Goal: Book appointment/travel/reservation

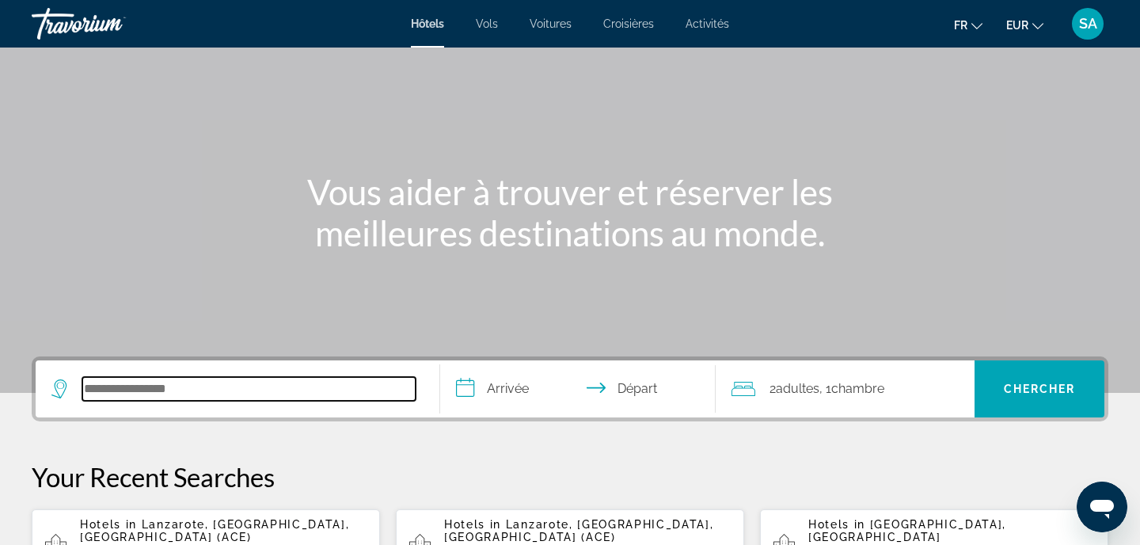
click at [171, 387] on input "Search hotel destination" at bounding box center [248, 389] width 333 height 24
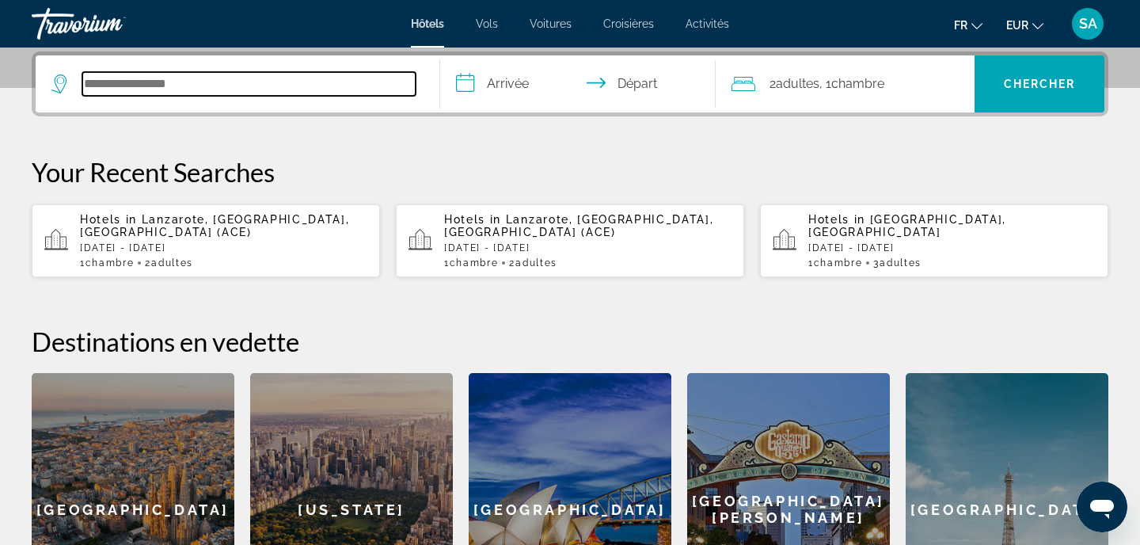
click at [165, 76] on input "Search hotel destination" at bounding box center [248, 84] width 333 height 24
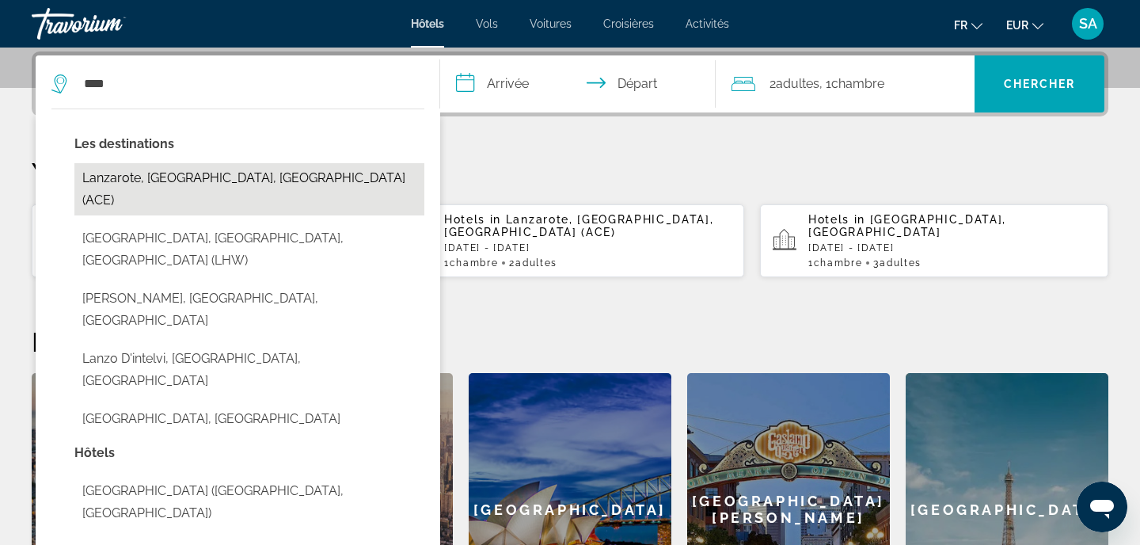
drag, startPoint x: 165, startPoint y: 76, endPoint x: 104, endPoint y: 177, distance: 117.2
click at [104, 177] on button "Lanzarote, [GEOGRAPHIC_DATA], [GEOGRAPHIC_DATA] (ACE)" at bounding box center [249, 189] width 350 height 52
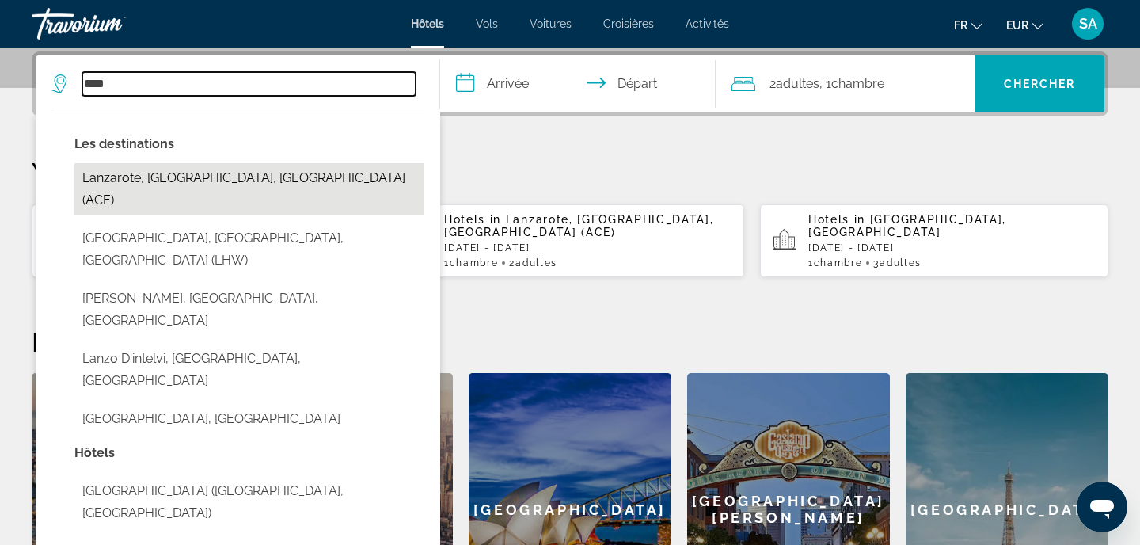
type input "**********"
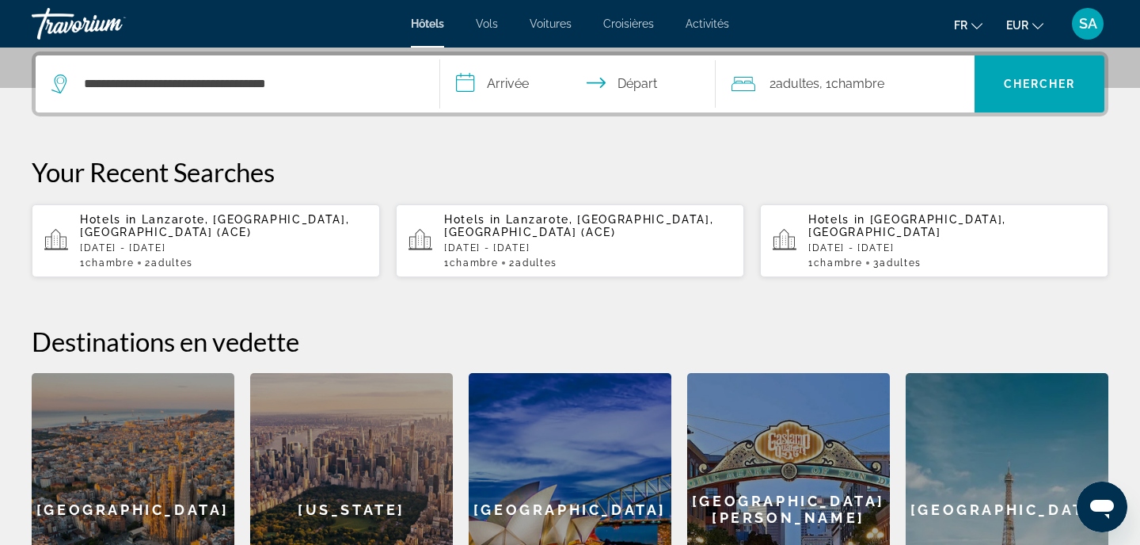
click at [521, 78] on input "**********" at bounding box center [581, 86] width 282 height 62
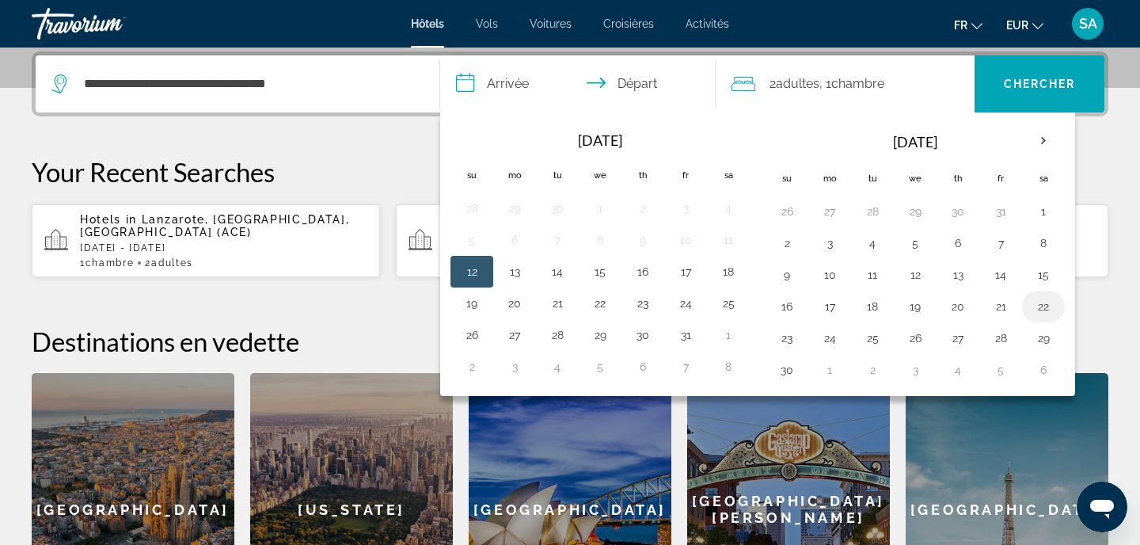
click at [1047, 305] on button "22" at bounding box center [1043, 306] width 25 height 22
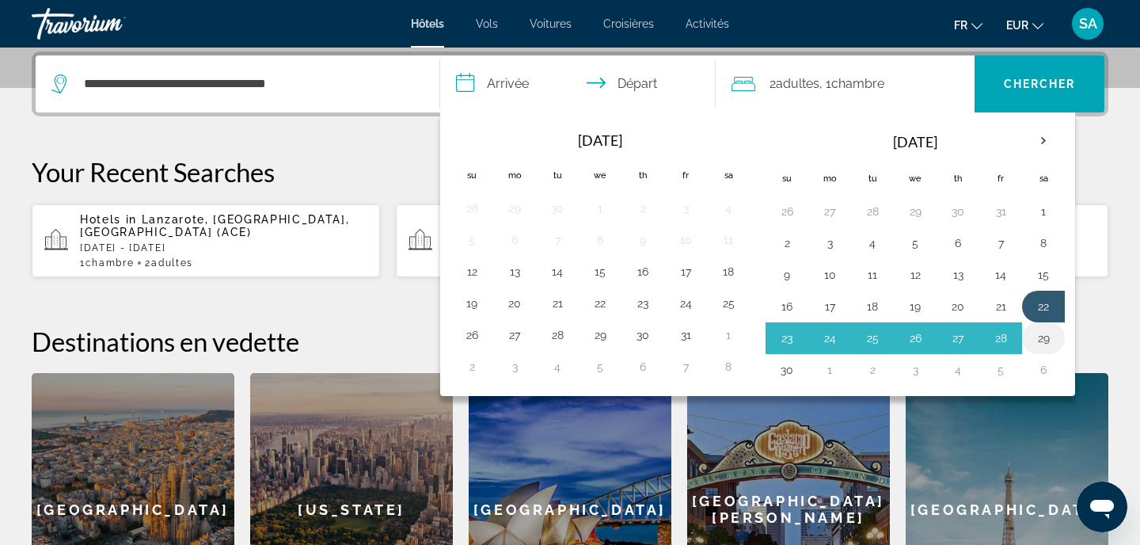
click at [1047, 332] on button "29" at bounding box center [1043, 338] width 25 height 22
type input "**********"
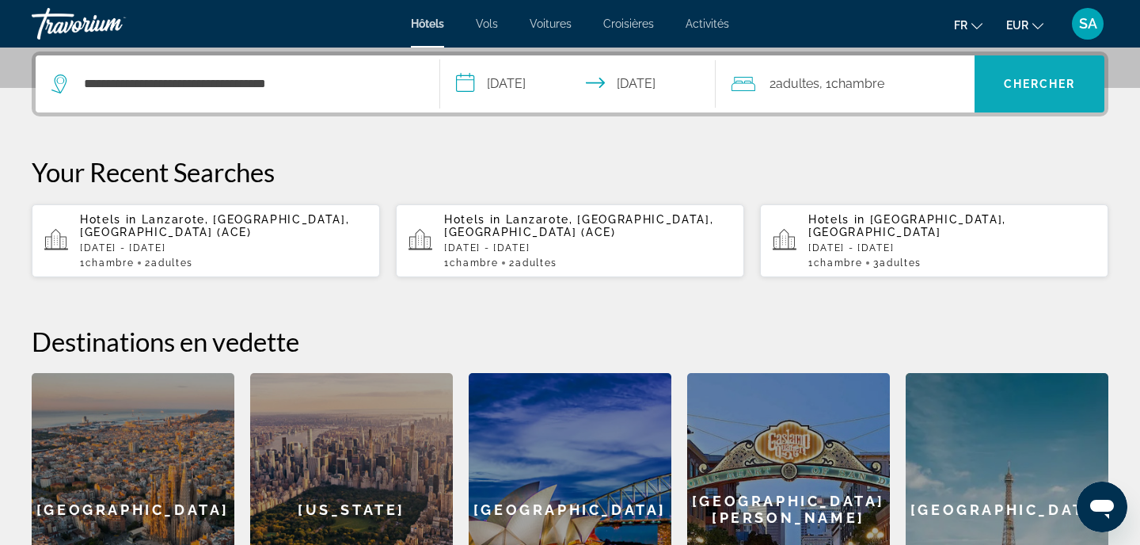
click at [1065, 91] on span "Search" at bounding box center [1039, 84] width 130 height 38
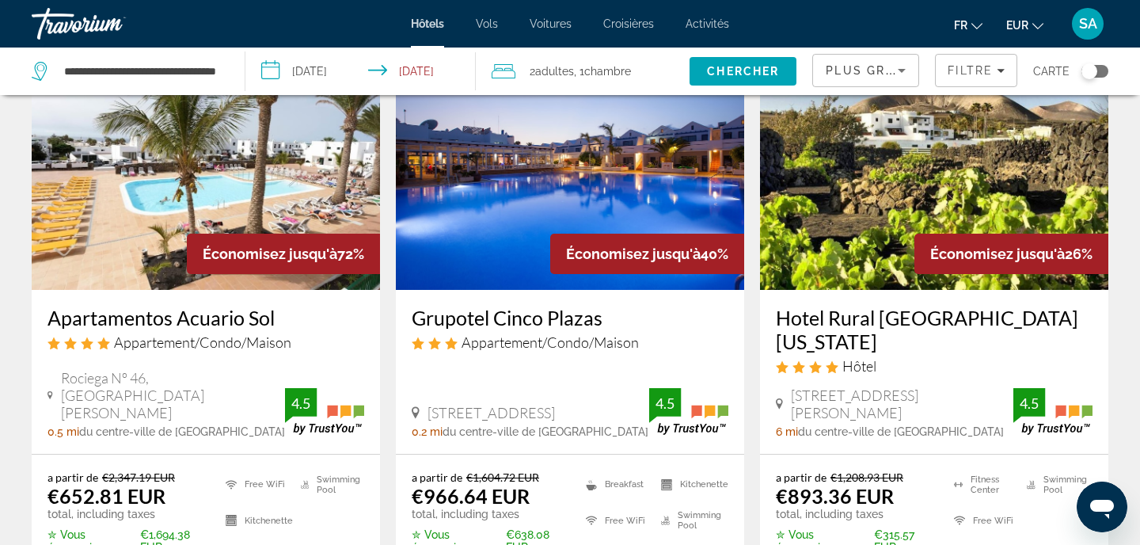
scroll to position [197, 0]
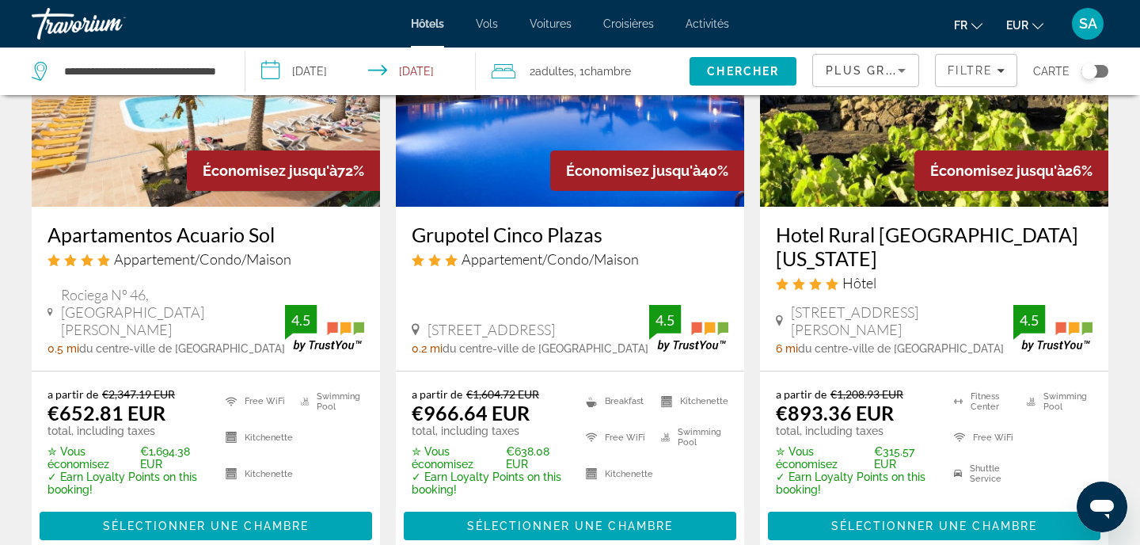
click at [180, 152] on img "Main content" at bounding box center [206, 79] width 348 height 253
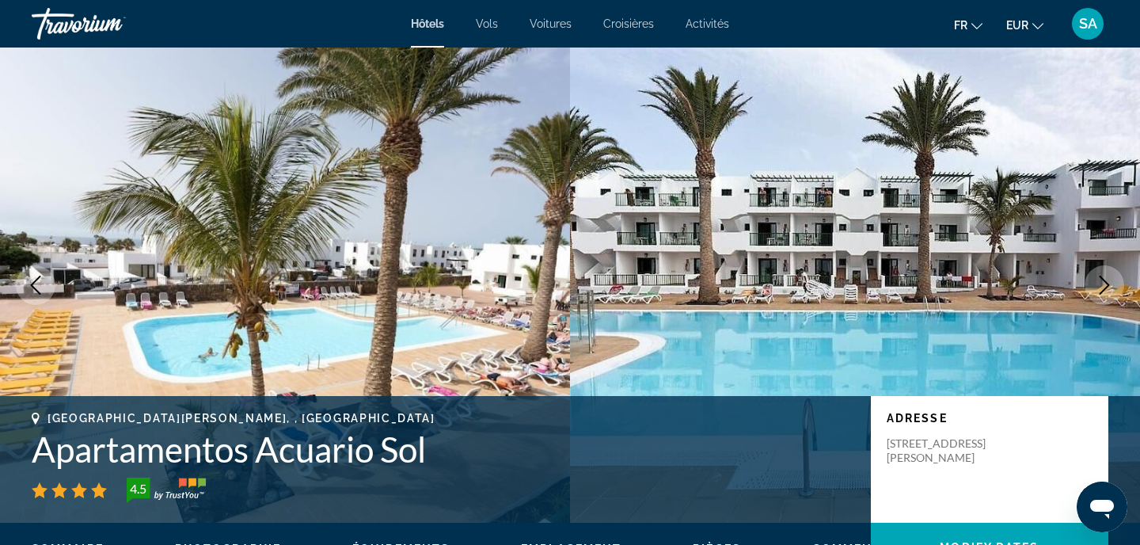
click at [127, 458] on h1 "Apartamentos Acuario Sol" at bounding box center [443, 448] width 823 height 41
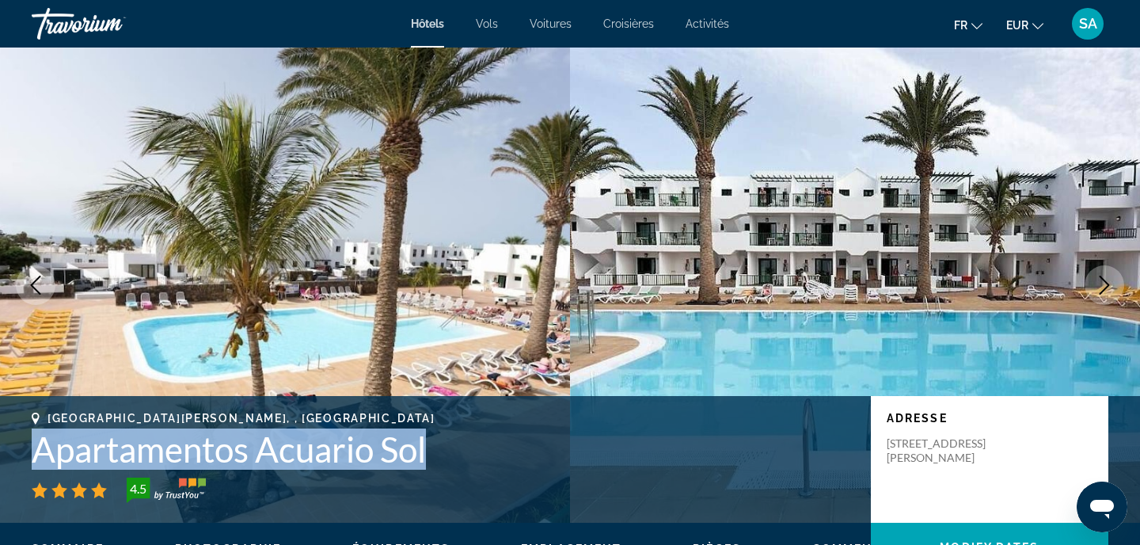
click at [127, 458] on h1 "Apartamentos Acuario Sol" at bounding box center [443, 448] width 823 height 41
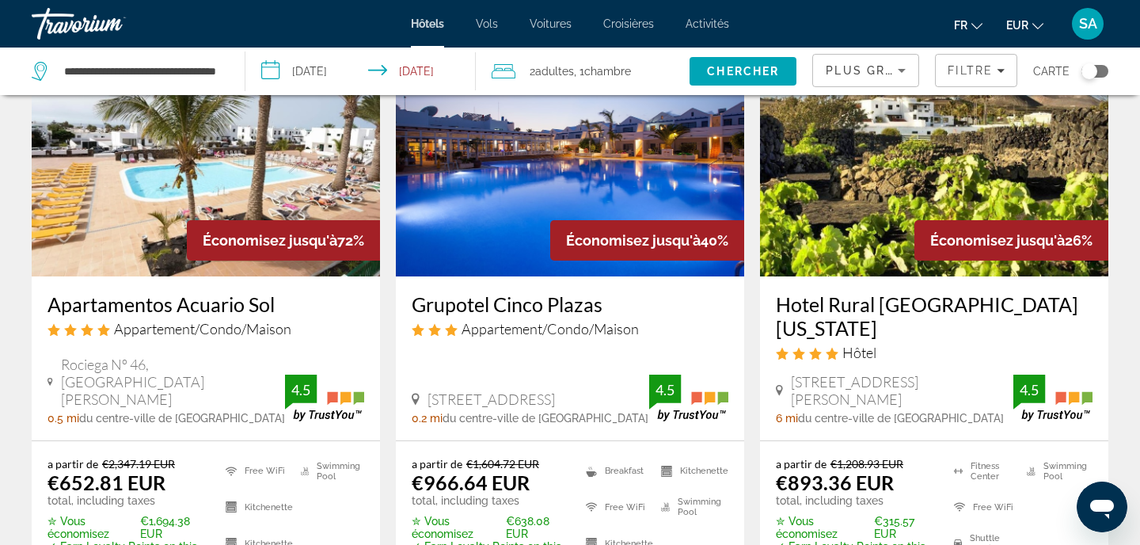
scroll to position [66, 0]
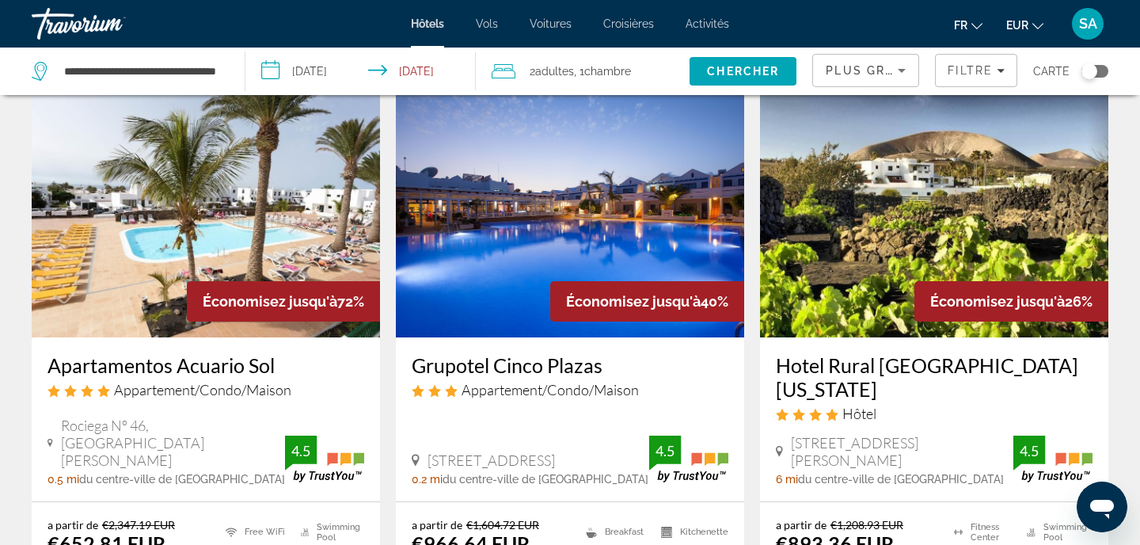
click at [558, 213] on img "Main content" at bounding box center [570, 210] width 348 height 253
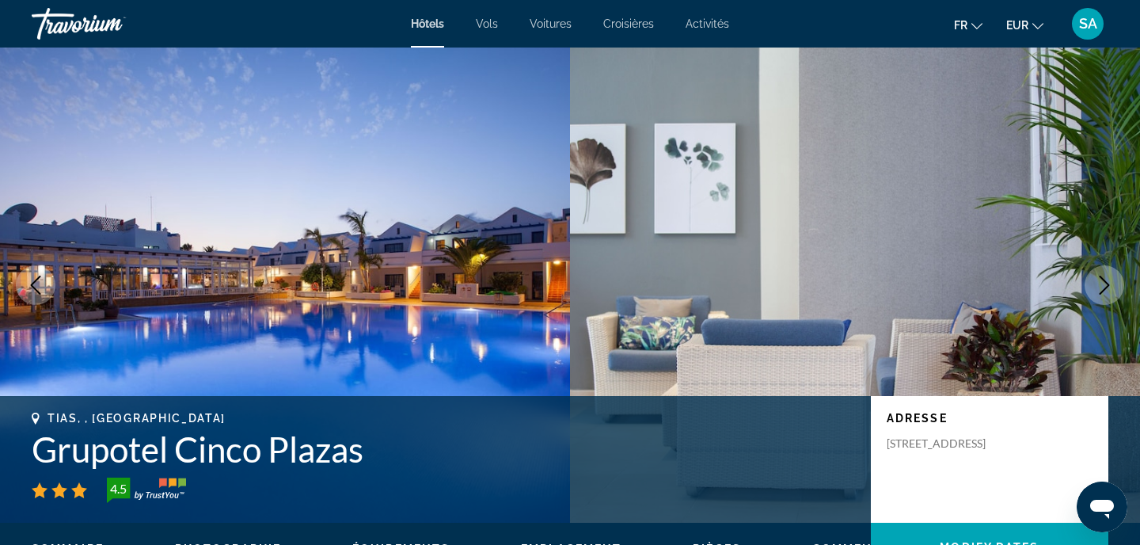
click at [211, 465] on h1 "Grupotel Cinco Plazas" at bounding box center [443, 448] width 823 height 41
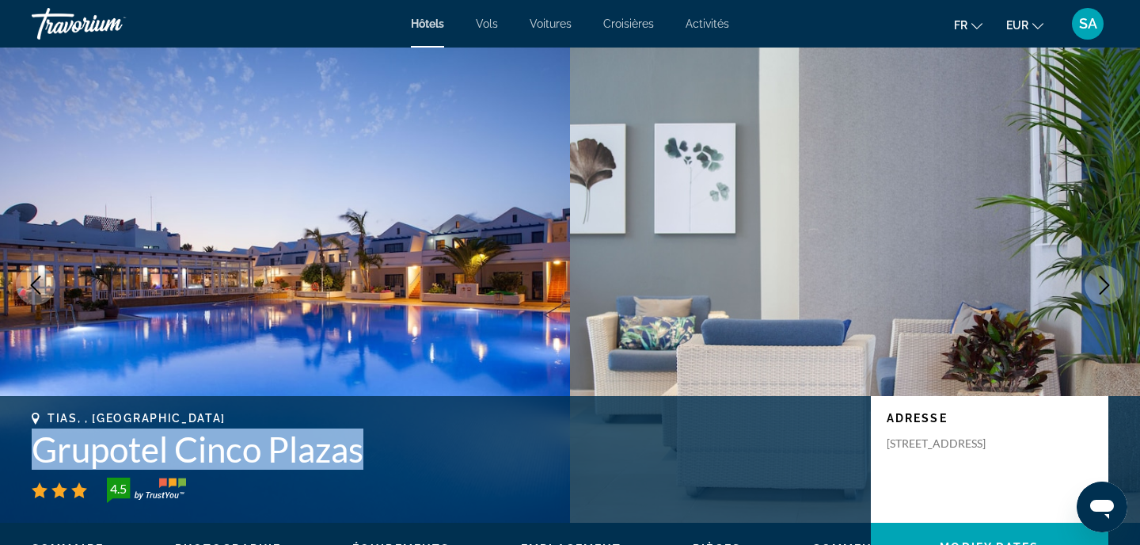
click at [211, 465] on h1 "Grupotel Cinco Plazas" at bounding box center [443, 448] width 823 height 41
copy h1 "Grupotel Cinco Plazas"
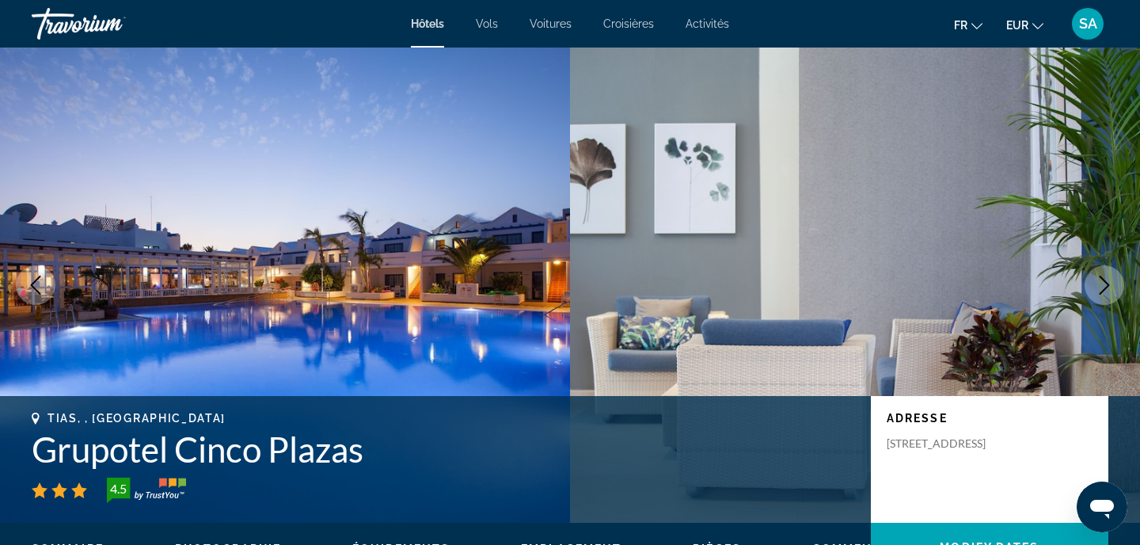
click at [570, 507] on div "Tias, , [GEOGRAPHIC_DATA] Grupotel Cinco Plazas 4.5 Adresse [STREET_ADDRESS]" at bounding box center [570, 459] width 1140 height 127
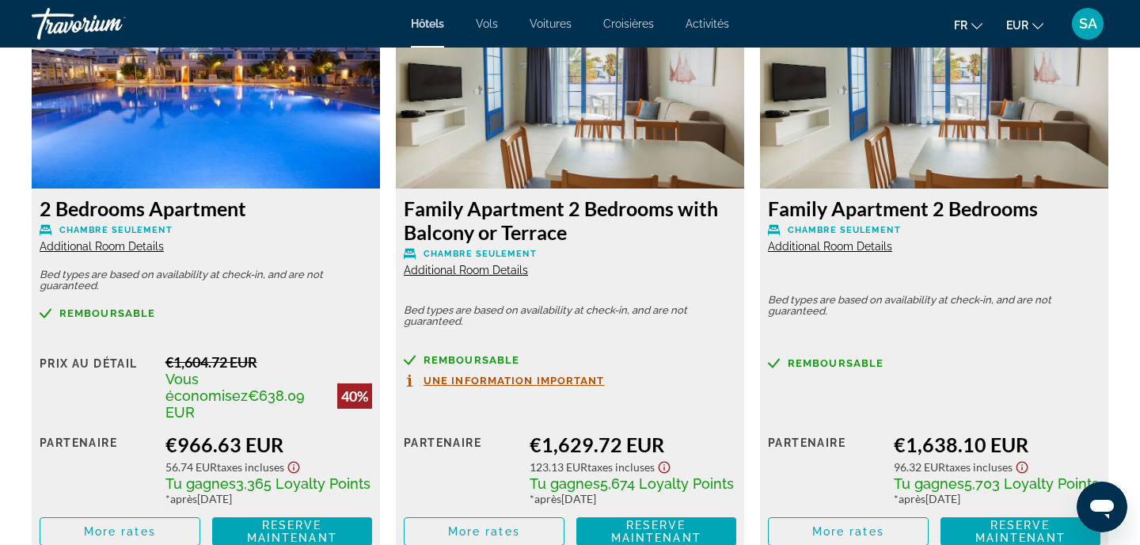
scroll to position [2250, 0]
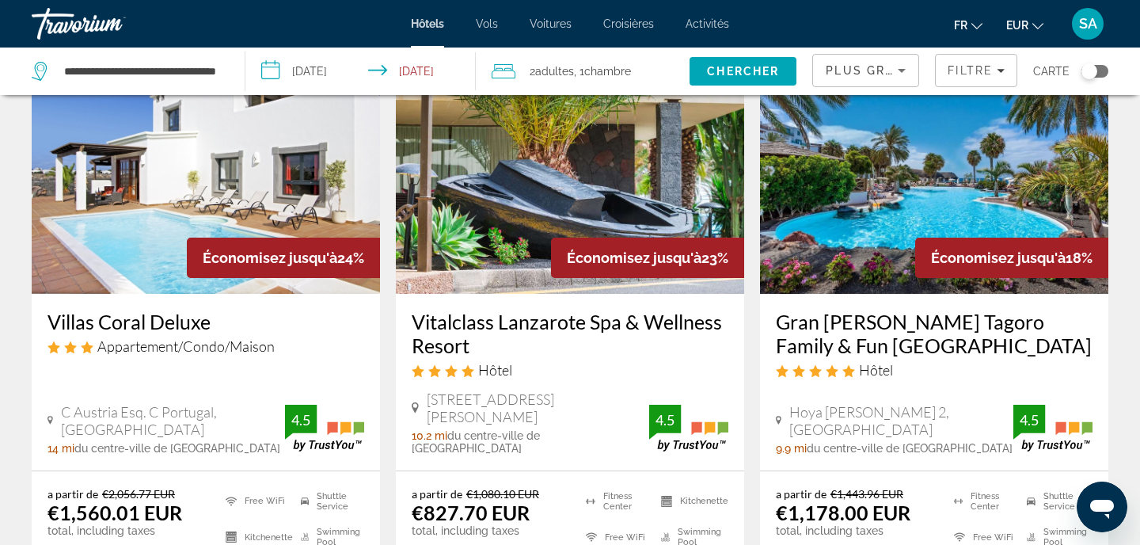
scroll to position [745, 0]
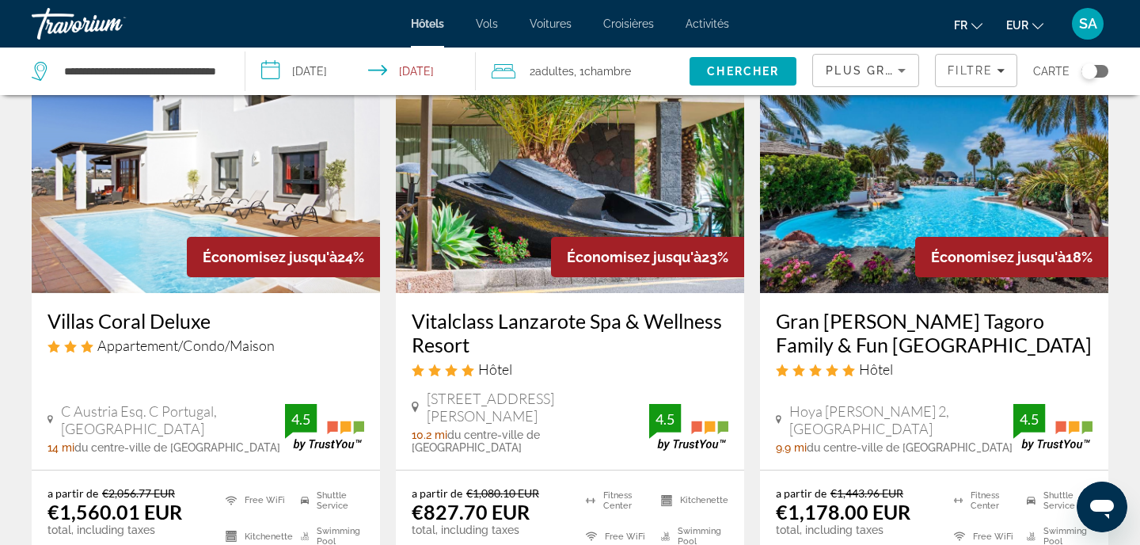
click at [556, 163] on img "Main content" at bounding box center [570, 166] width 348 height 253
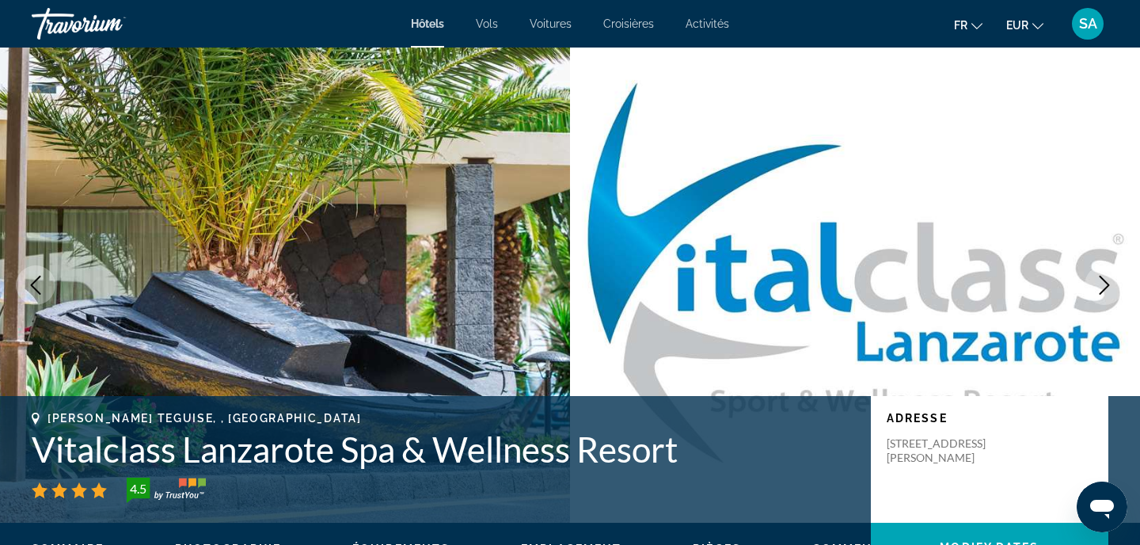
click at [318, 458] on h1 "Vitalclass Lanzarote Spa & Wellness Resort" at bounding box center [443, 448] width 823 height 41
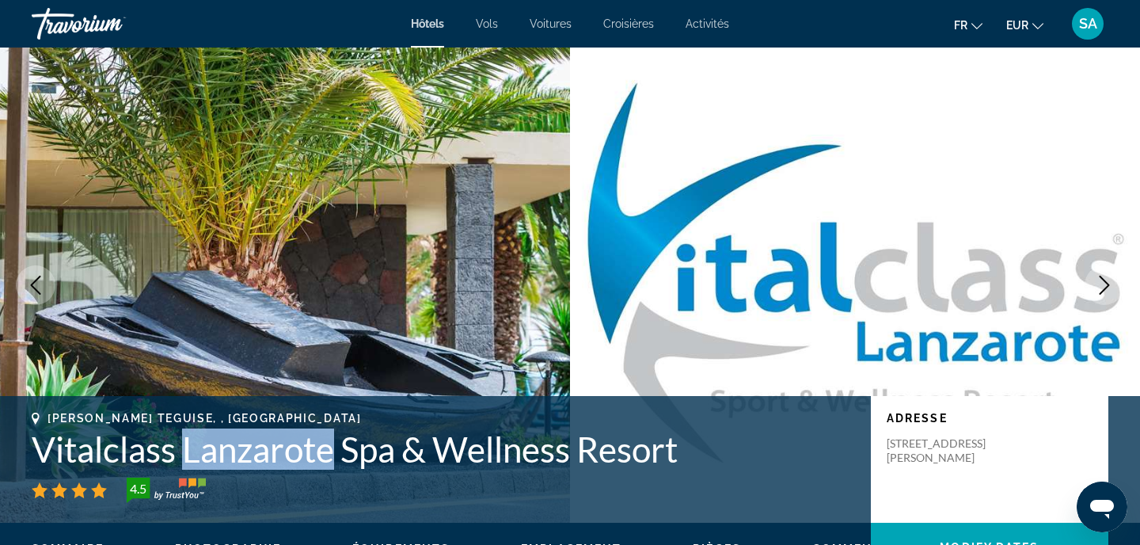
click at [318, 458] on h1 "Vitalclass Lanzarote Spa & Wellness Resort" at bounding box center [443, 448] width 823 height 41
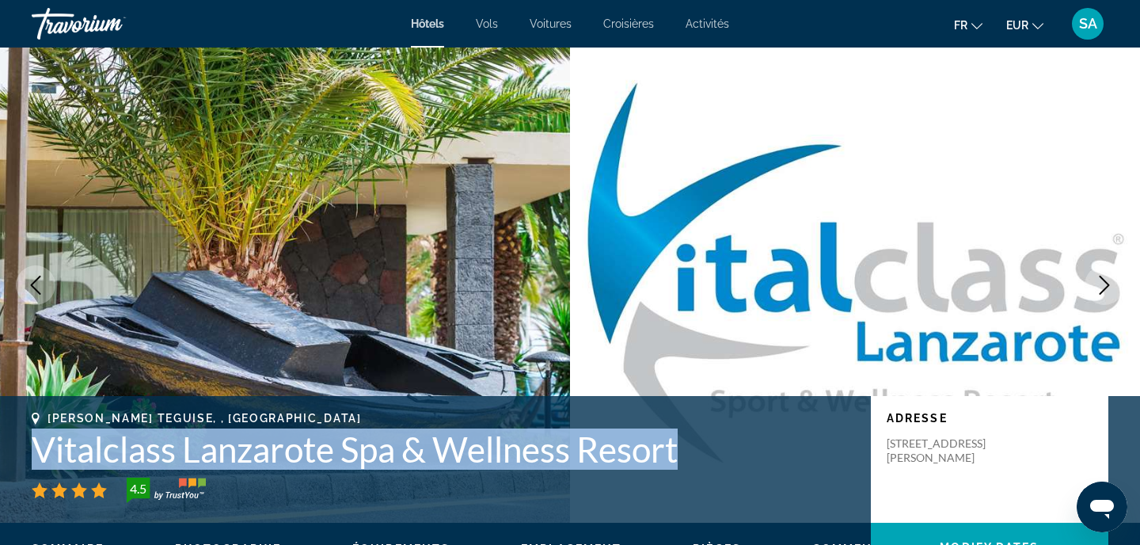
click at [318, 458] on h1 "Vitalclass Lanzarote Spa & Wellness Resort" at bounding box center [443, 448] width 823 height 41
copy h1 "Vitalclass Lanzarote Spa & Wellness Resort"
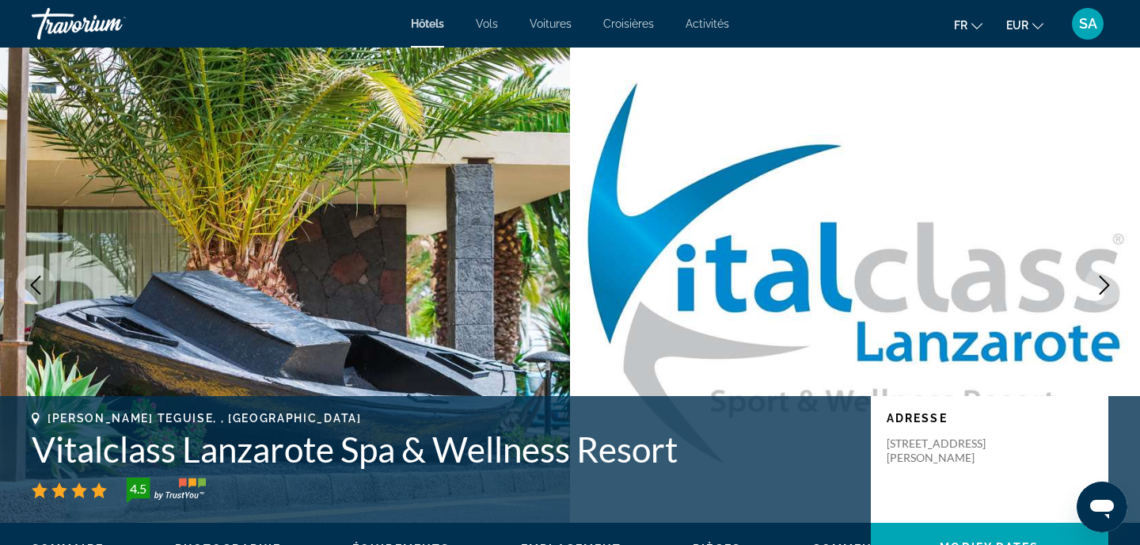
click at [470, 519] on div "[PERSON_NAME] Teguise, , [GEOGRAPHIC_DATA] Vitalclass Lanzarote Spa & Wellness …" at bounding box center [570, 459] width 1140 height 127
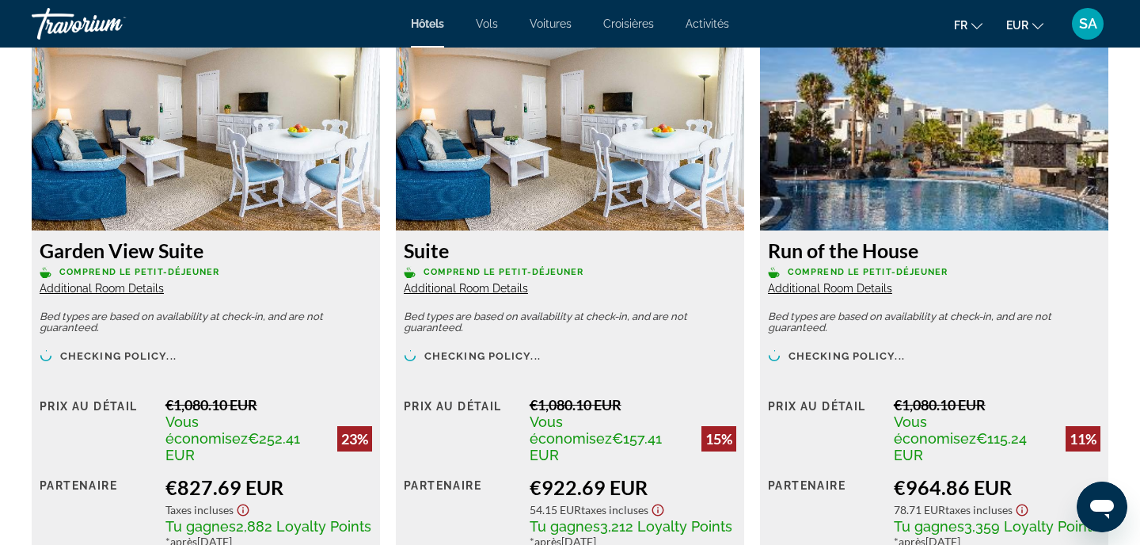
scroll to position [2215, 0]
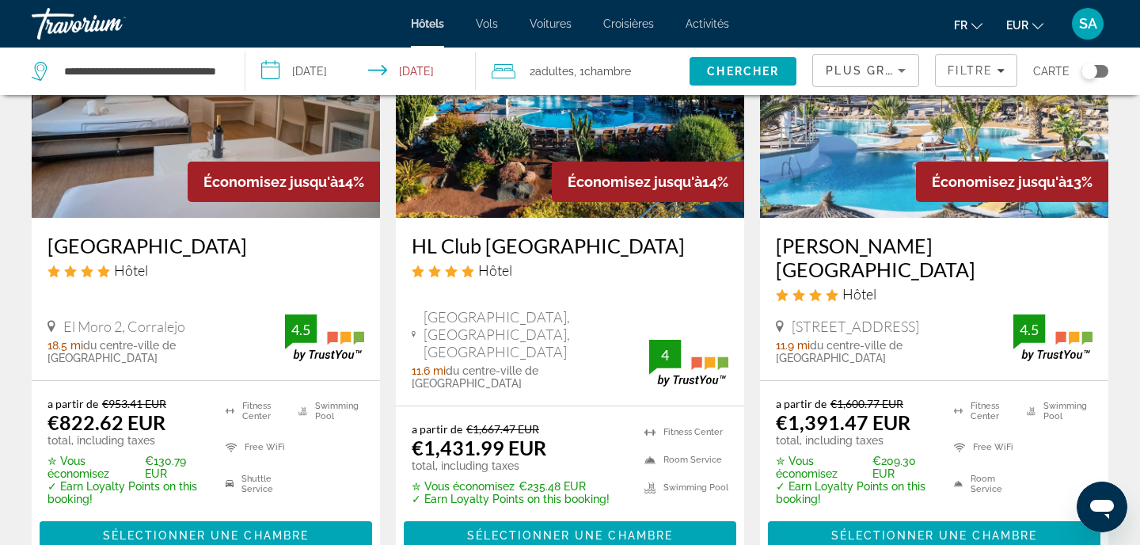
scroll to position [2148, 0]
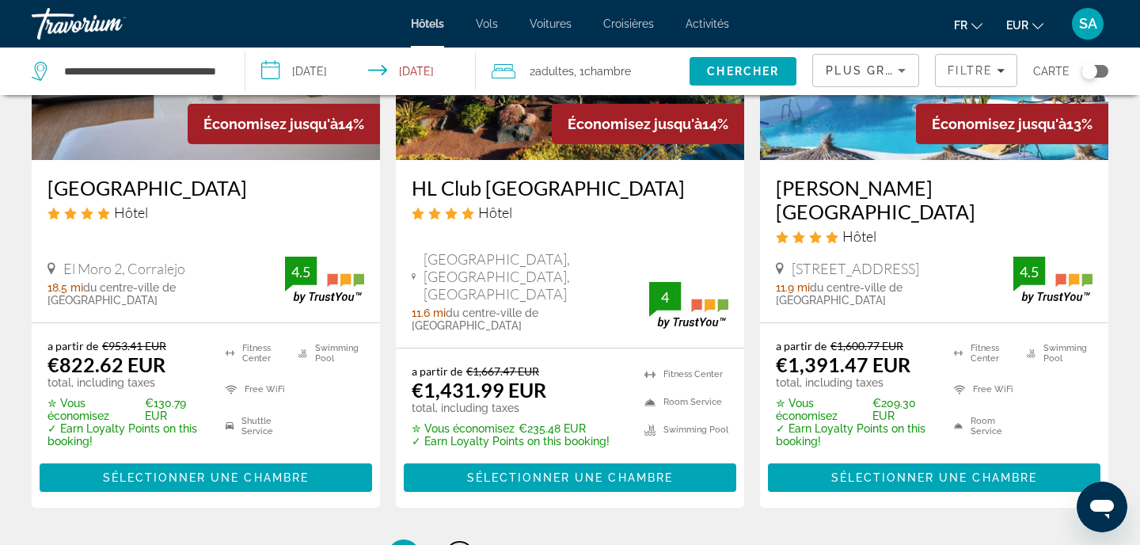
click at [460, 544] on span "2" at bounding box center [459, 554] width 8 height 17
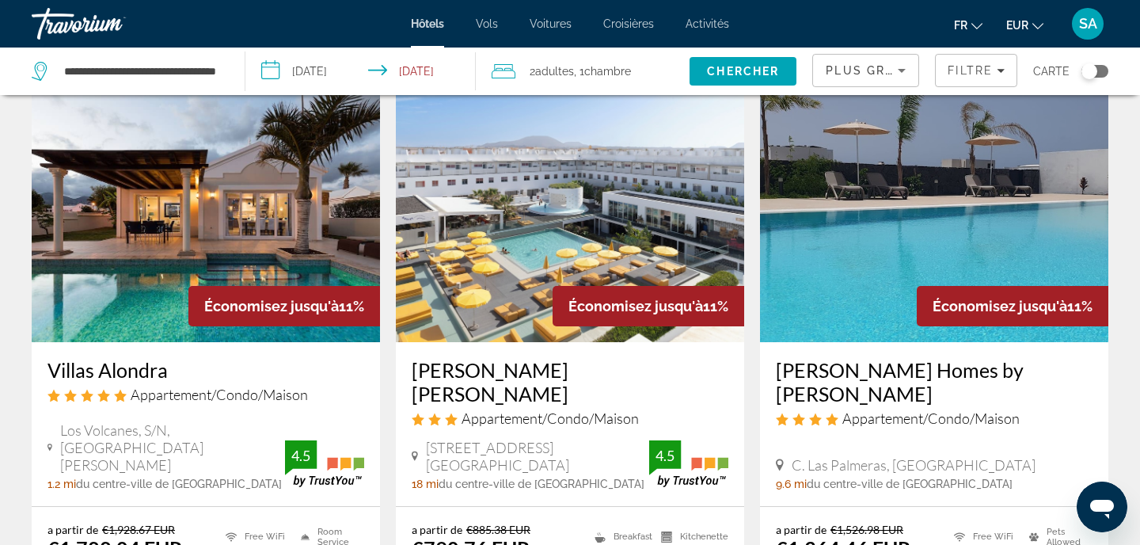
scroll to position [1981, 0]
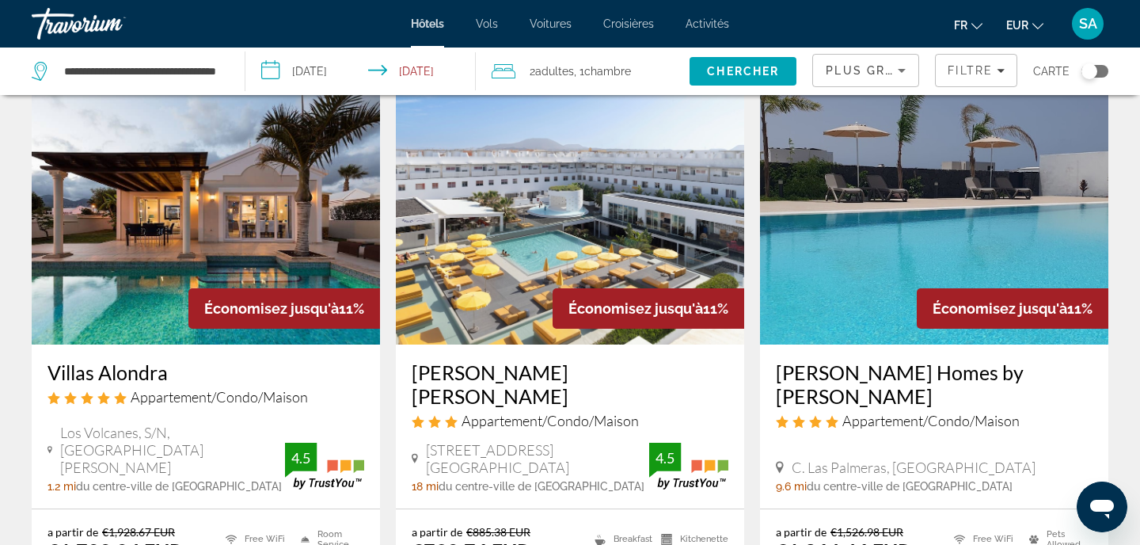
click at [509, 150] on img "Main content" at bounding box center [570, 217] width 348 height 253
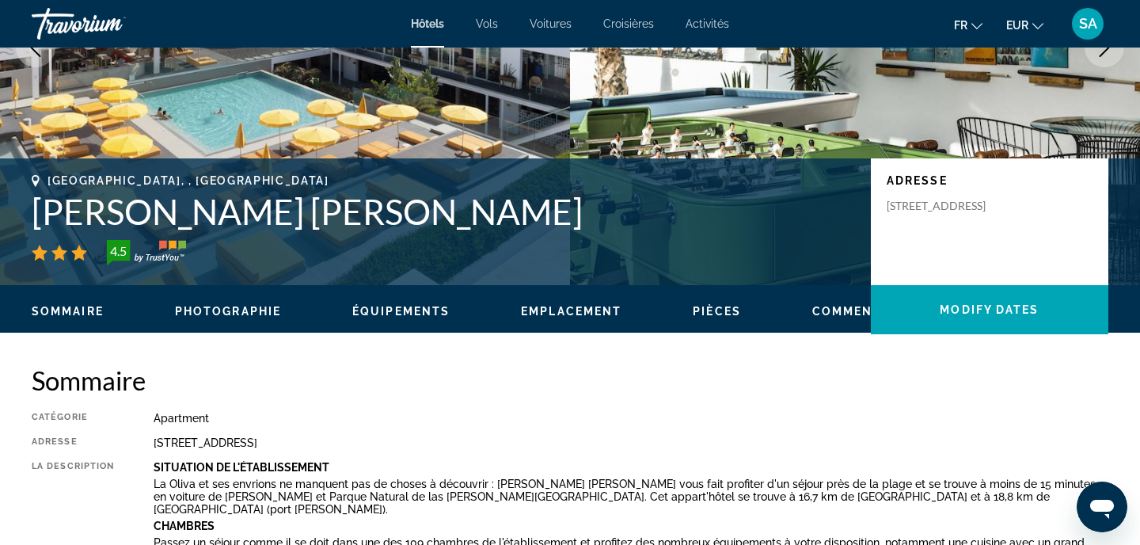
scroll to position [238, 0]
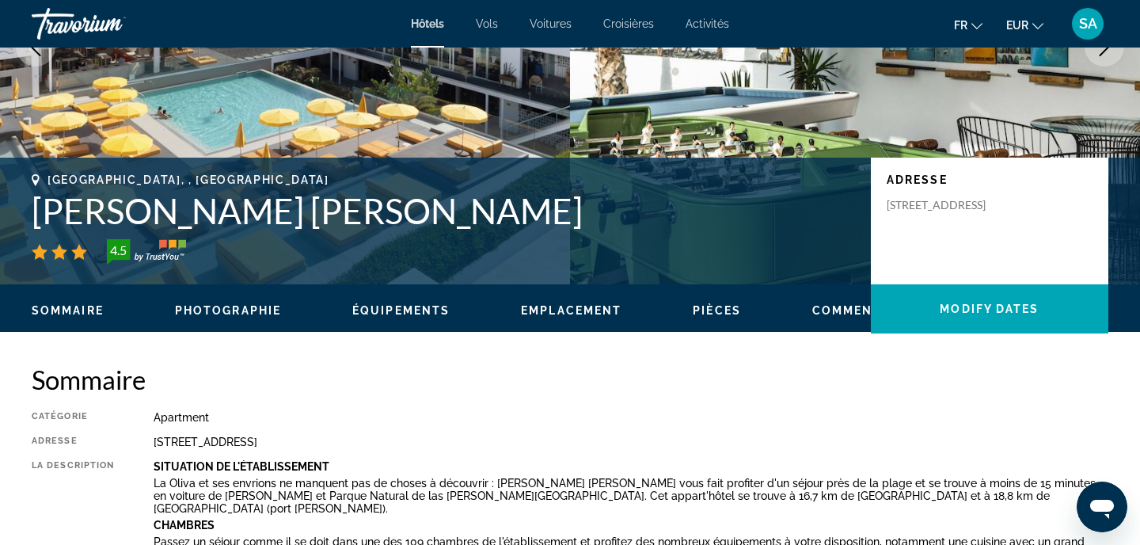
click at [246, 214] on h1 "[PERSON_NAME] [PERSON_NAME]" at bounding box center [443, 210] width 823 height 41
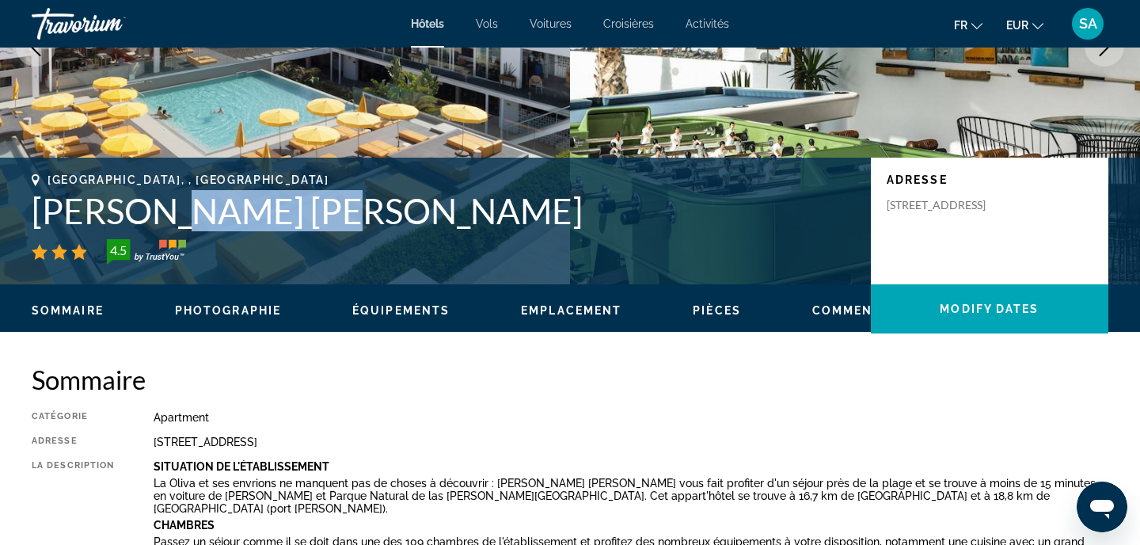
click at [246, 214] on h1 "[PERSON_NAME] [PERSON_NAME]" at bounding box center [443, 210] width 823 height 41
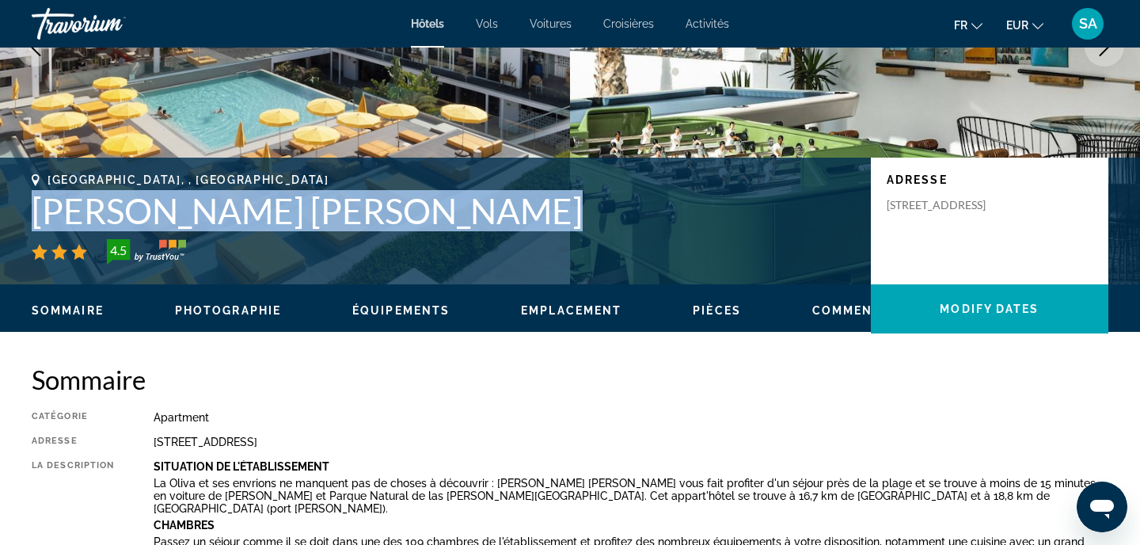
copy h1 "[PERSON_NAME] [PERSON_NAME]"
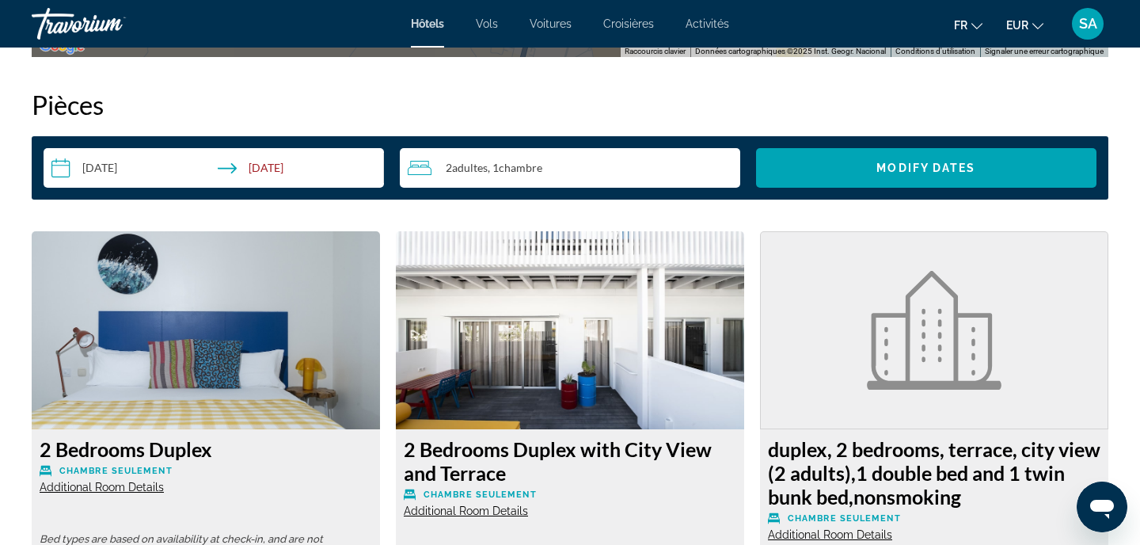
scroll to position [1859, 0]
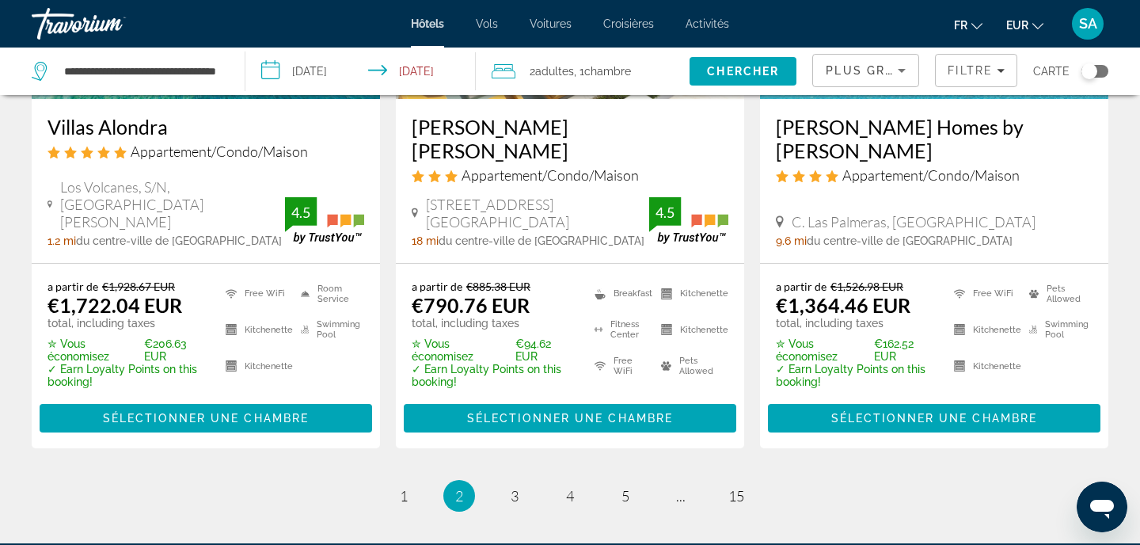
scroll to position [2234, 0]
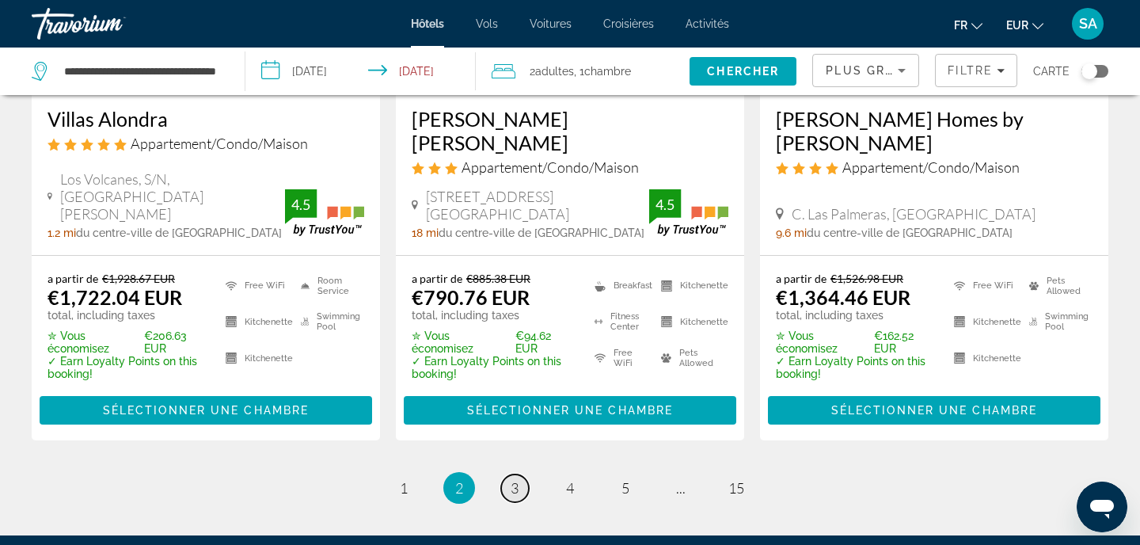
click at [511, 479] on span "3" at bounding box center [515, 487] width 8 height 17
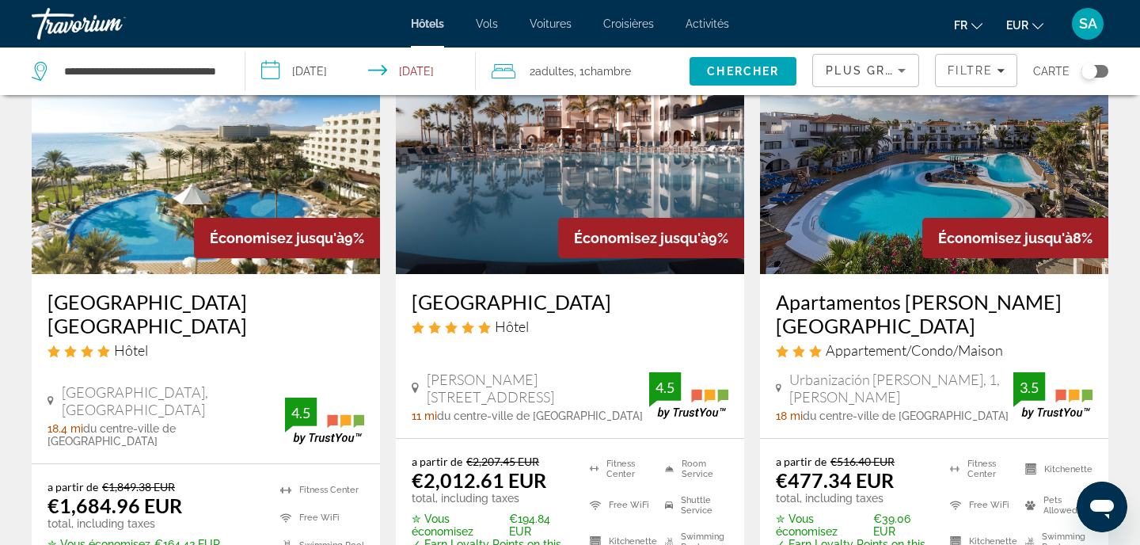
scroll to position [1358, 0]
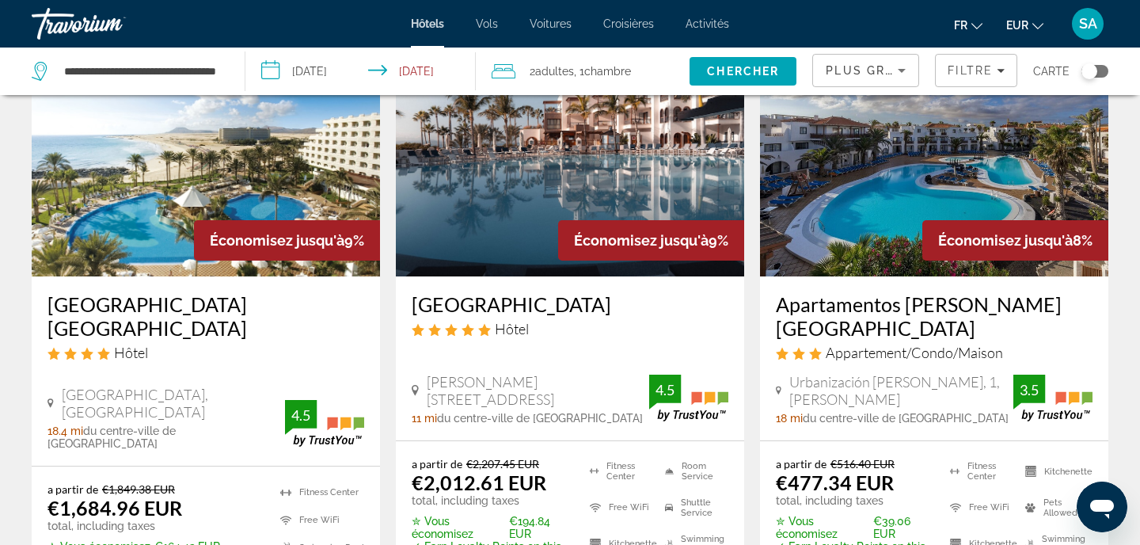
click at [909, 171] on img "Main content" at bounding box center [934, 149] width 348 height 253
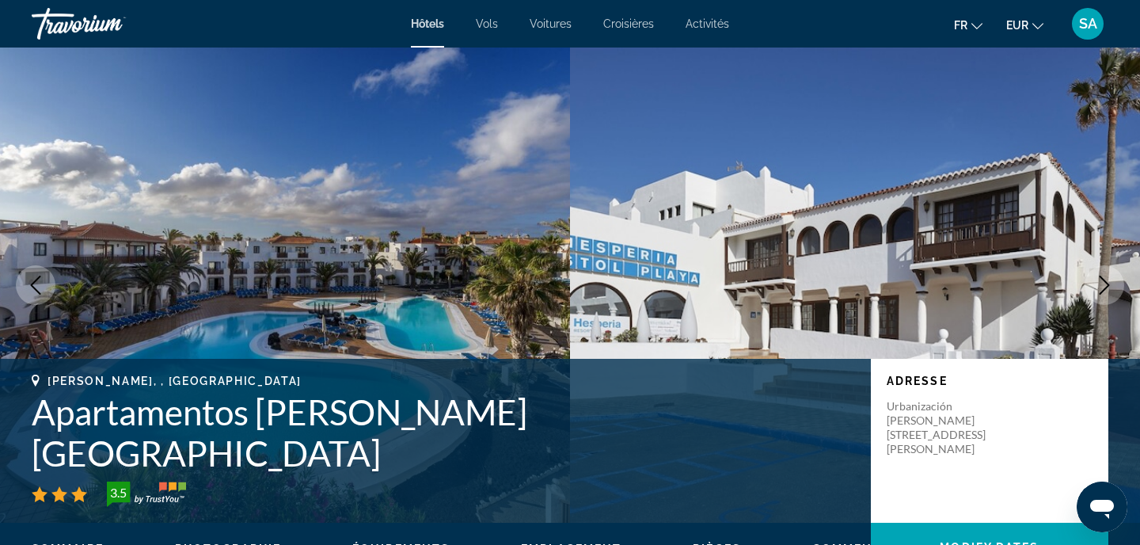
click at [420, 453] on h1 "Apartamentos [PERSON_NAME][GEOGRAPHIC_DATA]" at bounding box center [443, 432] width 823 height 82
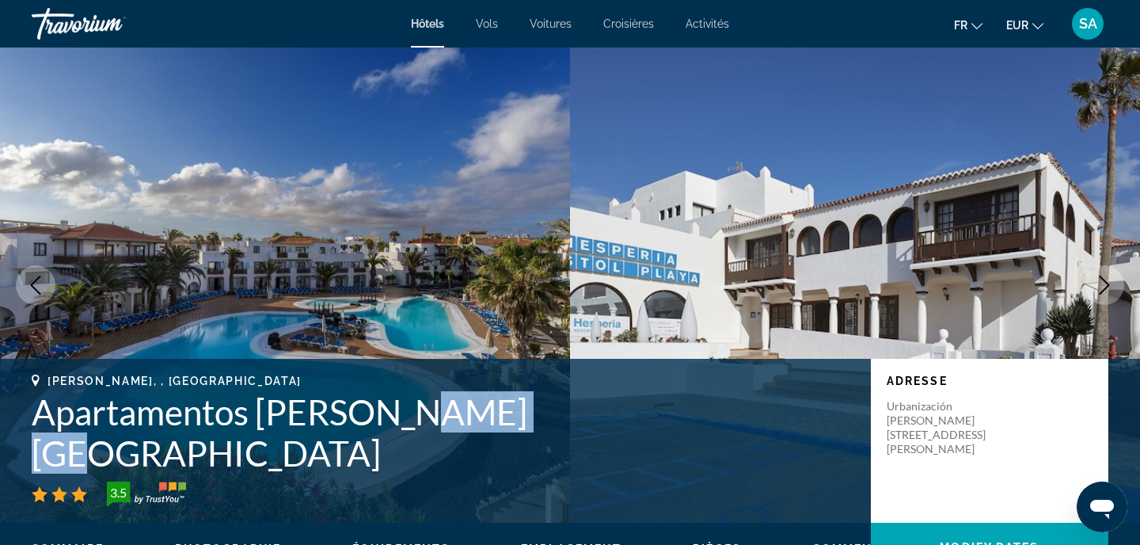
click at [420, 453] on h1 "Apartamentos [PERSON_NAME][GEOGRAPHIC_DATA]" at bounding box center [443, 432] width 823 height 82
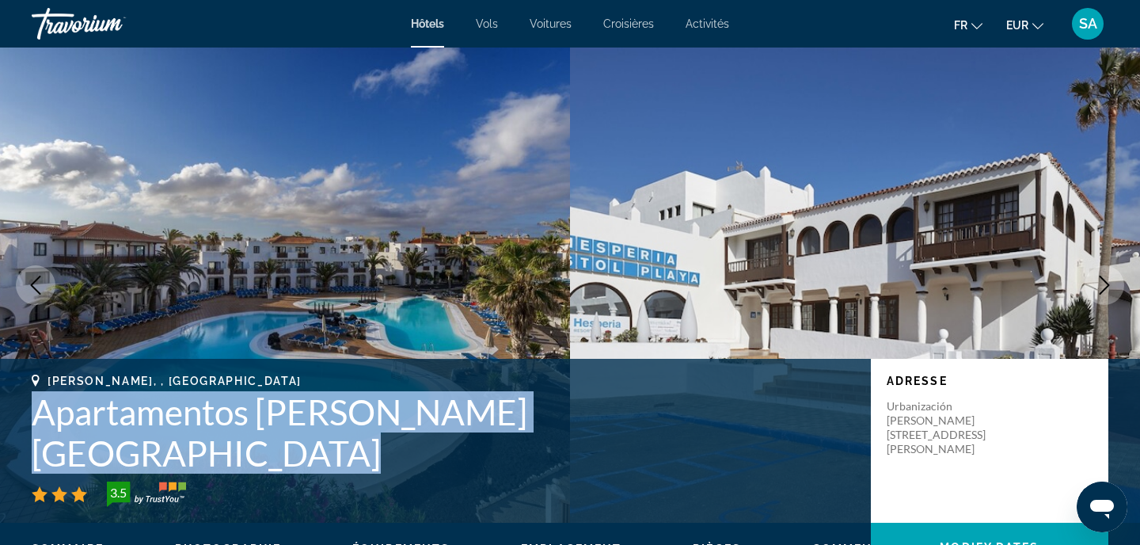
click at [420, 453] on h1 "Apartamentos [PERSON_NAME][GEOGRAPHIC_DATA]" at bounding box center [443, 432] width 823 height 82
copy h1 "Apartamentos [PERSON_NAME][GEOGRAPHIC_DATA]"
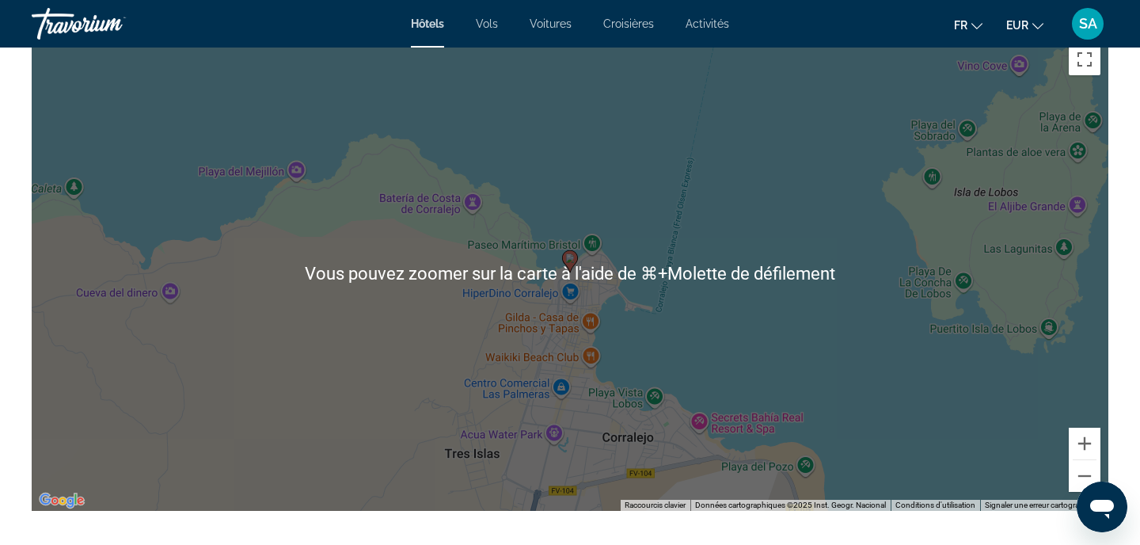
scroll to position [1554, 0]
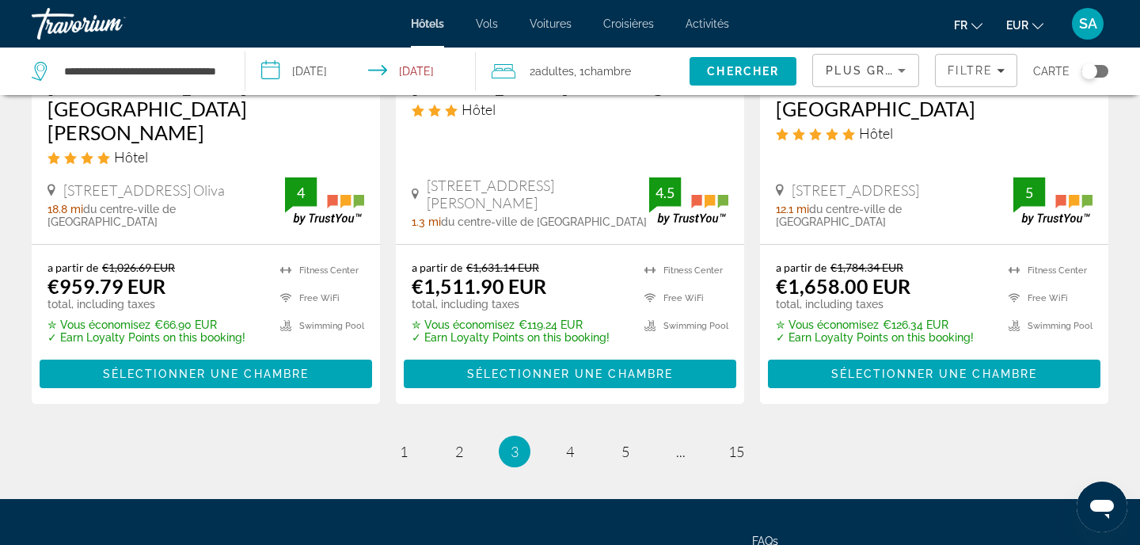
scroll to position [2217, 0]
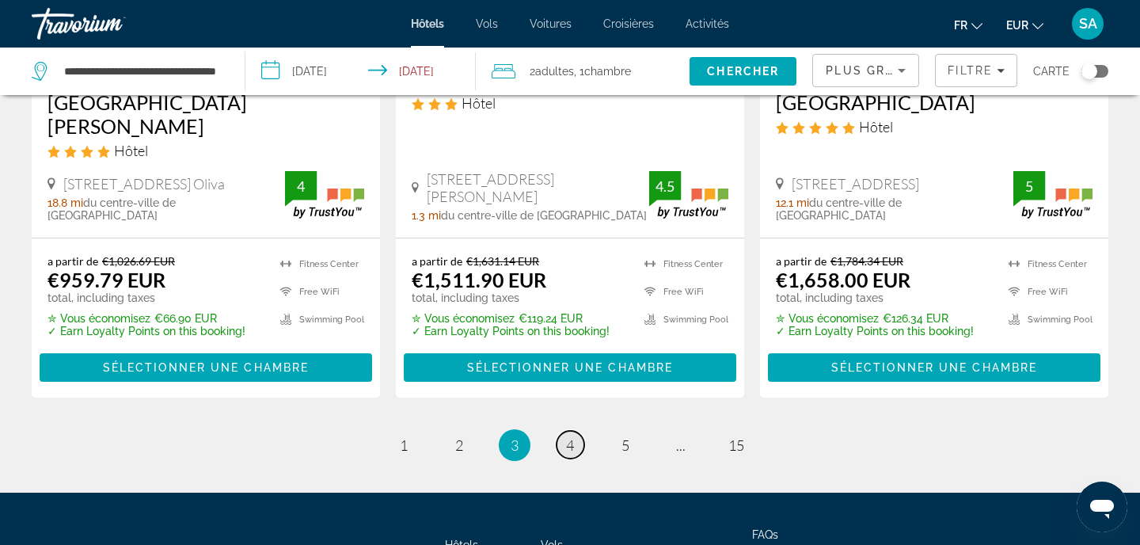
click at [568, 436] on span "4" at bounding box center [570, 444] width 8 height 17
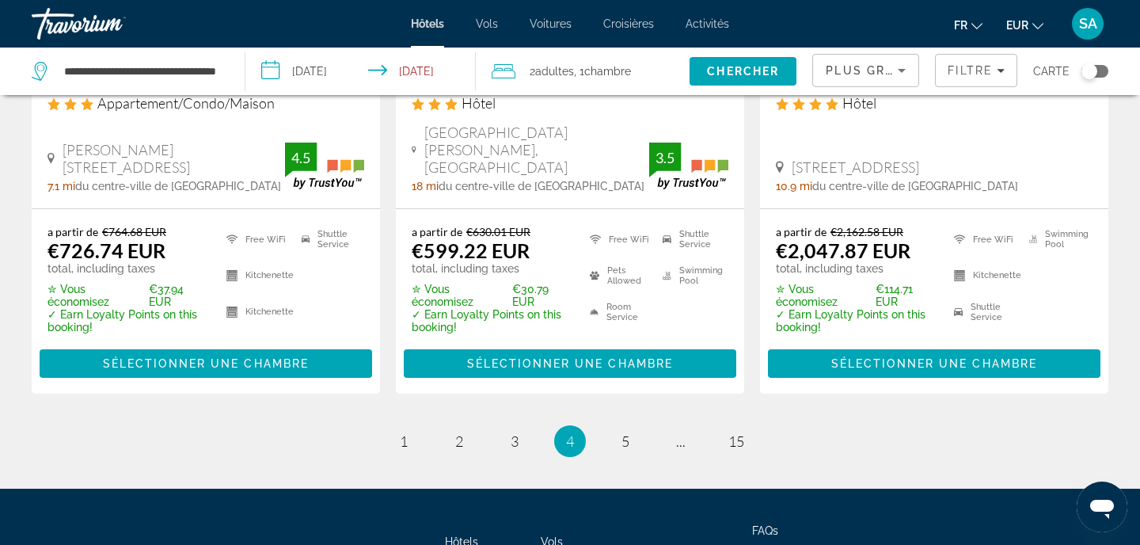
scroll to position [2220, 0]
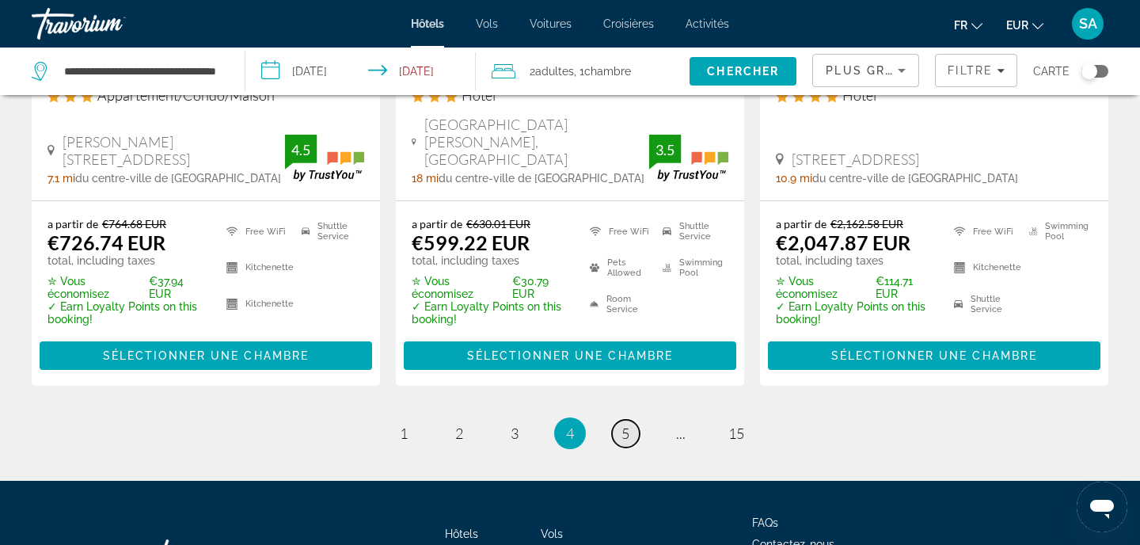
click at [628, 424] on span "5" at bounding box center [625, 432] width 8 height 17
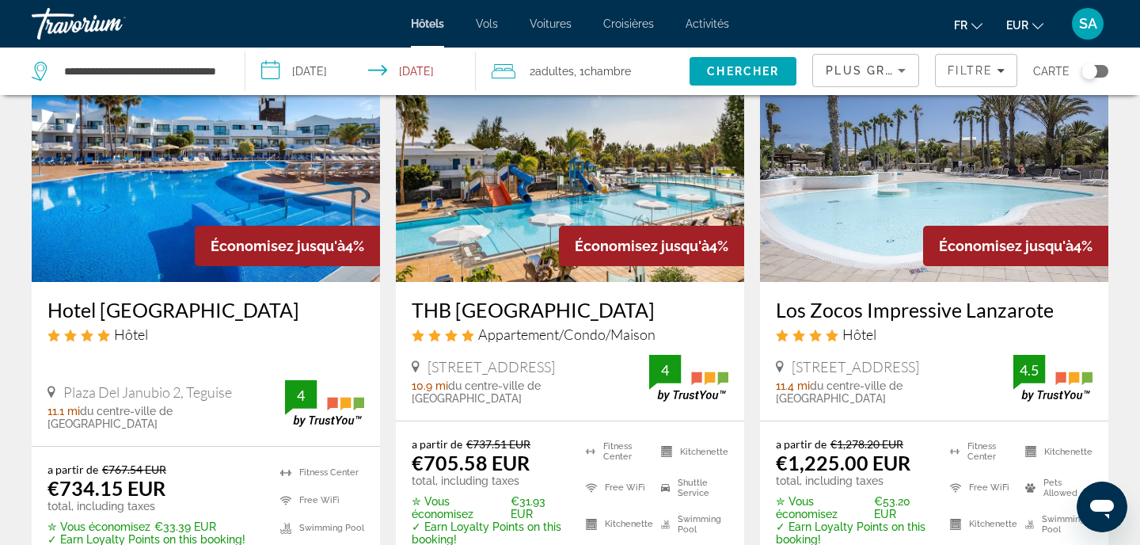
scroll to position [120, 0]
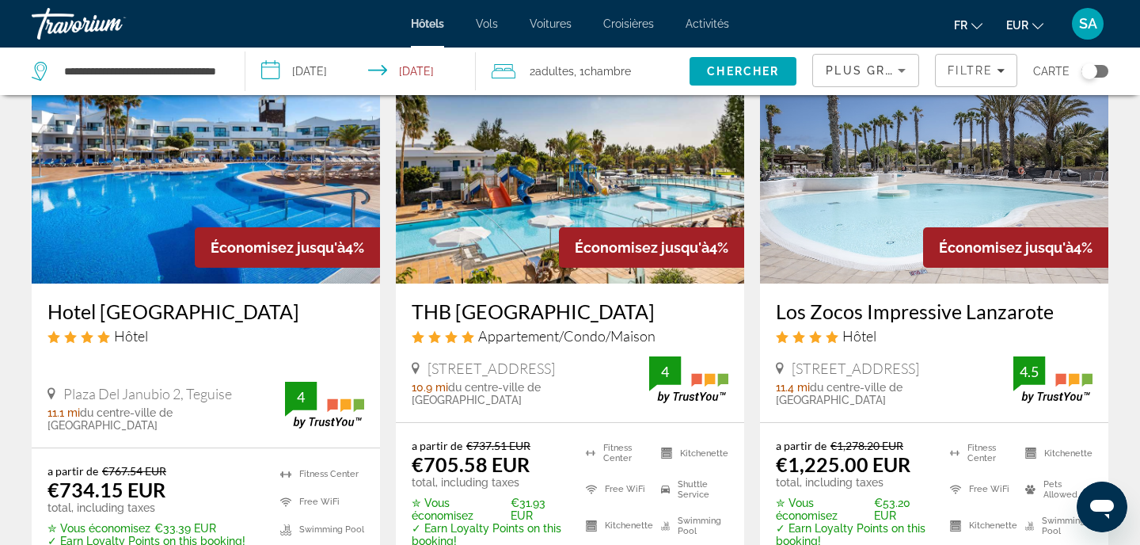
click at [200, 161] on img "Main content" at bounding box center [206, 156] width 348 height 253
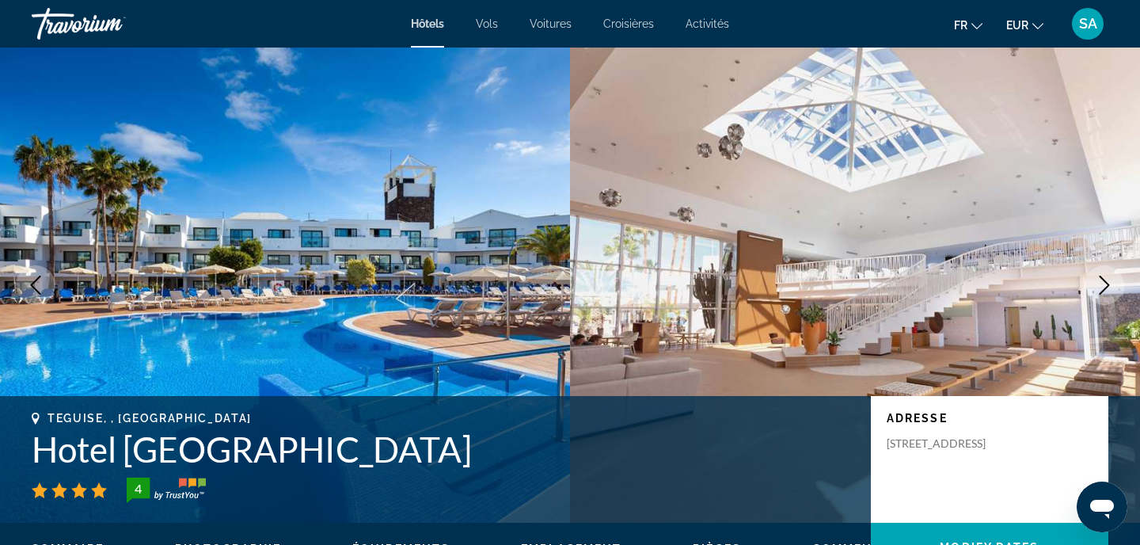
click at [104, 454] on h1 "Hotel [GEOGRAPHIC_DATA]" at bounding box center [443, 448] width 823 height 41
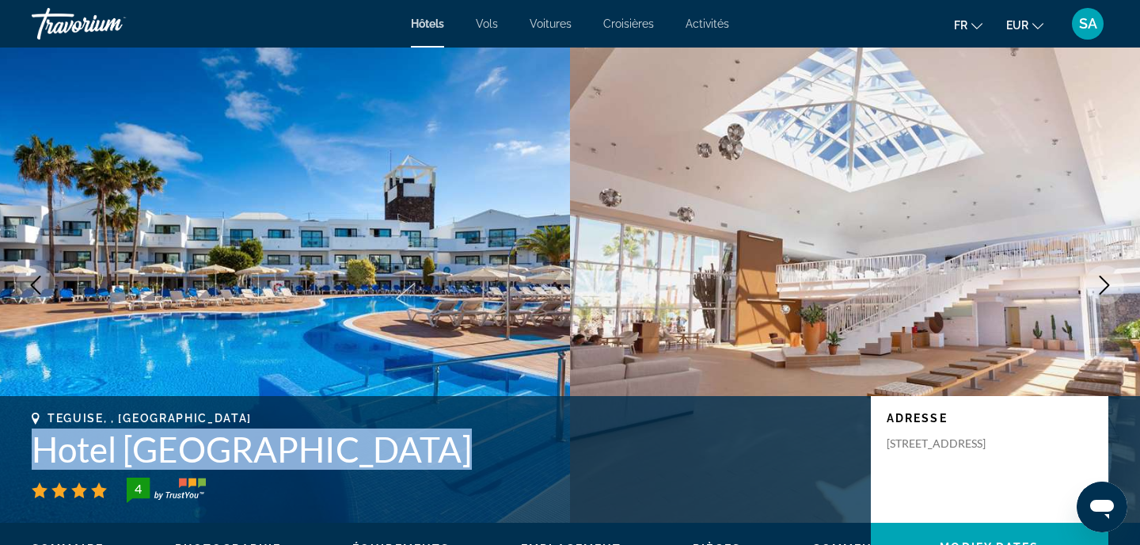
click at [104, 454] on h1 "Hotel [GEOGRAPHIC_DATA]" at bounding box center [443, 448] width 823 height 41
copy h1 "Hotel [GEOGRAPHIC_DATA]"
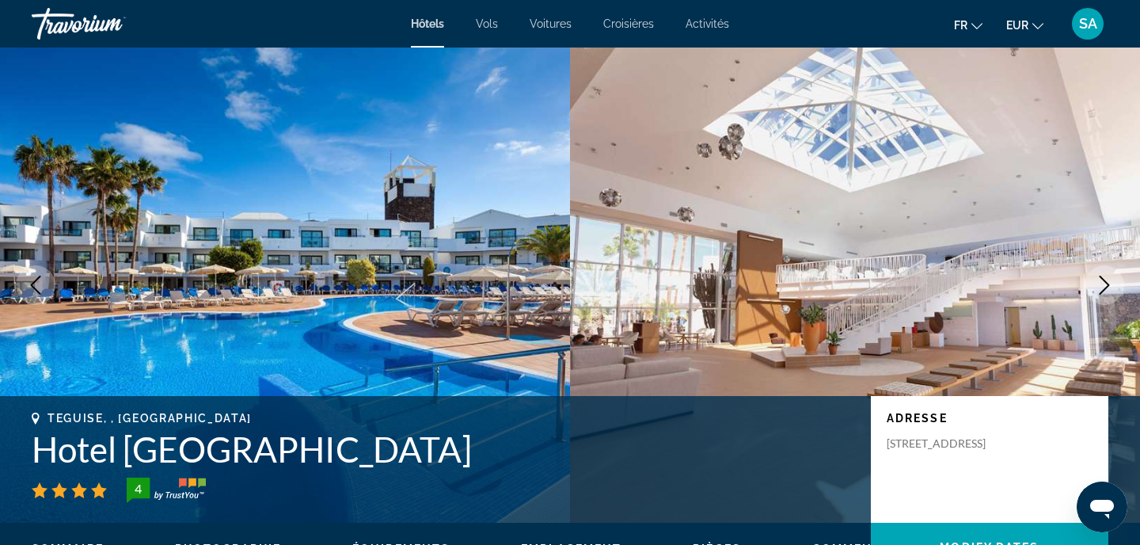
click at [392, 503] on div "Teguise, , [GEOGRAPHIC_DATA] [GEOGRAPHIC_DATA] 4 Adresse [STREET_ADDRESS]" at bounding box center [570, 459] width 1140 height 95
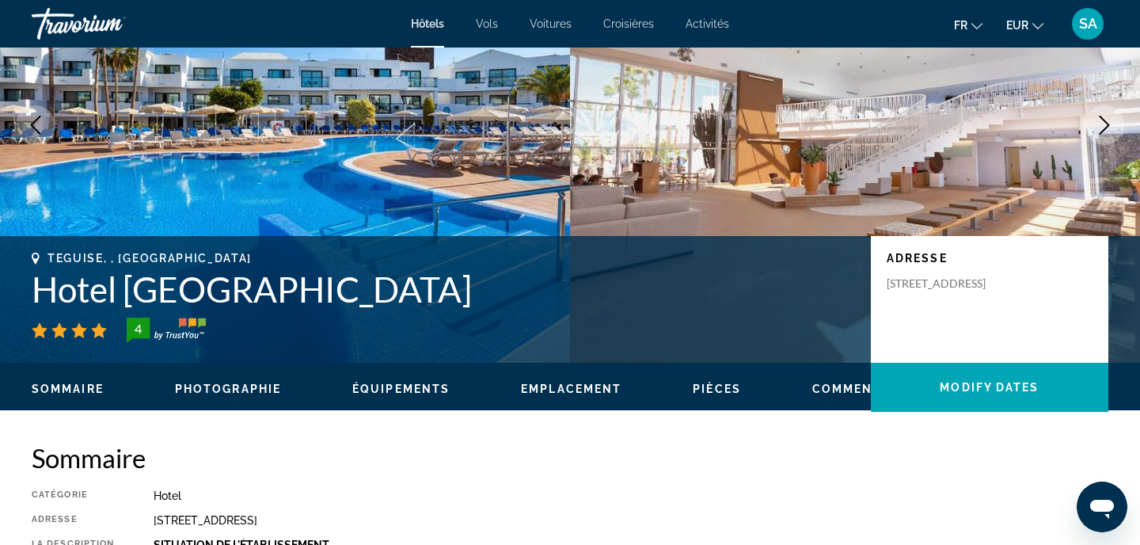
scroll to position [158, 0]
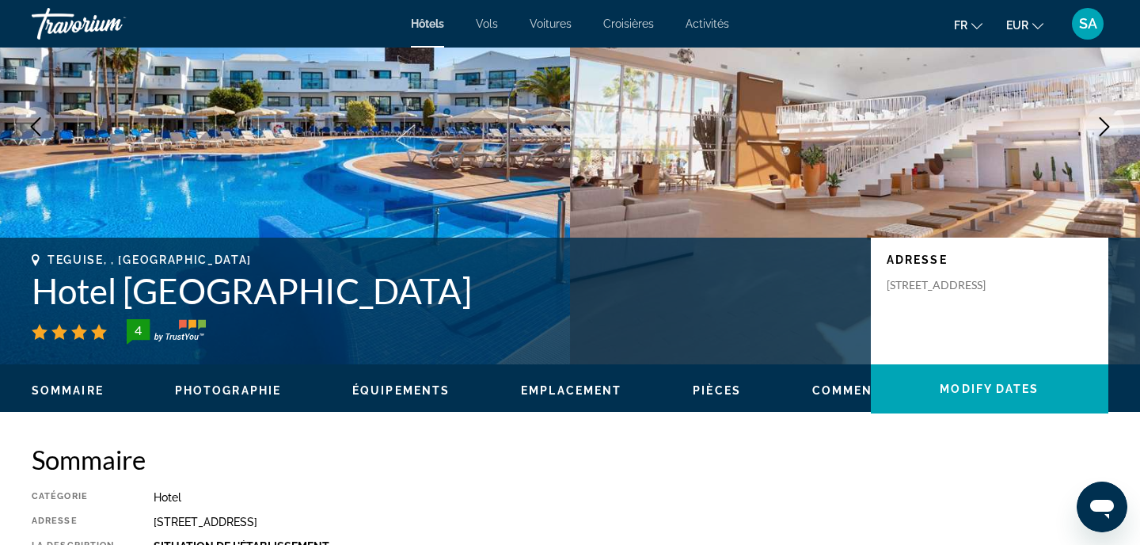
click at [380, 291] on h1 "Hotel [GEOGRAPHIC_DATA]" at bounding box center [443, 290] width 823 height 41
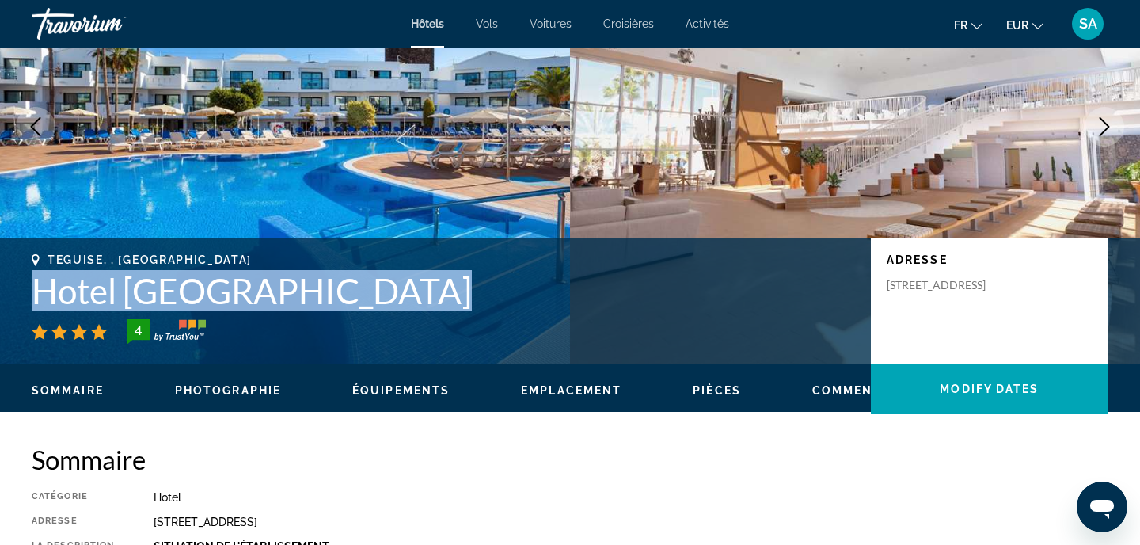
click at [380, 291] on h1 "Hotel [GEOGRAPHIC_DATA]" at bounding box center [443, 290] width 823 height 41
copy h1 "Hotel [GEOGRAPHIC_DATA]"
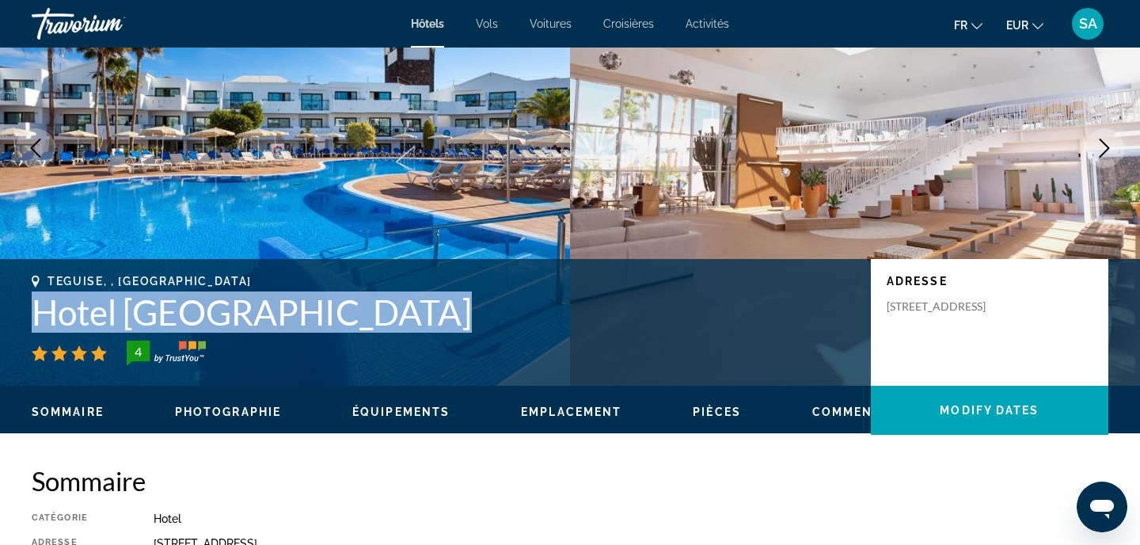
scroll to position [126, 0]
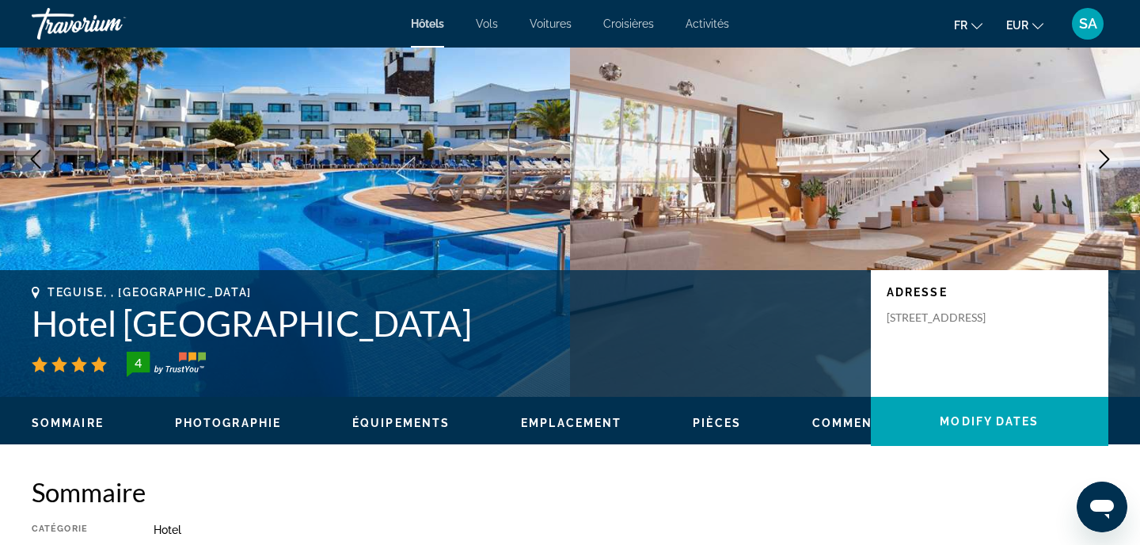
click at [412, 477] on h2 "Sommaire" at bounding box center [570, 492] width 1077 height 32
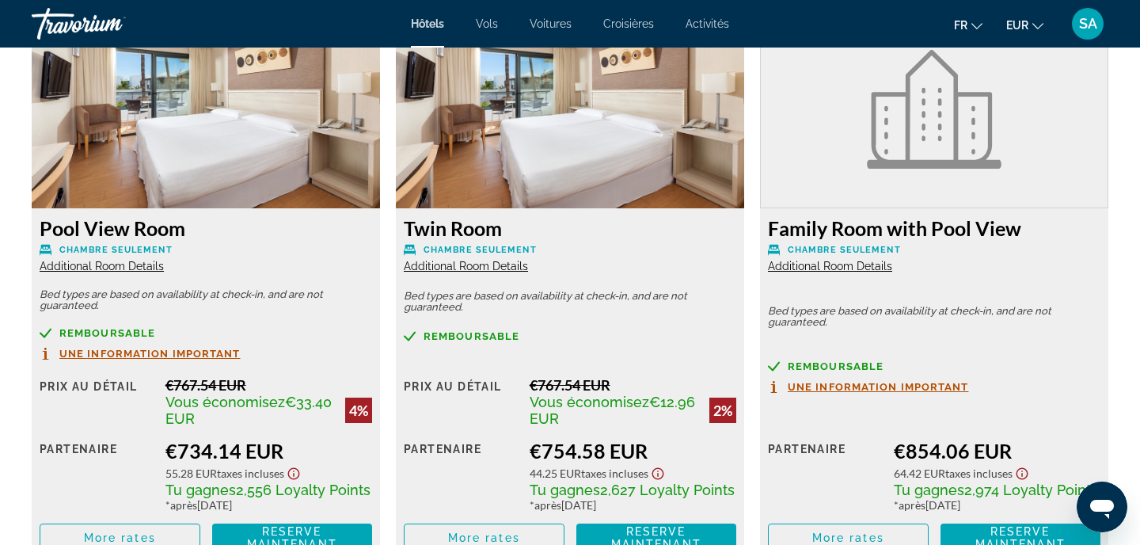
scroll to position [2244, 0]
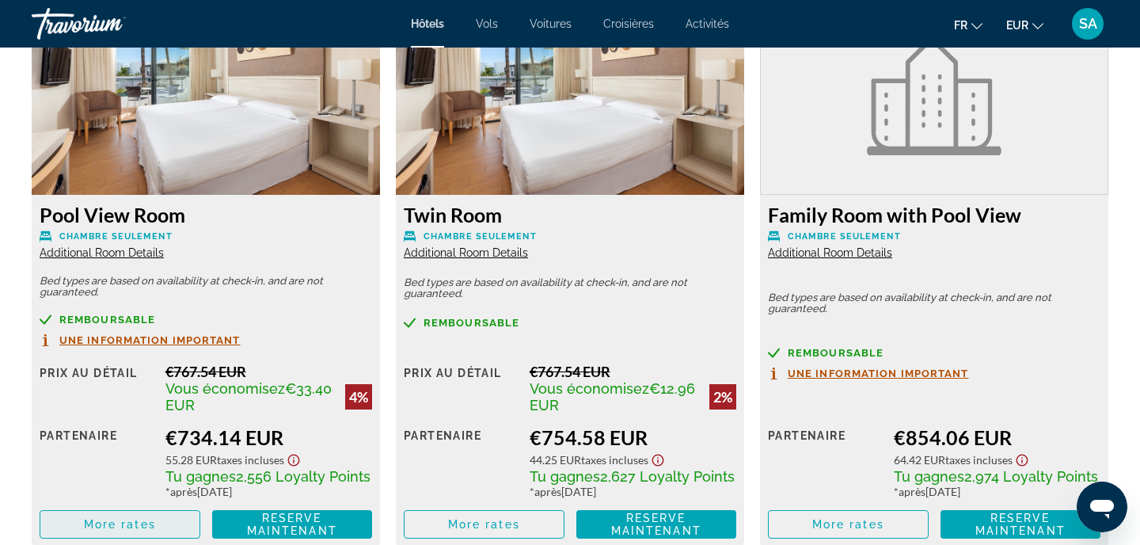
click at [151, 530] on span "More rates" at bounding box center [120, 524] width 72 height 13
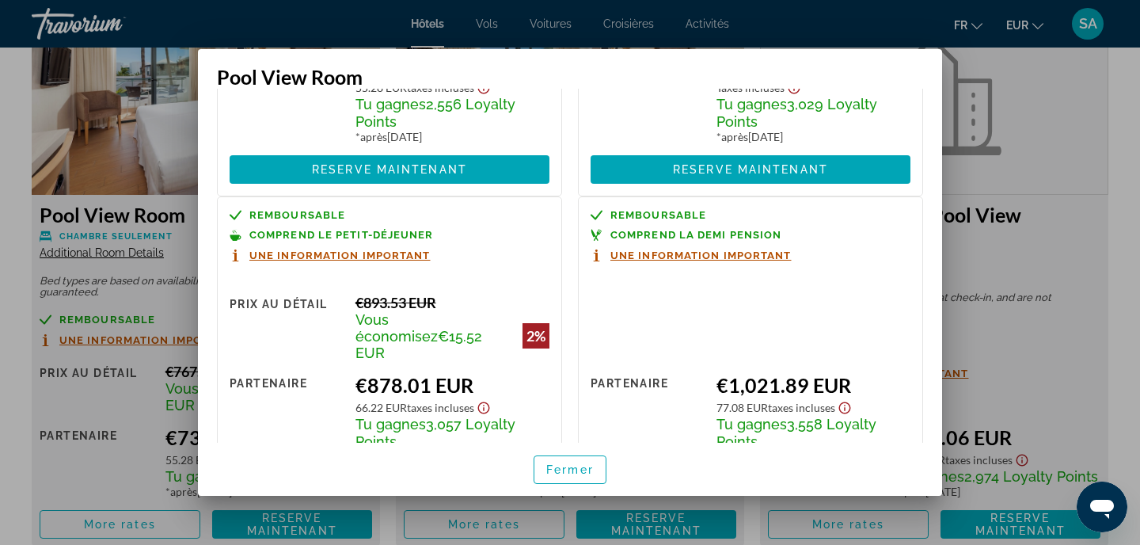
scroll to position [250, 0]
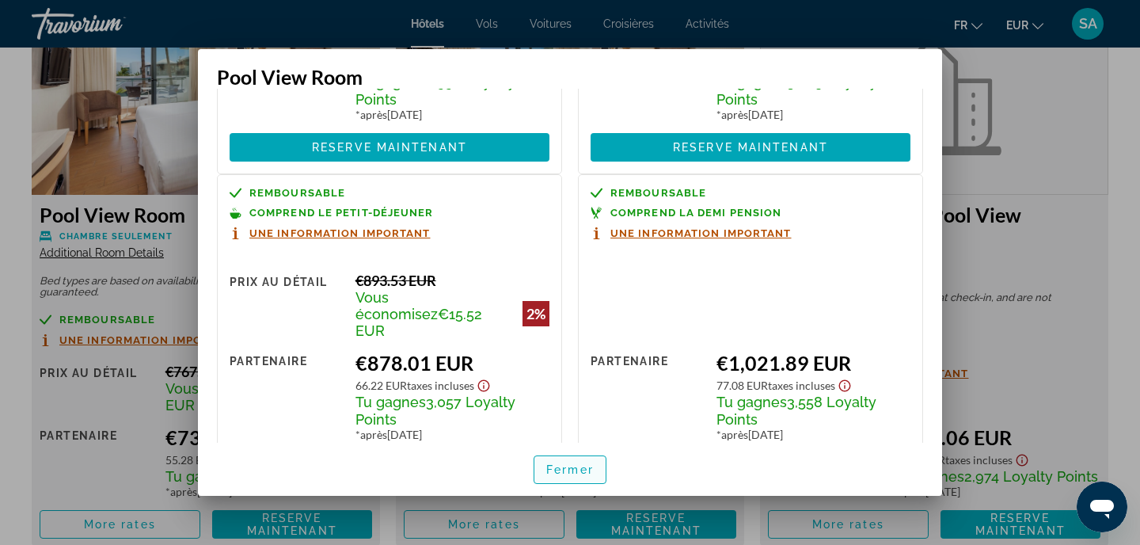
click at [572, 473] on span "Fermer" at bounding box center [569, 469] width 47 height 13
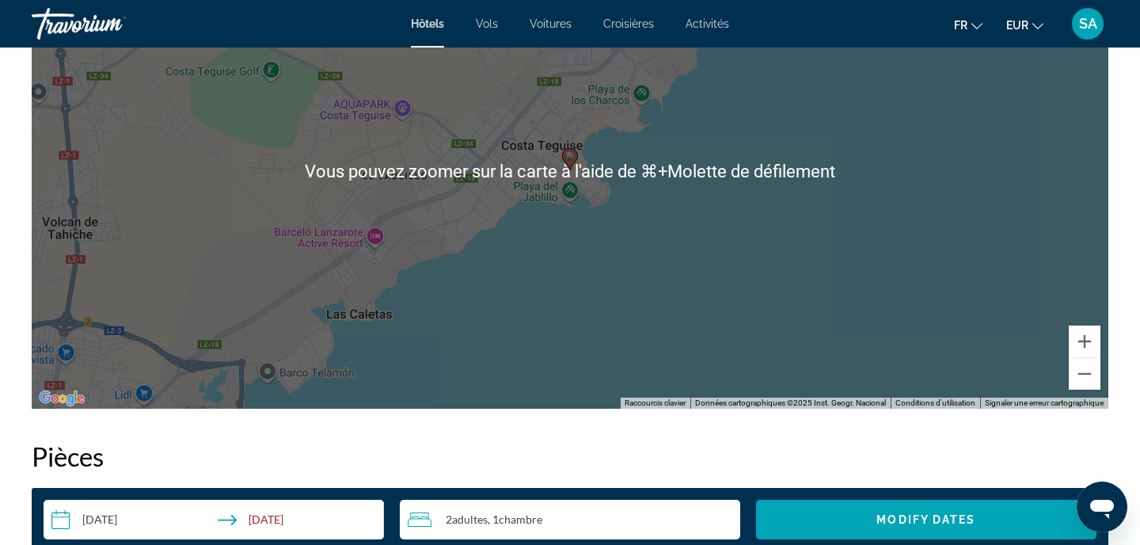
scroll to position [1641, 0]
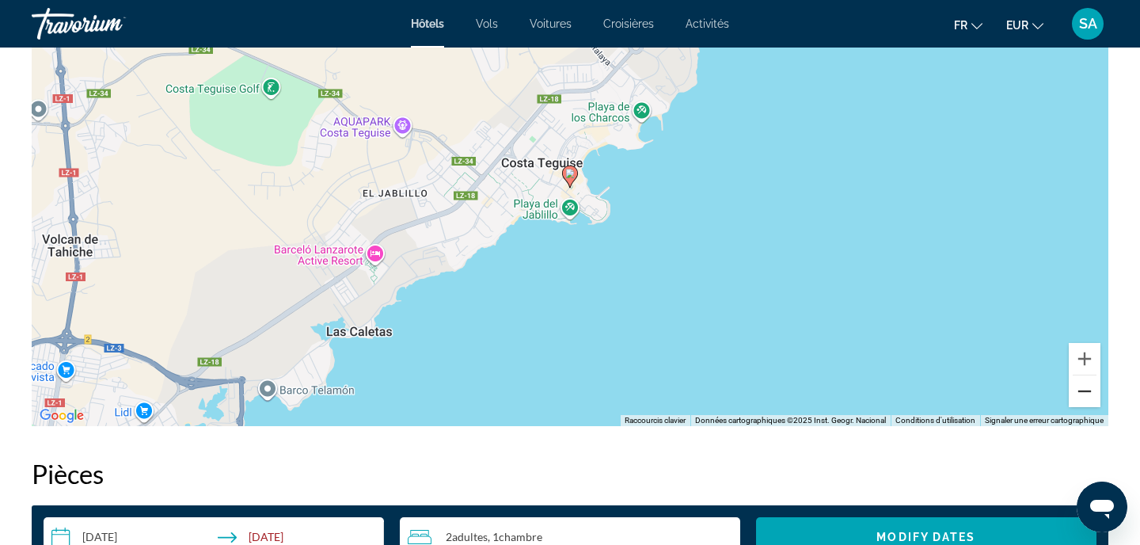
click at [1095, 395] on button "Zoom arrière" at bounding box center [1085, 391] width 32 height 32
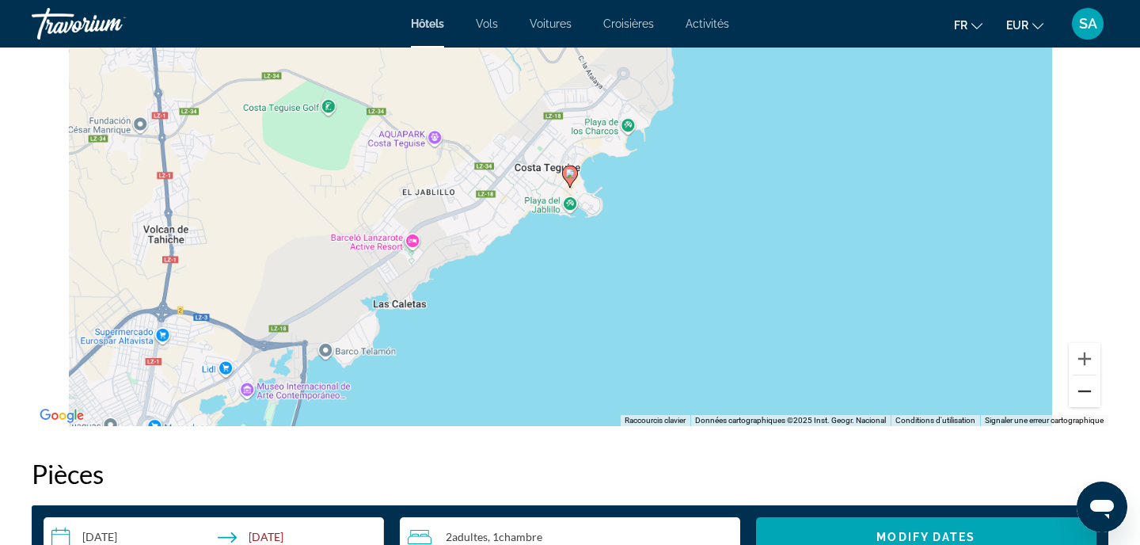
click at [1095, 395] on button "Zoom arrière" at bounding box center [1085, 391] width 32 height 32
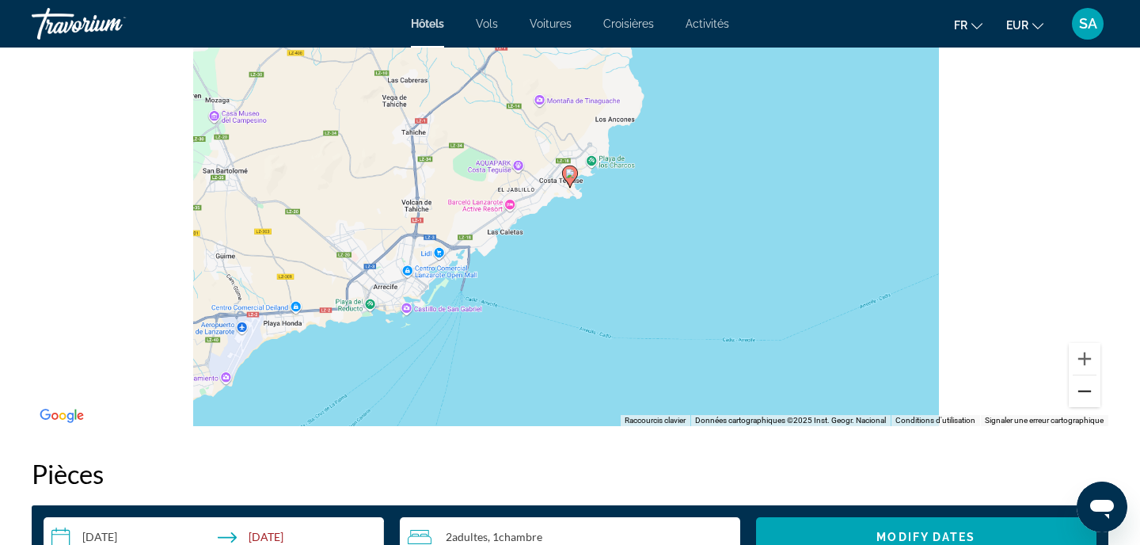
click at [1095, 395] on button "Zoom arrière" at bounding box center [1085, 391] width 32 height 32
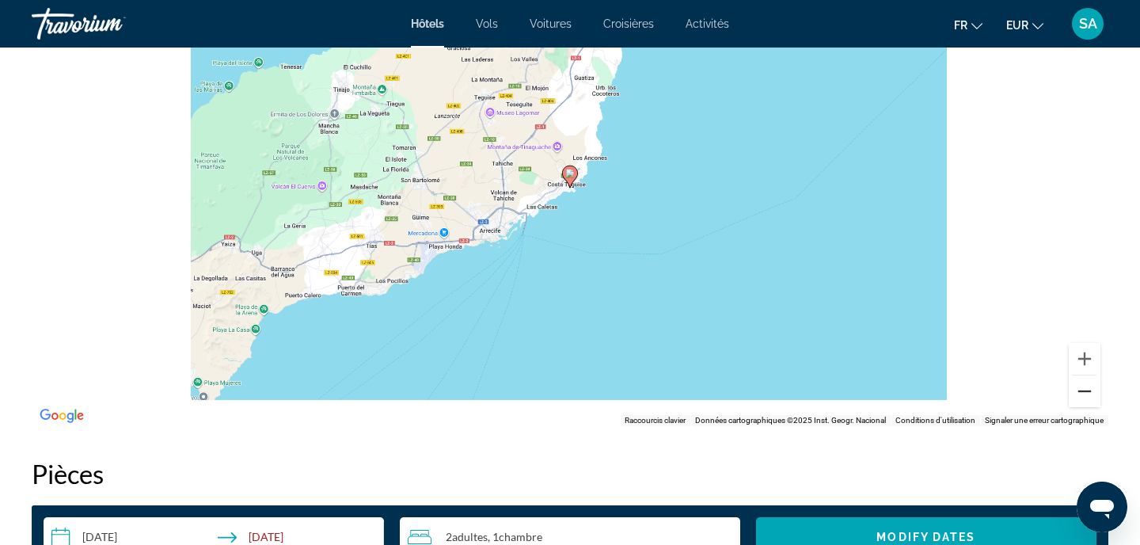
click at [1095, 395] on button "Zoom arrière" at bounding box center [1085, 391] width 32 height 32
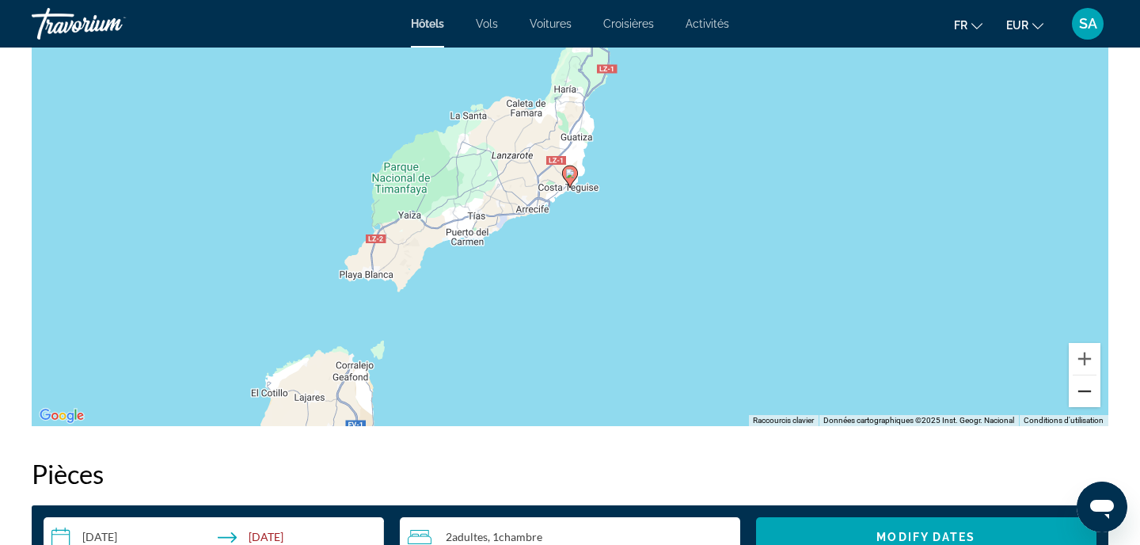
click at [1095, 395] on button "Zoom arrière" at bounding box center [1085, 391] width 32 height 32
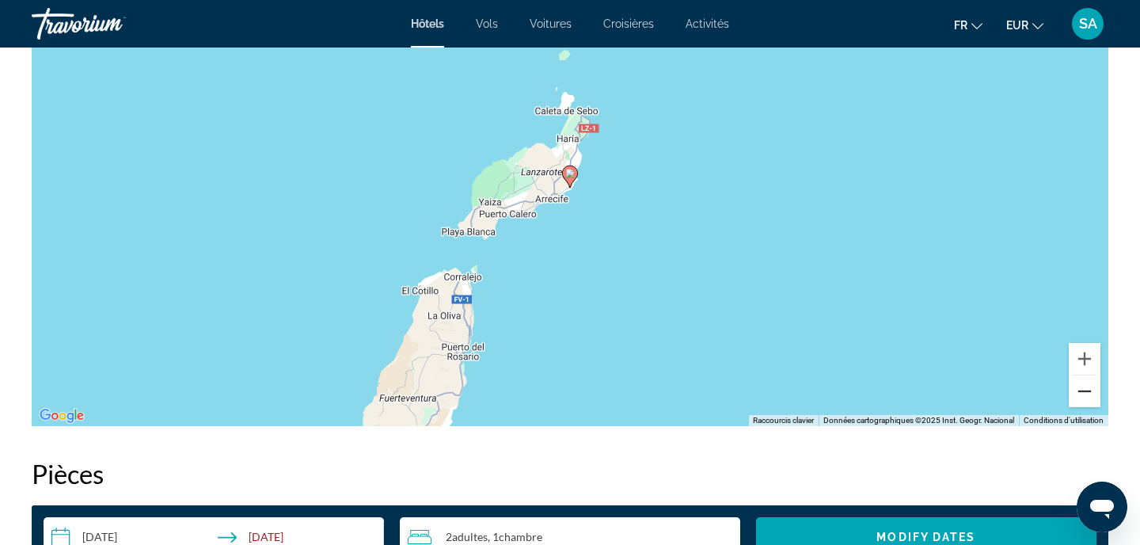
click at [1095, 395] on button "Zoom arrière" at bounding box center [1085, 391] width 32 height 32
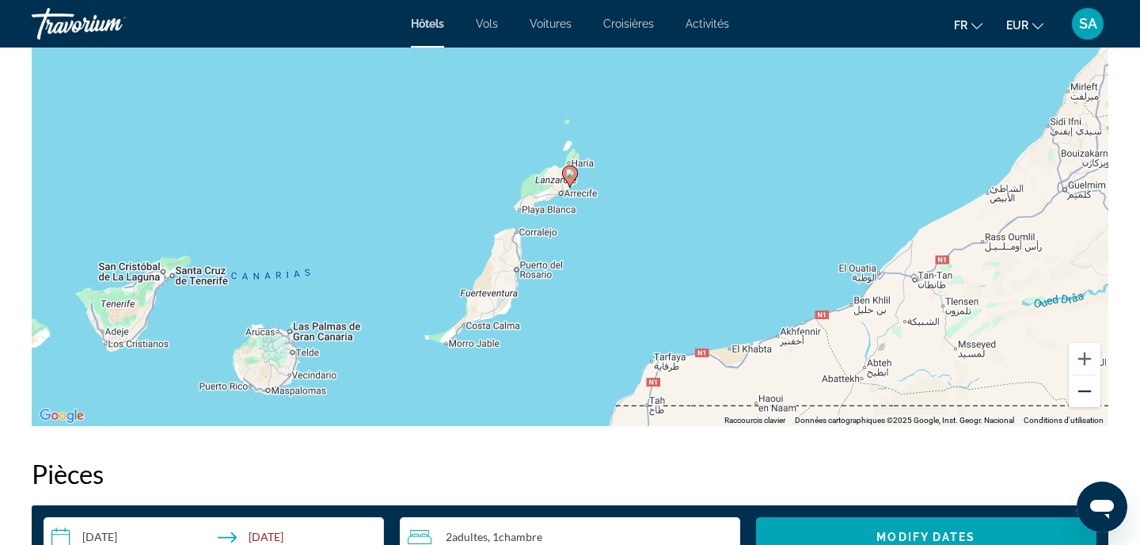
click at [1095, 395] on button "Zoom arrière" at bounding box center [1085, 391] width 32 height 32
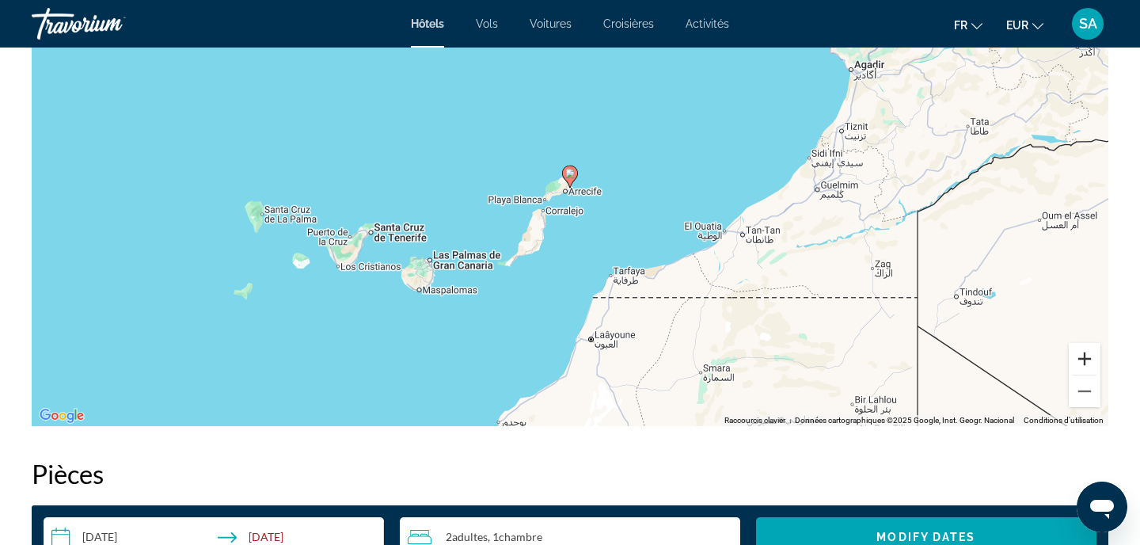
click at [1081, 353] on button "Zoom avant" at bounding box center [1085, 359] width 32 height 32
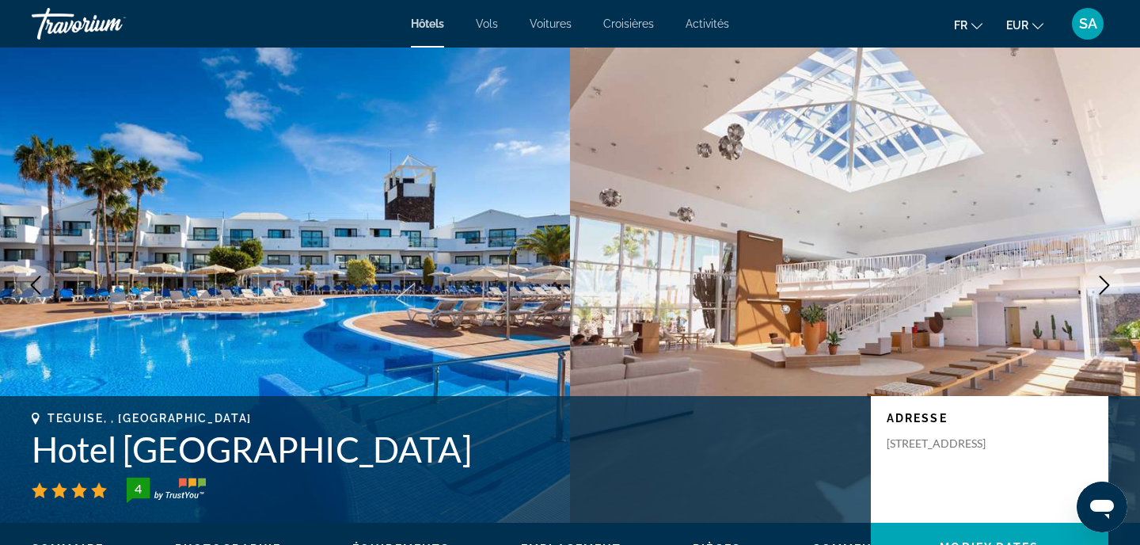
scroll to position [0, 0]
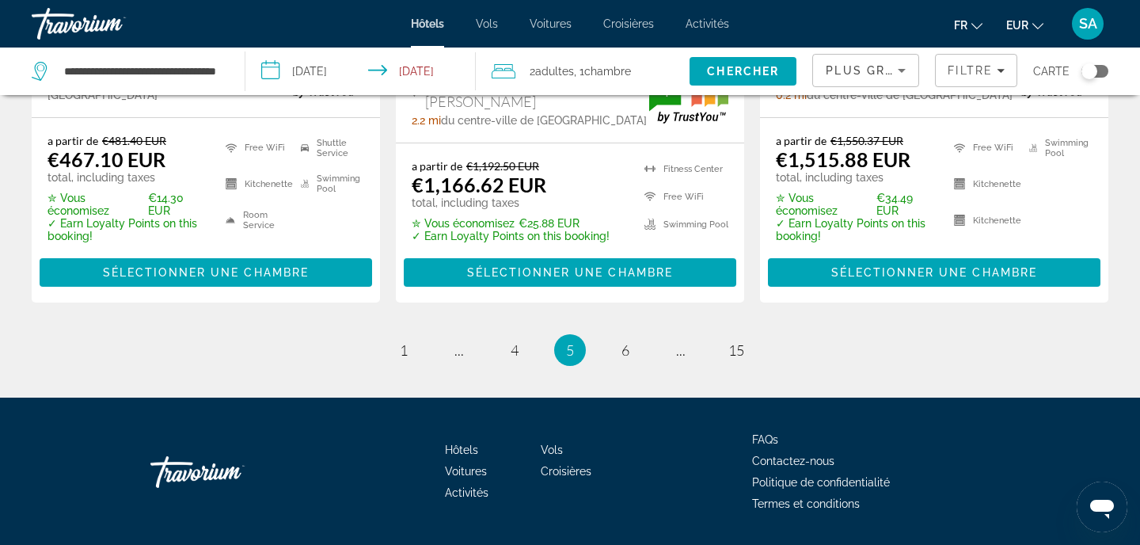
scroll to position [2326, 0]
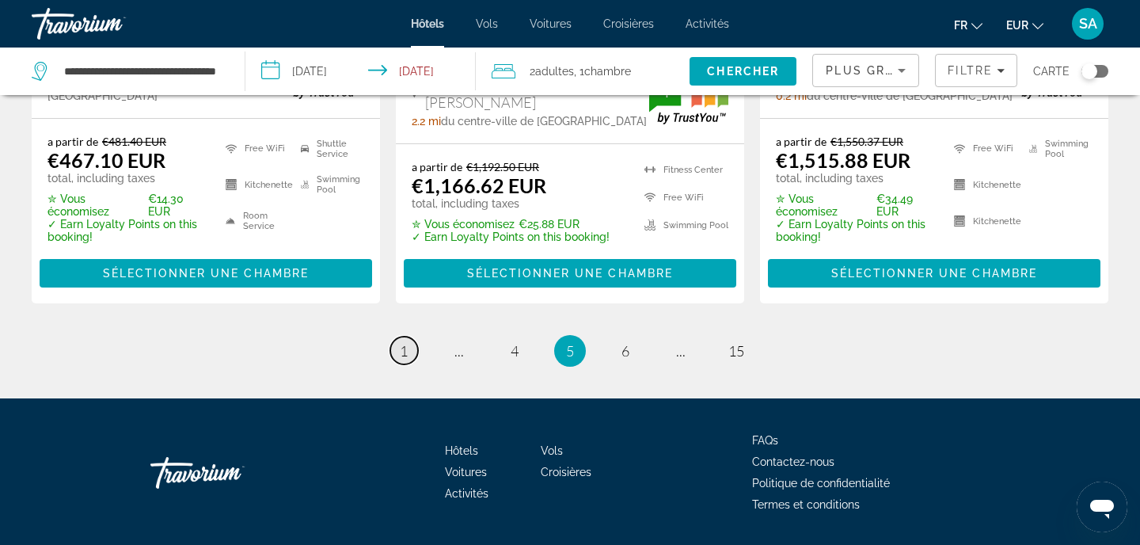
click at [403, 342] on span "1" at bounding box center [404, 350] width 8 height 17
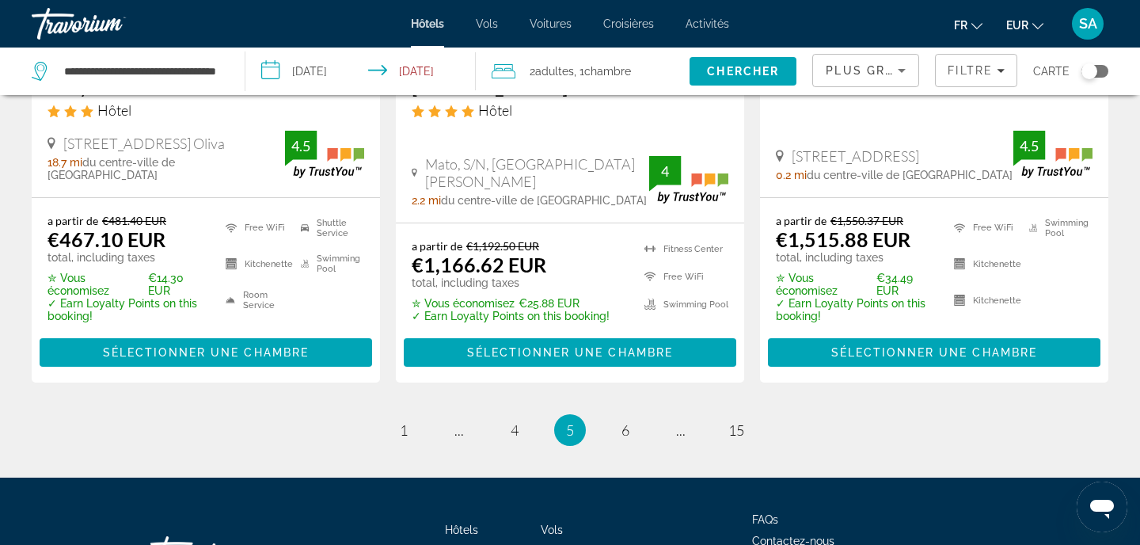
scroll to position [2280, 0]
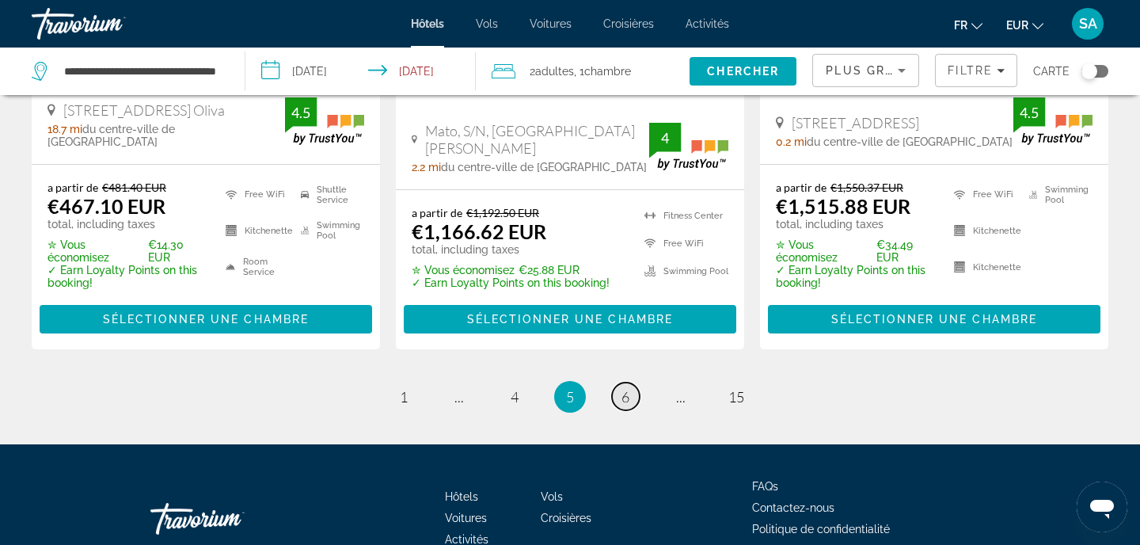
click at [628, 388] on span "6" at bounding box center [625, 396] width 8 height 17
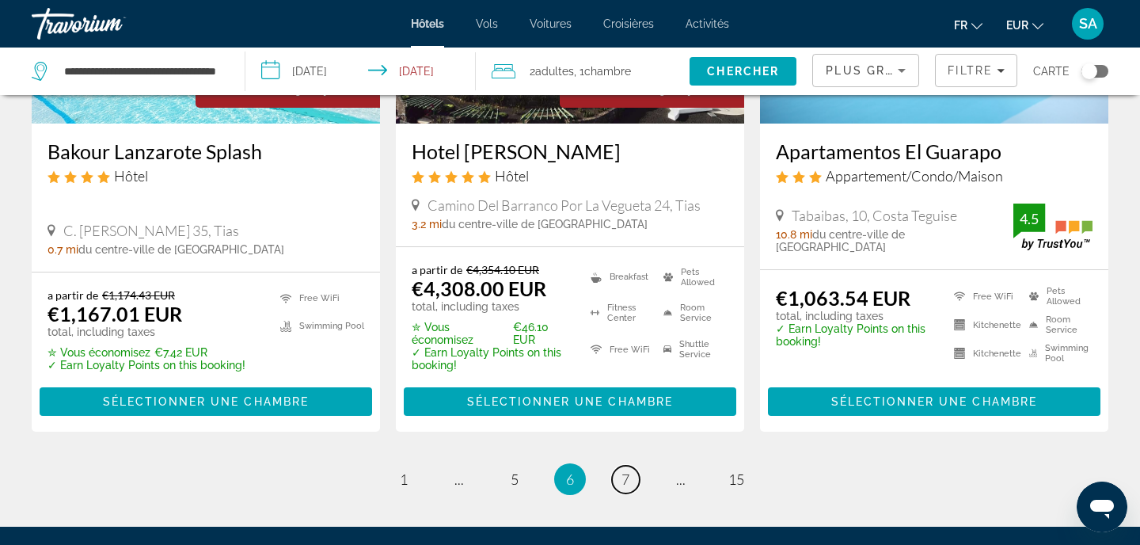
scroll to position [2193, 0]
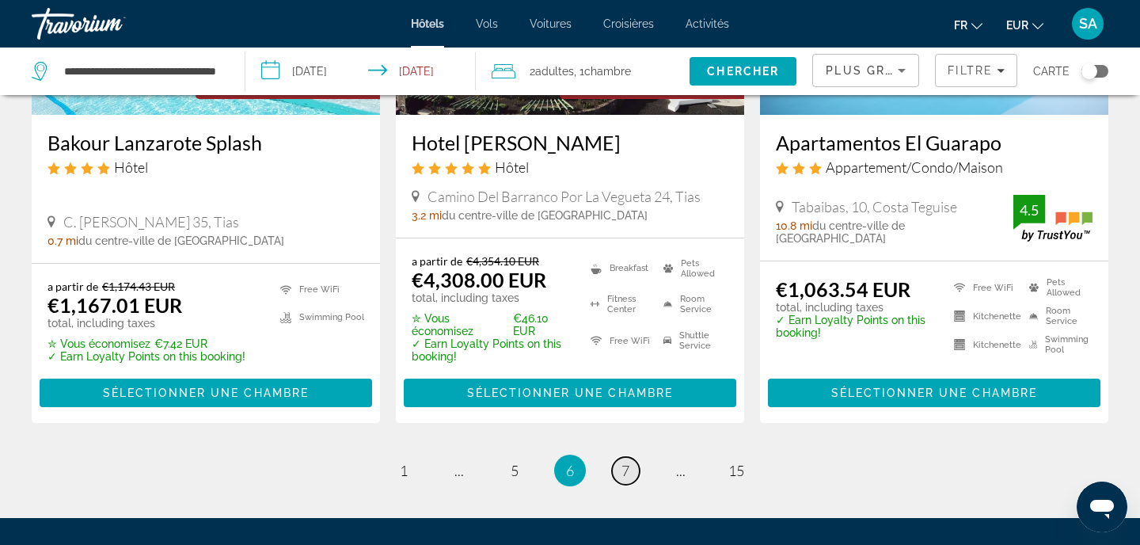
click at [623, 462] on span "7" at bounding box center [625, 470] width 8 height 17
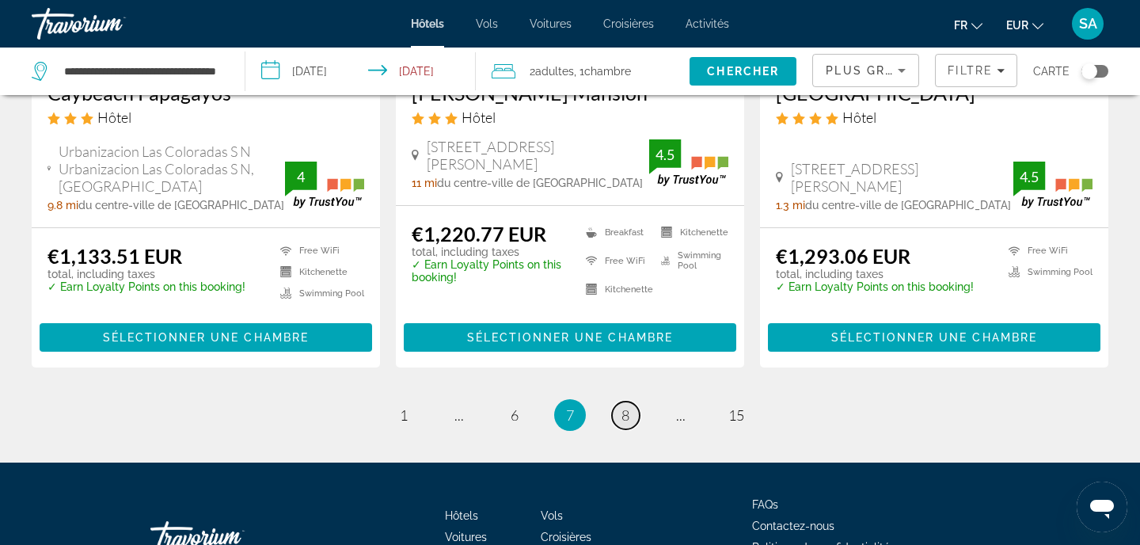
scroll to position [2108, 0]
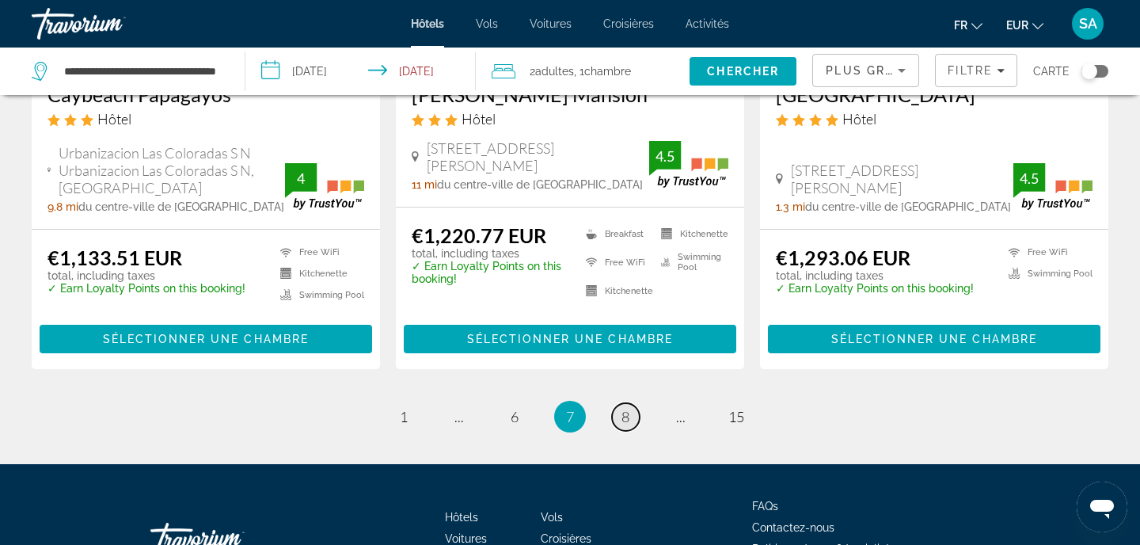
click at [625, 410] on span "8" at bounding box center [625, 416] width 8 height 17
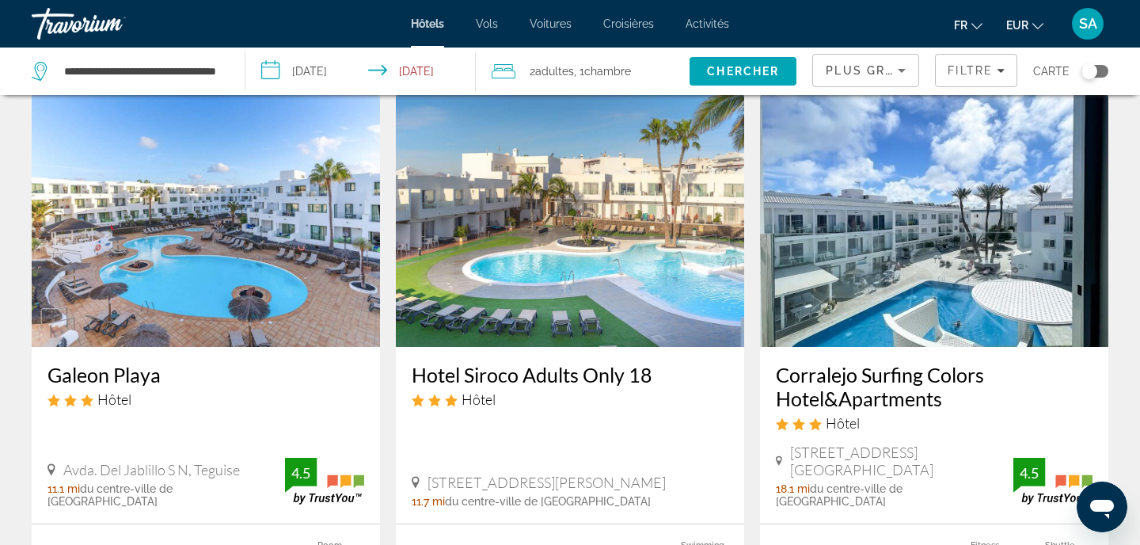
scroll to position [1861, 0]
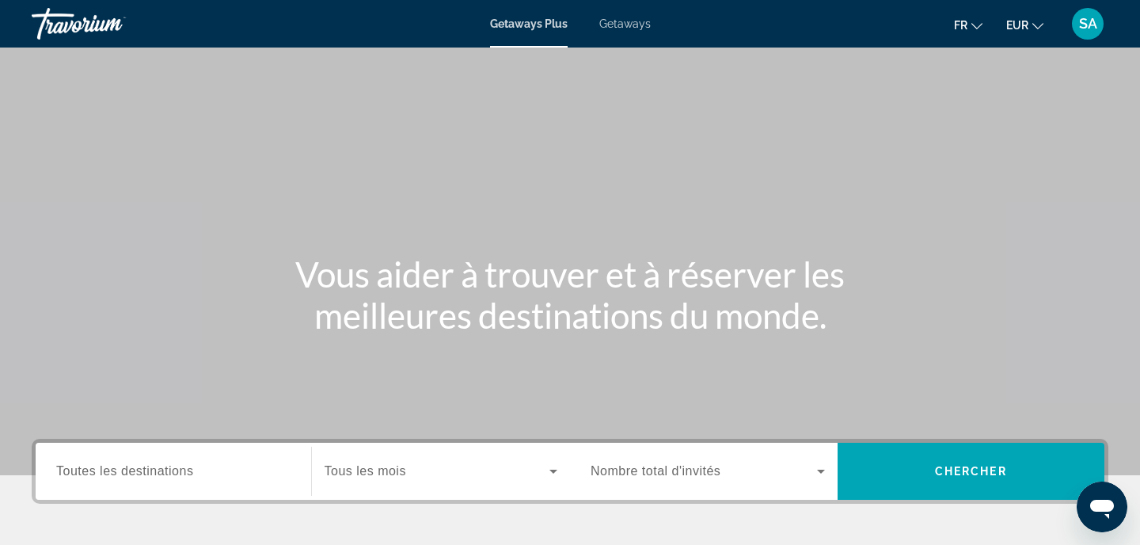
click at [632, 19] on span "Getaways" at bounding box center [624, 23] width 51 height 13
click at [187, 461] on div "Search widget" at bounding box center [173, 471] width 234 height 45
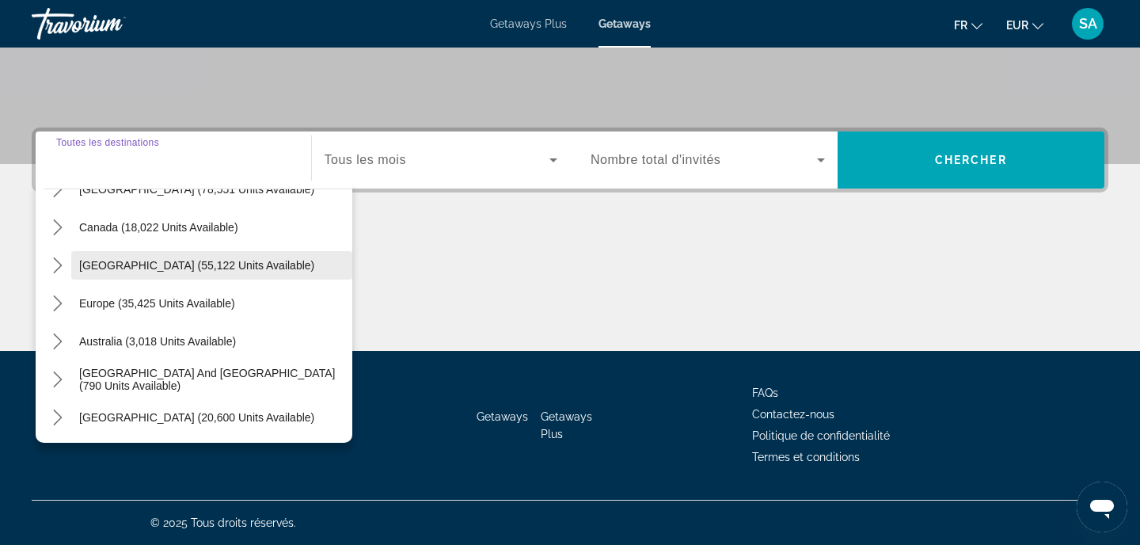
scroll to position [105, 0]
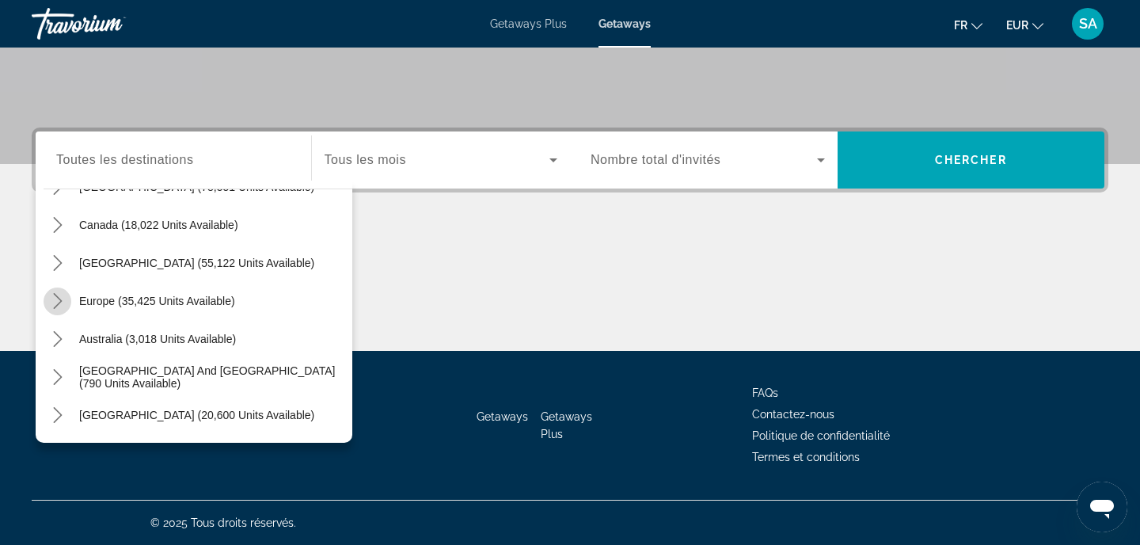
click at [57, 305] on icon "Toggle Europe (35,425 units available) submenu" at bounding box center [57, 301] width 9 height 16
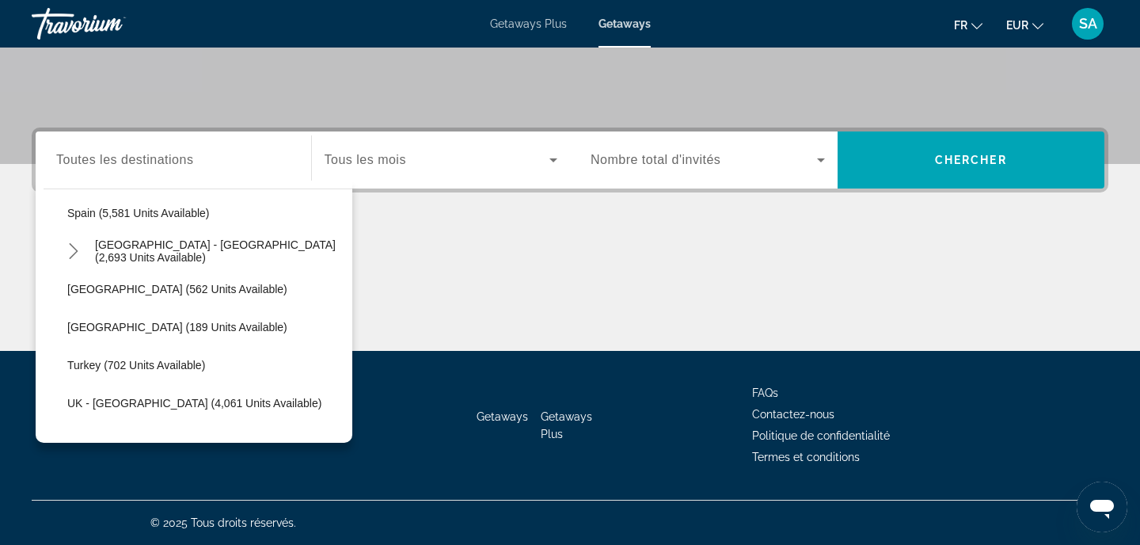
scroll to position [822, 0]
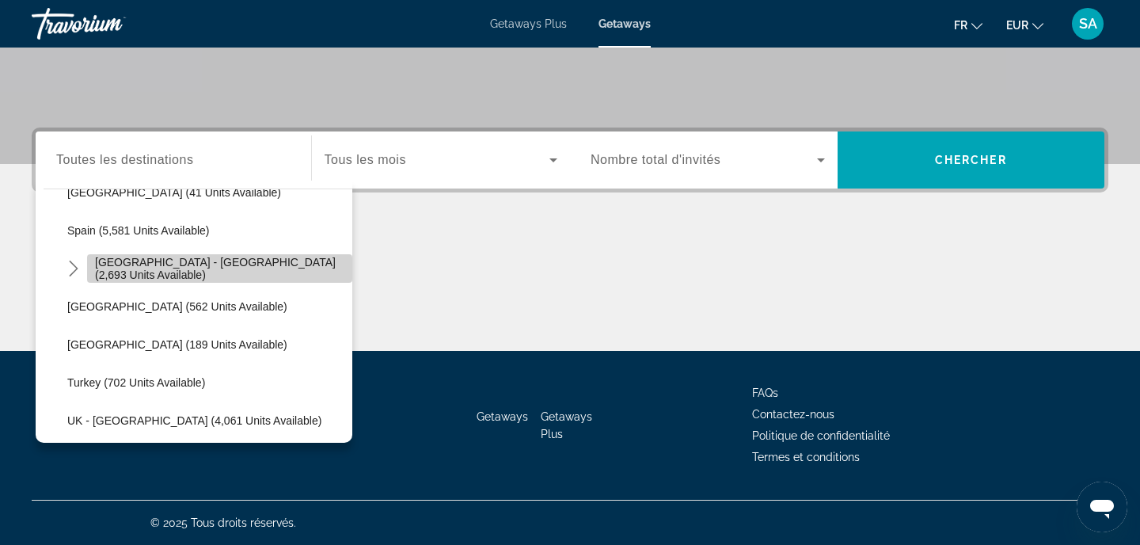
click at [131, 272] on span "Spain - Canary Islands (2,693 units available)" at bounding box center [219, 268] width 249 height 25
type input "**********"
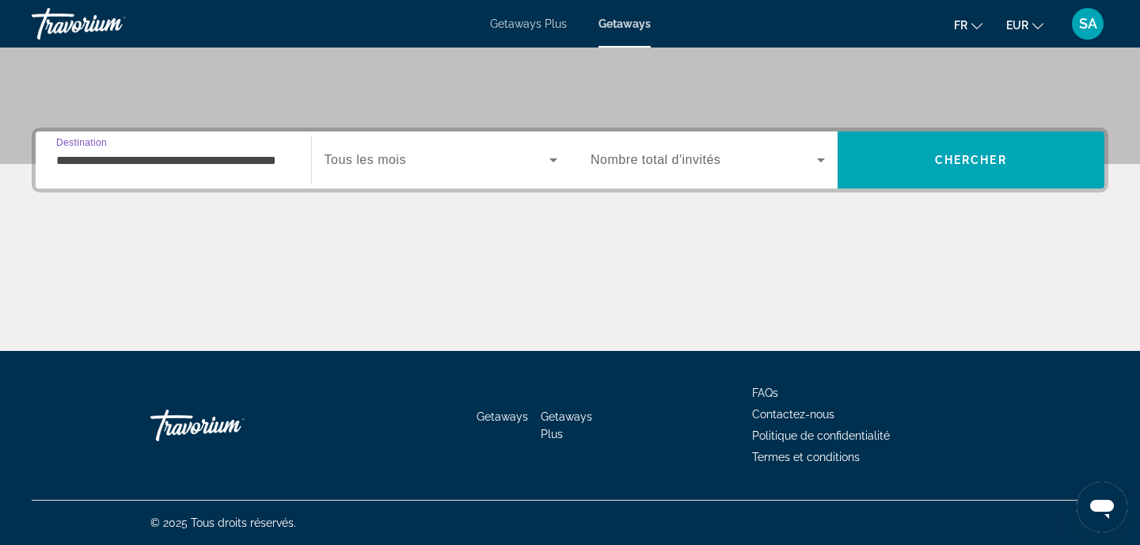
click at [479, 159] on span "Search widget" at bounding box center [438, 159] width 226 height 19
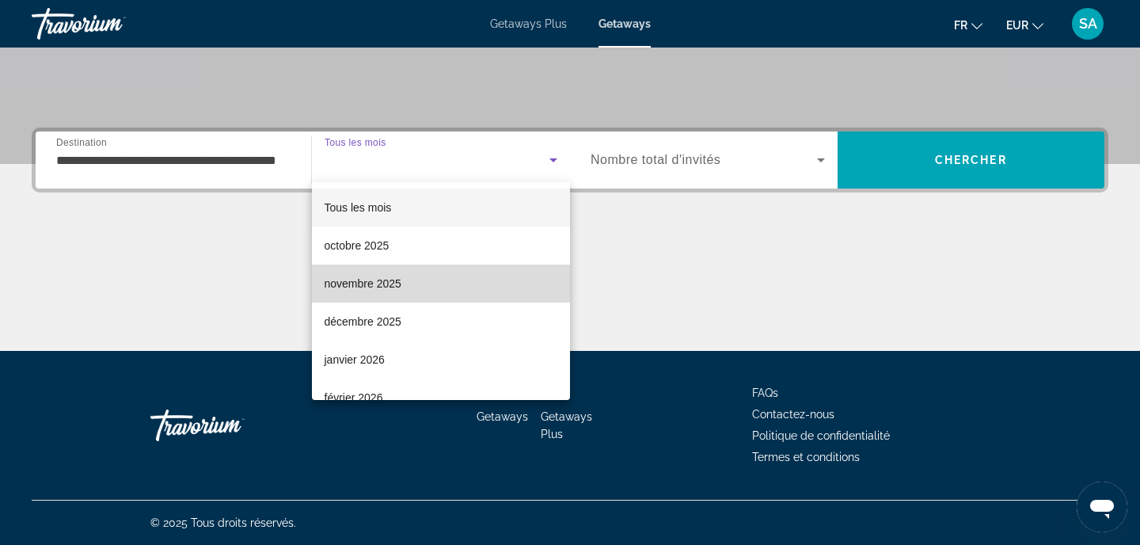
click at [415, 279] on mat-option "novembre 2025" at bounding box center [441, 283] width 259 height 38
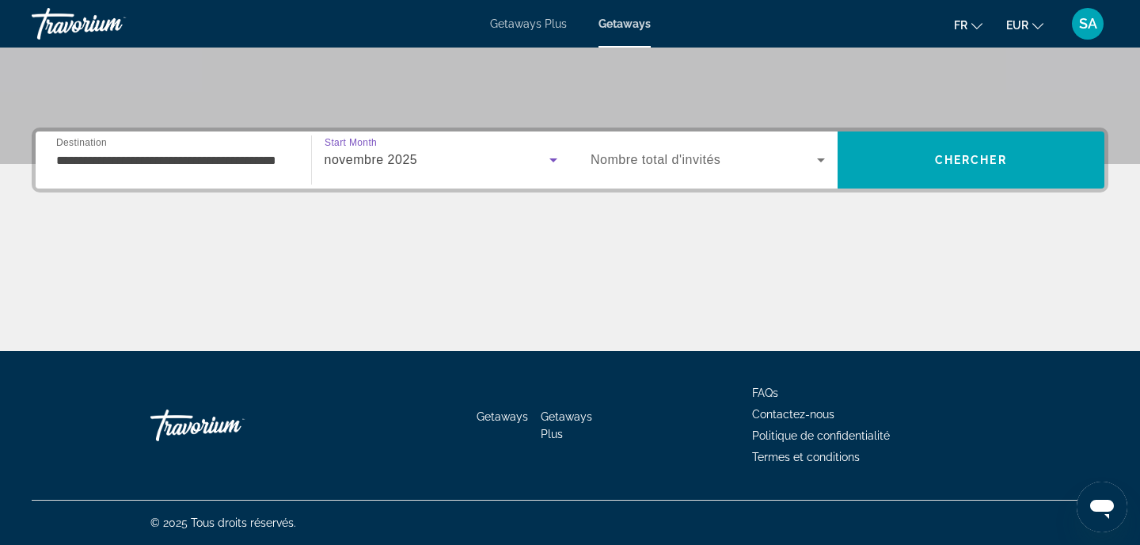
click at [667, 173] on div "Search widget" at bounding box center [708, 160] width 234 height 44
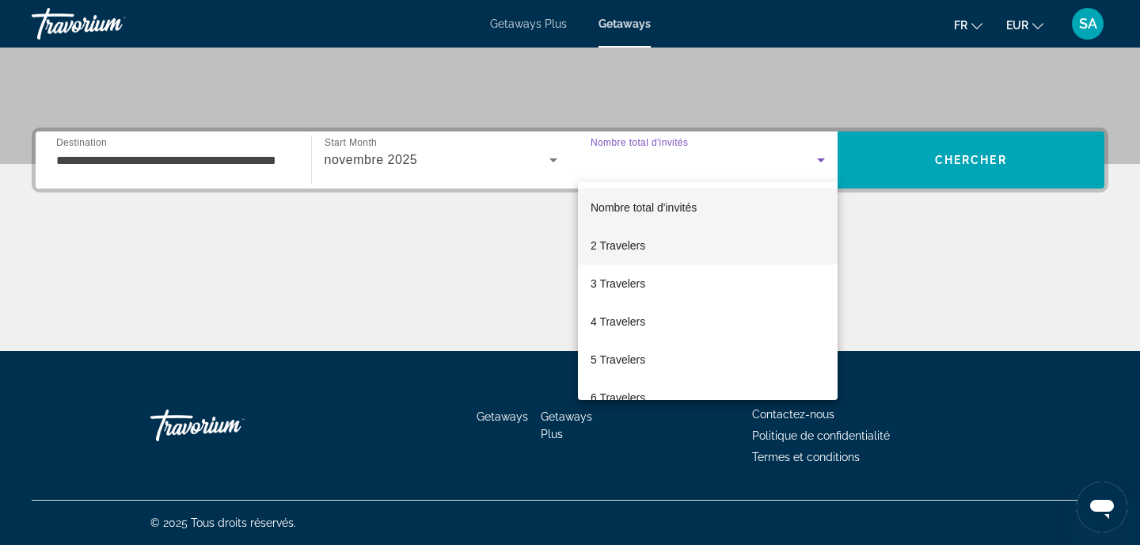
click at [621, 249] on span "2 Travelers" at bounding box center [618, 245] width 55 height 19
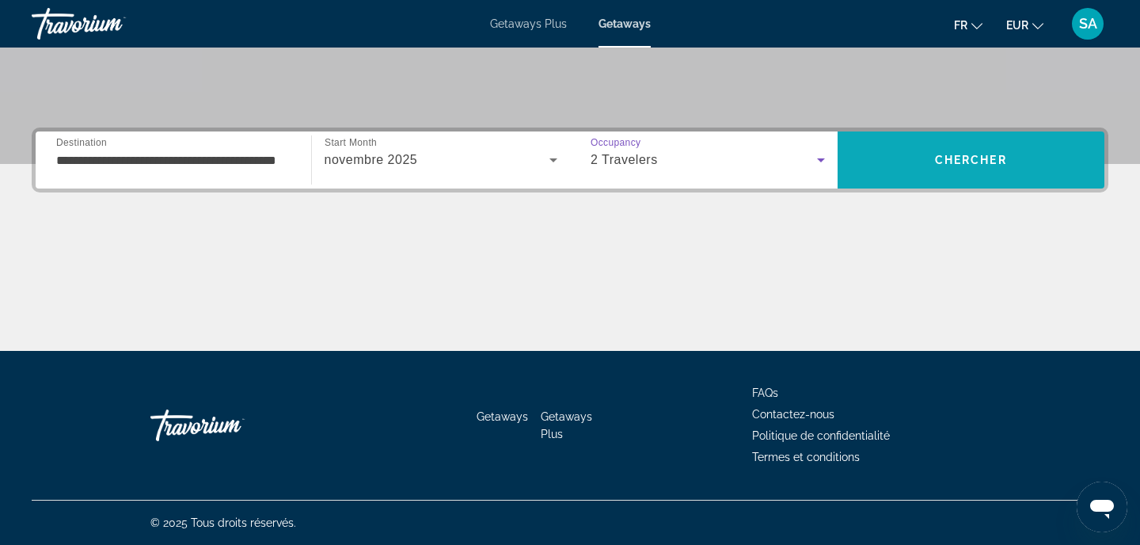
click at [986, 156] on span "Chercher" at bounding box center [971, 160] width 72 height 13
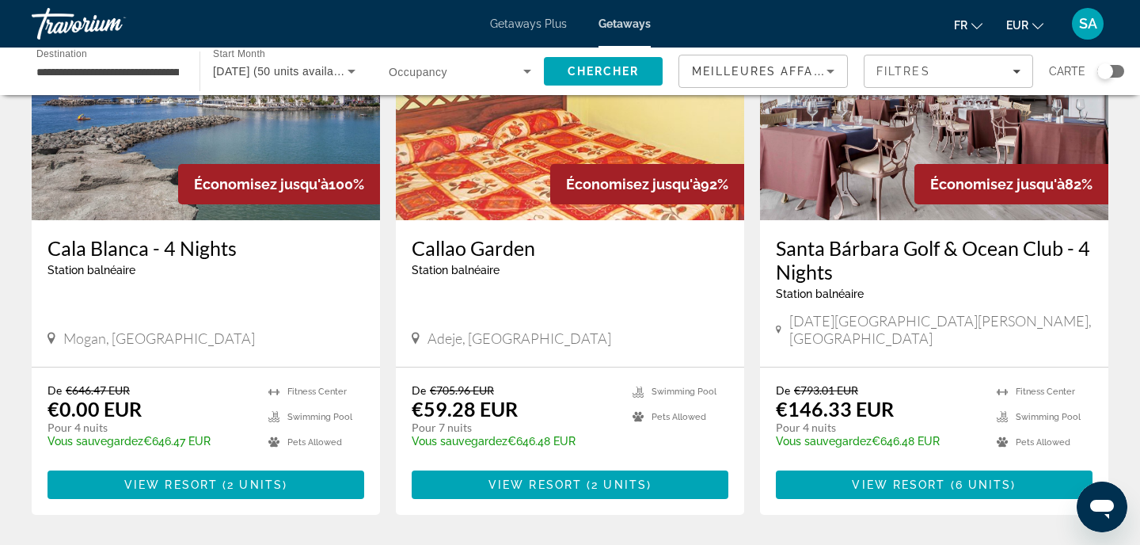
scroll to position [189, 0]
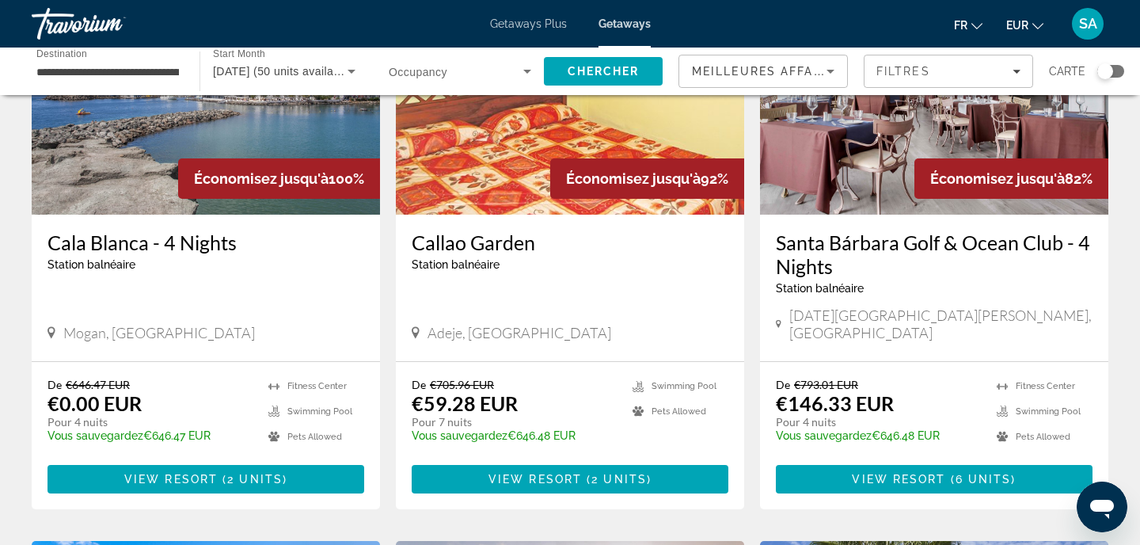
click at [1119, 70] on div "Search widget" at bounding box center [1110, 71] width 27 height 13
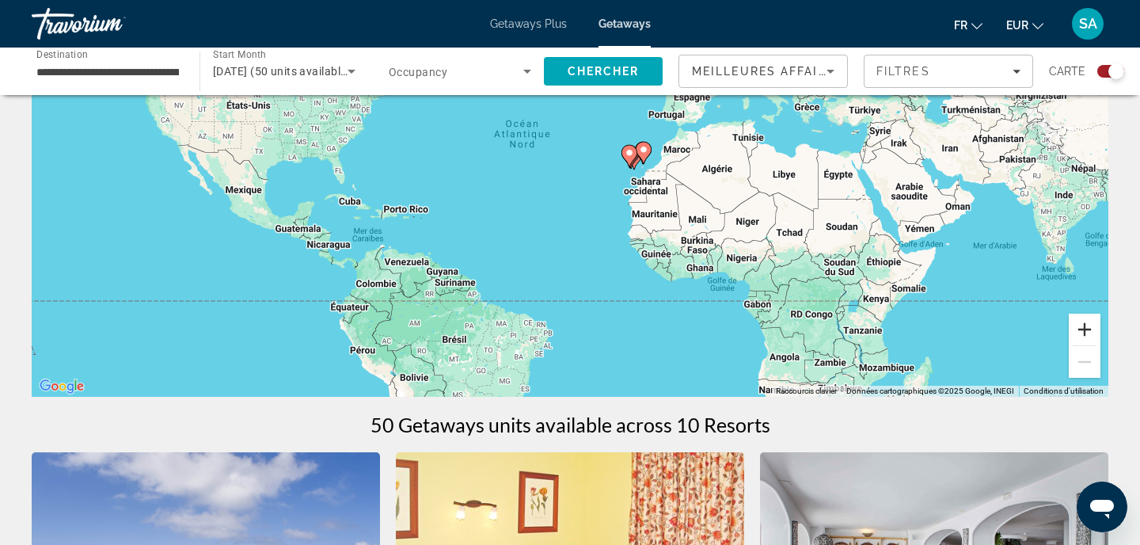
click at [1082, 332] on button "Zoom avant" at bounding box center [1085, 329] width 32 height 32
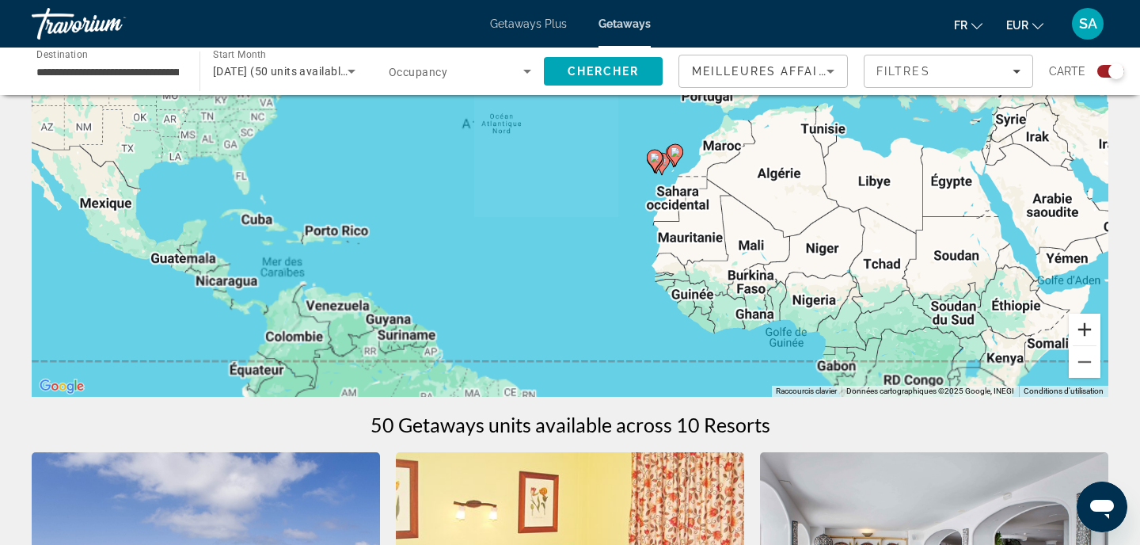
click at [1082, 332] on button "Zoom avant" at bounding box center [1085, 329] width 32 height 32
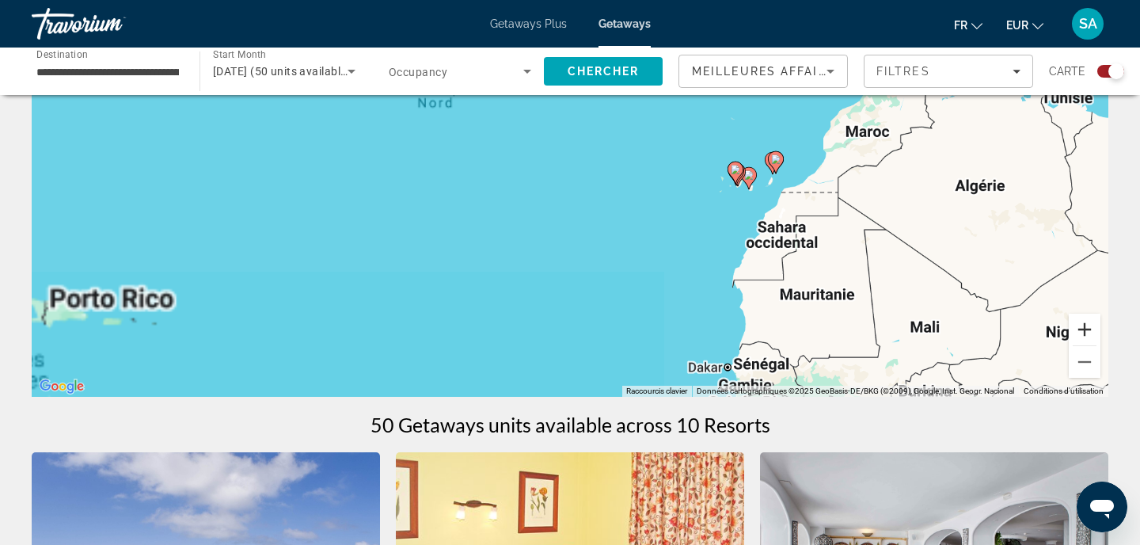
click at [1082, 332] on button "Zoom avant" at bounding box center [1085, 329] width 32 height 32
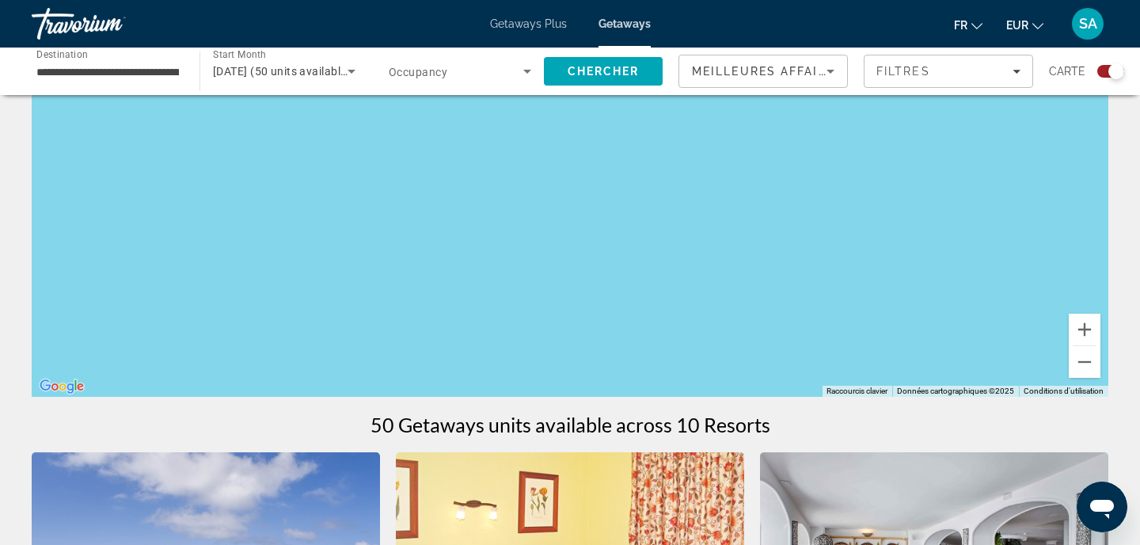
drag, startPoint x: 974, startPoint y: 251, endPoint x: 798, endPoint y: 274, distance: 177.2
click at [798, 274] on div "Main content" at bounding box center [570, 159] width 1077 height 475
drag, startPoint x: 736, startPoint y: 207, endPoint x: 659, endPoint y: 196, distance: 78.5
click at [659, 196] on div "Main content" at bounding box center [570, 159] width 1077 height 475
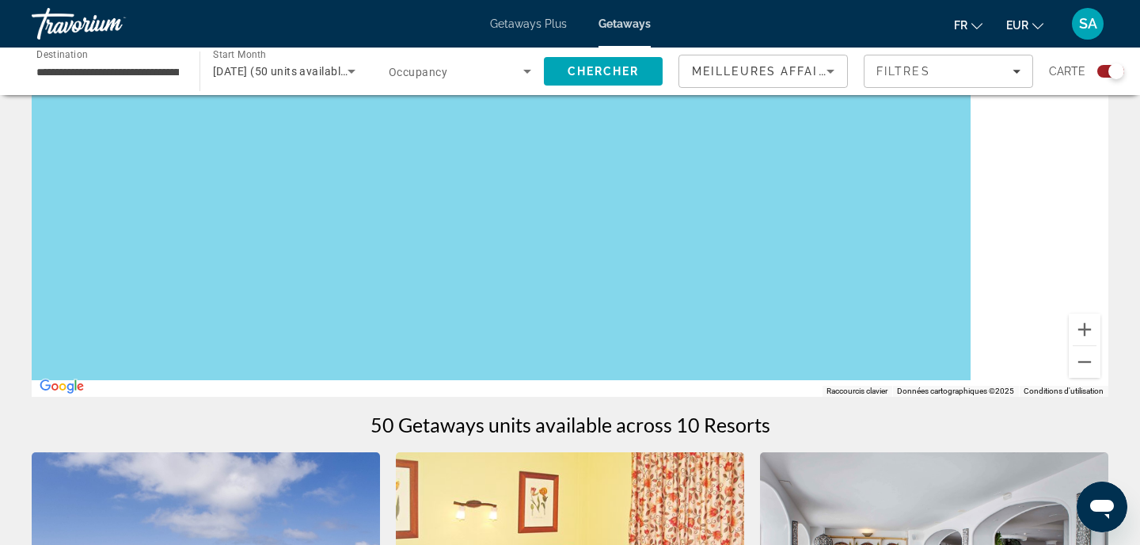
drag, startPoint x: 769, startPoint y: 269, endPoint x: 496, endPoint y: 158, distance: 295.0
click at [496, 158] on div "Main content" at bounding box center [570, 159] width 1077 height 475
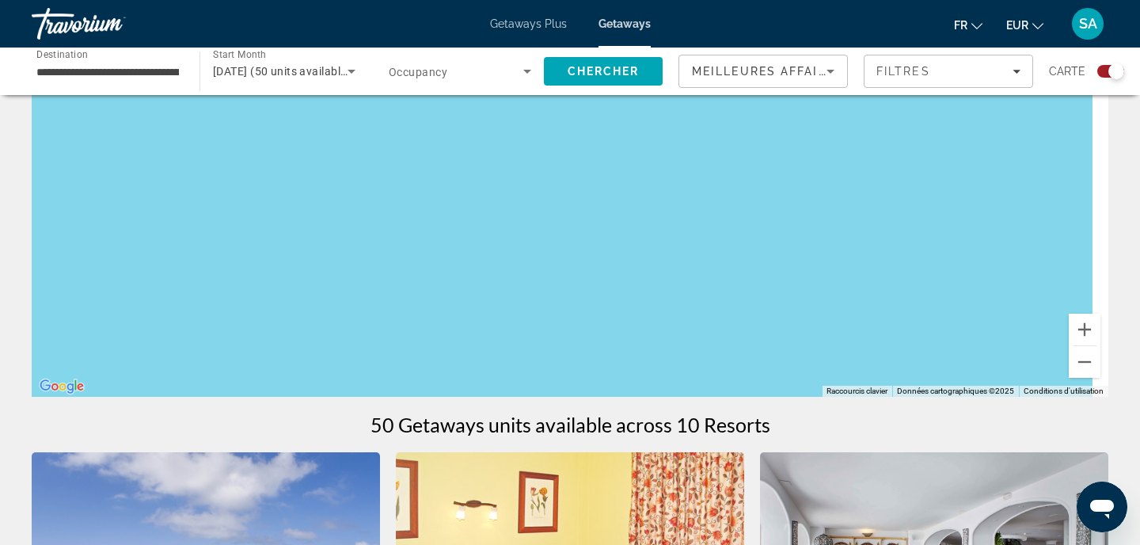
drag, startPoint x: 709, startPoint y: 261, endPoint x: 552, endPoint y: 165, distance: 184.8
click at [552, 165] on div "Main content" at bounding box center [570, 159] width 1077 height 475
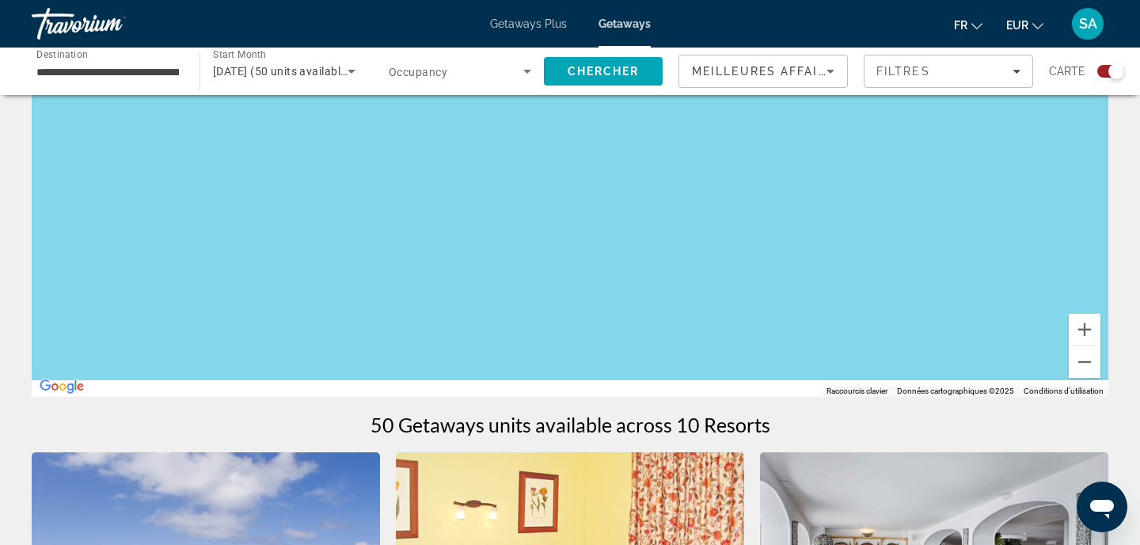
drag, startPoint x: 668, startPoint y: 263, endPoint x: 435, endPoint y: 121, distance: 273.2
click at [435, 121] on div "Main content" at bounding box center [570, 159] width 1077 height 475
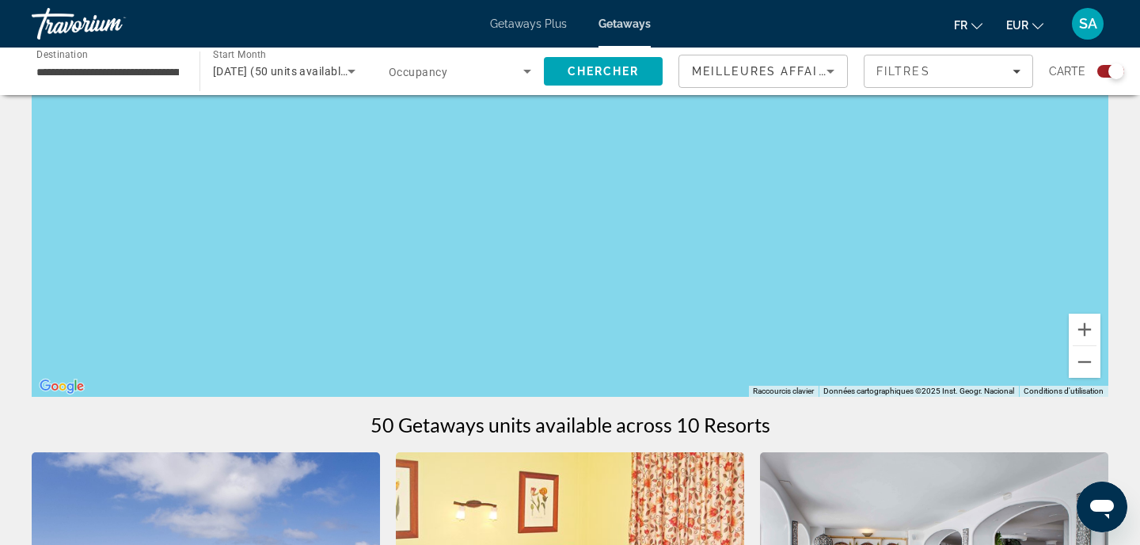
drag, startPoint x: 693, startPoint y: 273, endPoint x: 411, endPoint y: 116, distance: 323.2
click at [411, 116] on div "Main content" at bounding box center [570, 159] width 1077 height 475
click at [1095, 357] on button "Zoom arrière" at bounding box center [1085, 362] width 32 height 32
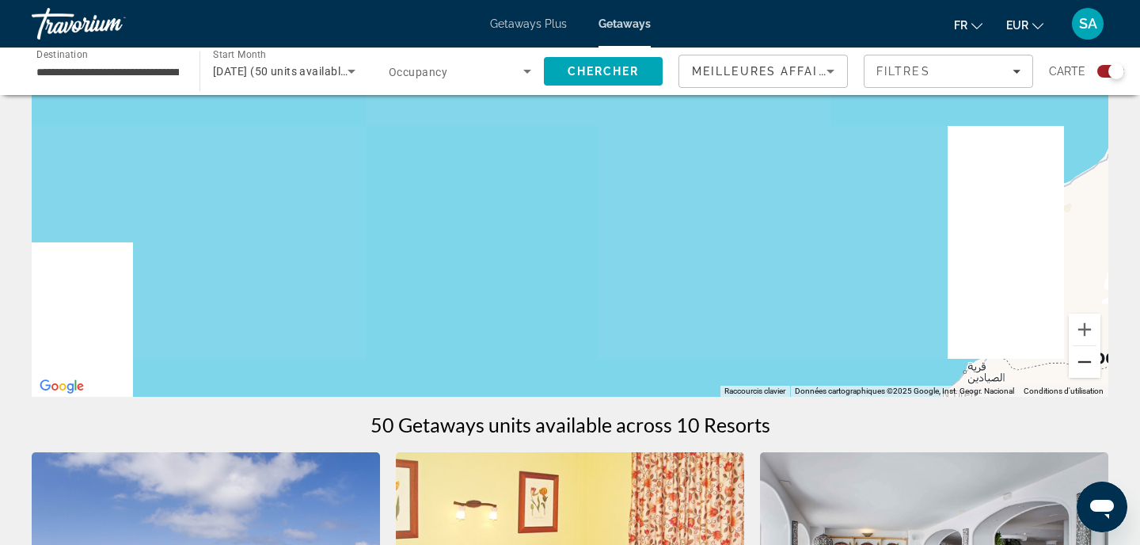
click at [1095, 357] on button "Zoom arrière" at bounding box center [1085, 362] width 32 height 32
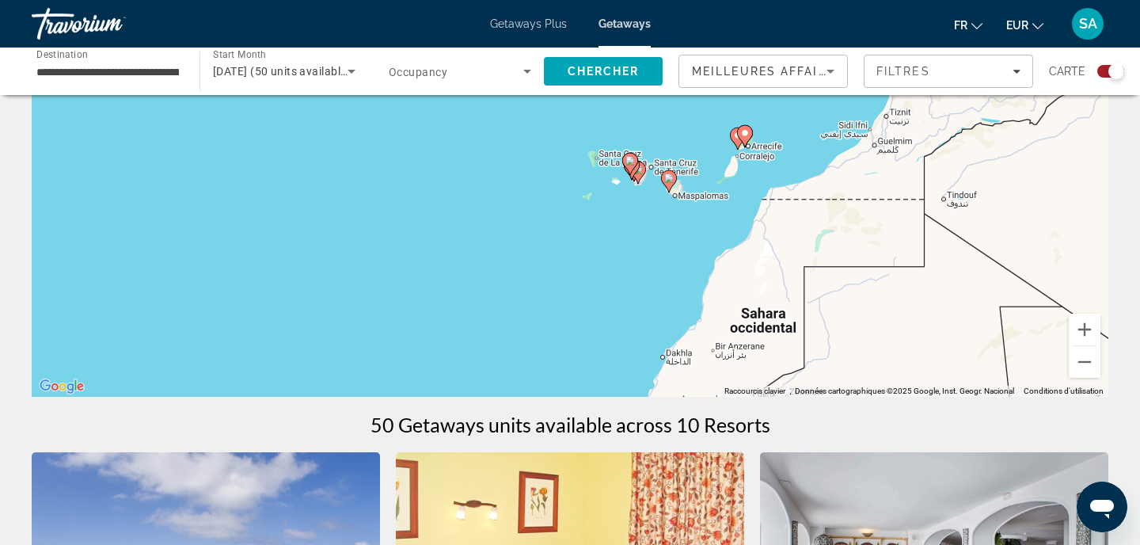
drag, startPoint x: 807, startPoint y: 146, endPoint x: 706, endPoint y: 307, distance: 190.2
click at [706, 307] on div "Pour activer le glissement avec le clavier, appuyez sur Alt+Entrée. Une fois ce…" at bounding box center [570, 159] width 1077 height 475
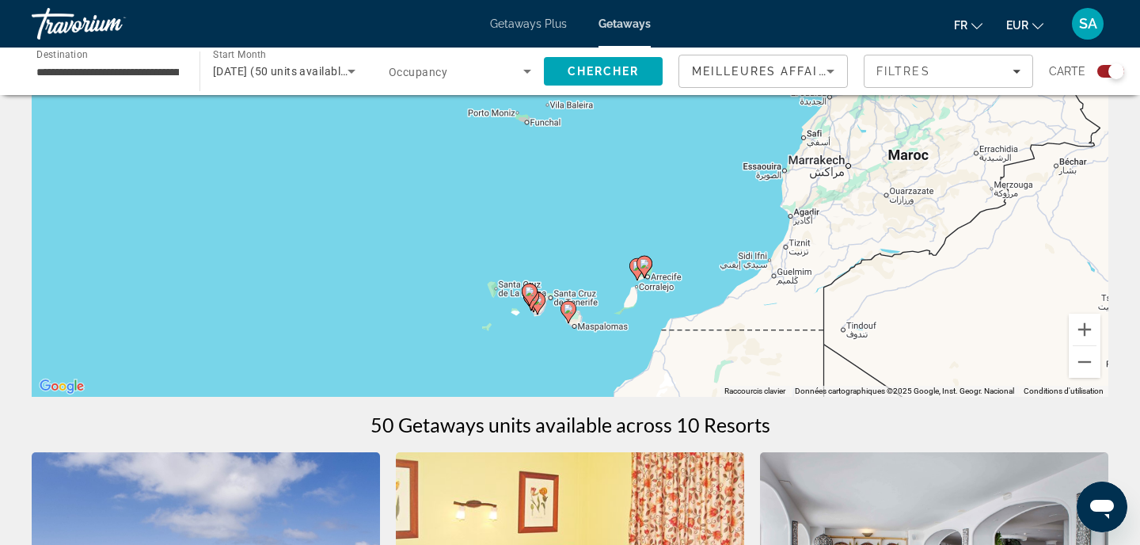
drag, startPoint x: 699, startPoint y: 298, endPoint x: 656, endPoint y: 310, distance: 44.4
click at [656, 310] on div "Pour activer le glissement avec le clavier, appuyez sur Alt+Entrée. Une fois ce…" at bounding box center [570, 159] width 1077 height 475
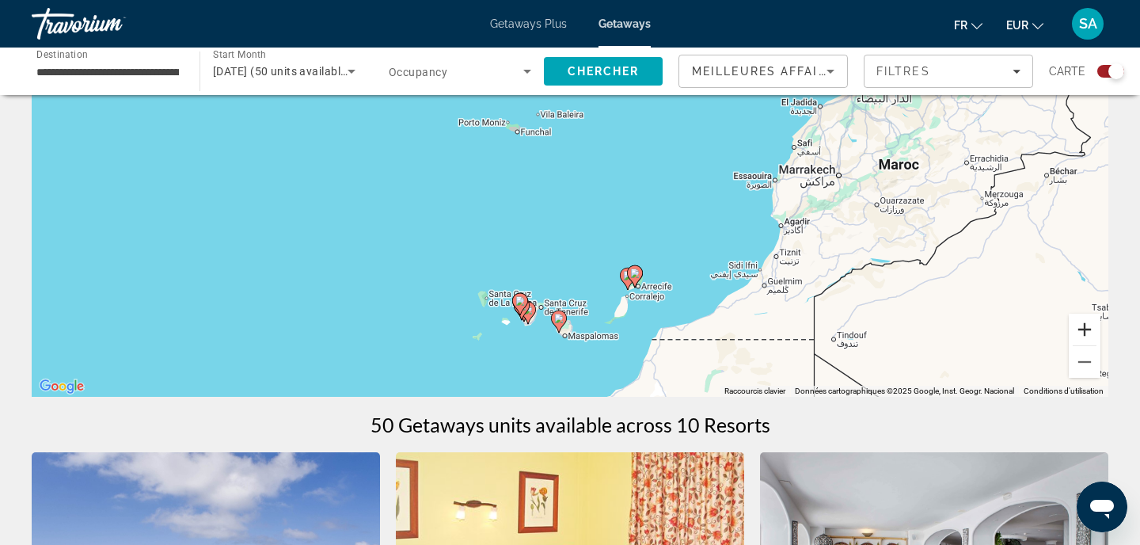
click at [1087, 332] on button "Zoom avant" at bounding box center [1085, 329] width 32 height 32
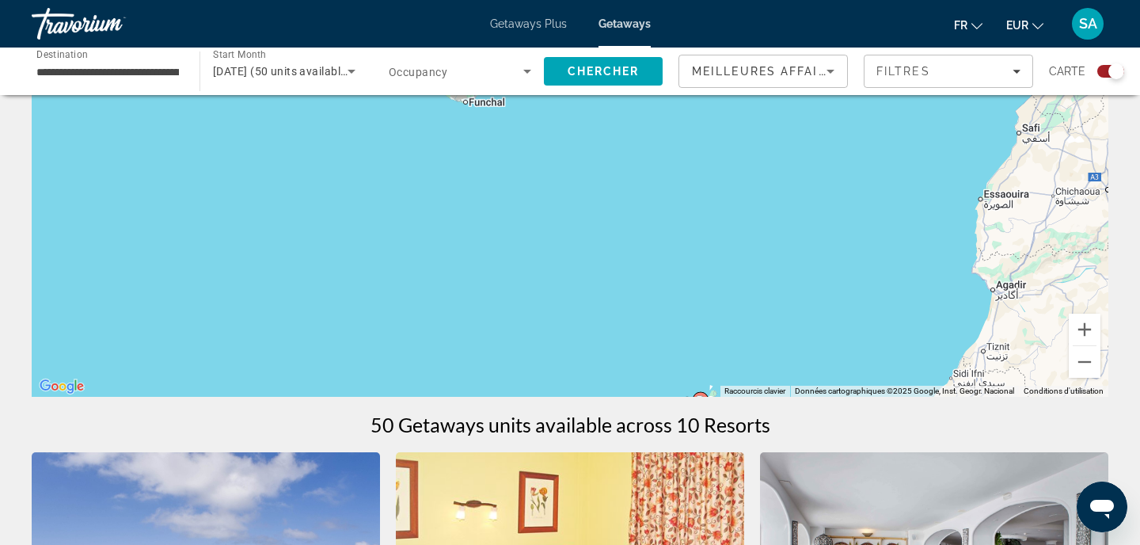
drag, startPoint x: 874, startPoint y: 313, endPoint x: 874, endPoint y: 268, distance: 45.1
click at [874, 268] on div "Pour activer le glissement avec le clavier, appuyez sur Alt+Entrée. Une fois ce…" at bounding box center [570, 159] width 1077 height 475
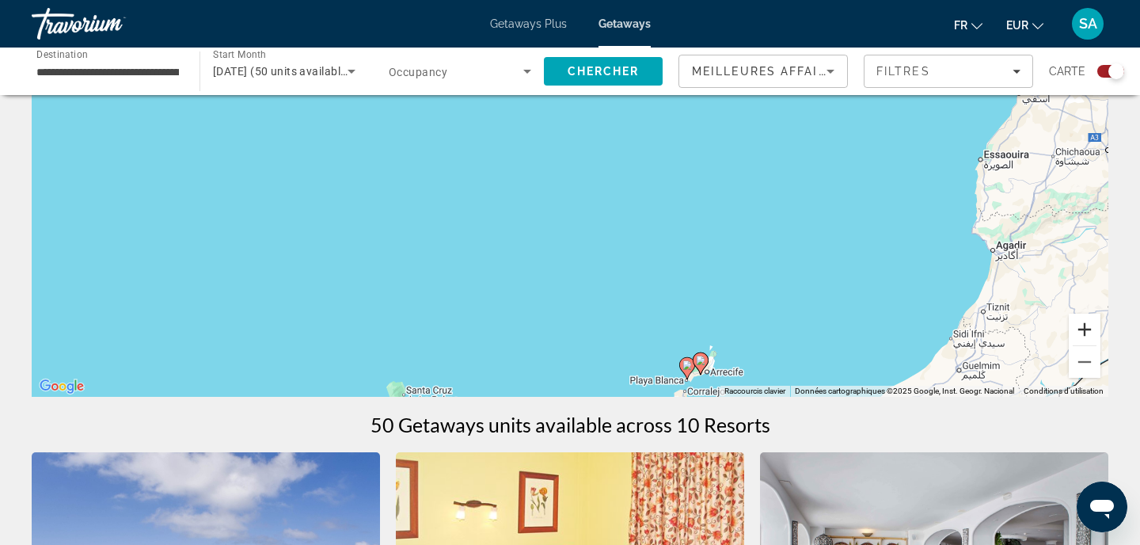
click at [1084, 334] on button "Zoom avant" at bounding box center [1085, 329] width 32 height 32
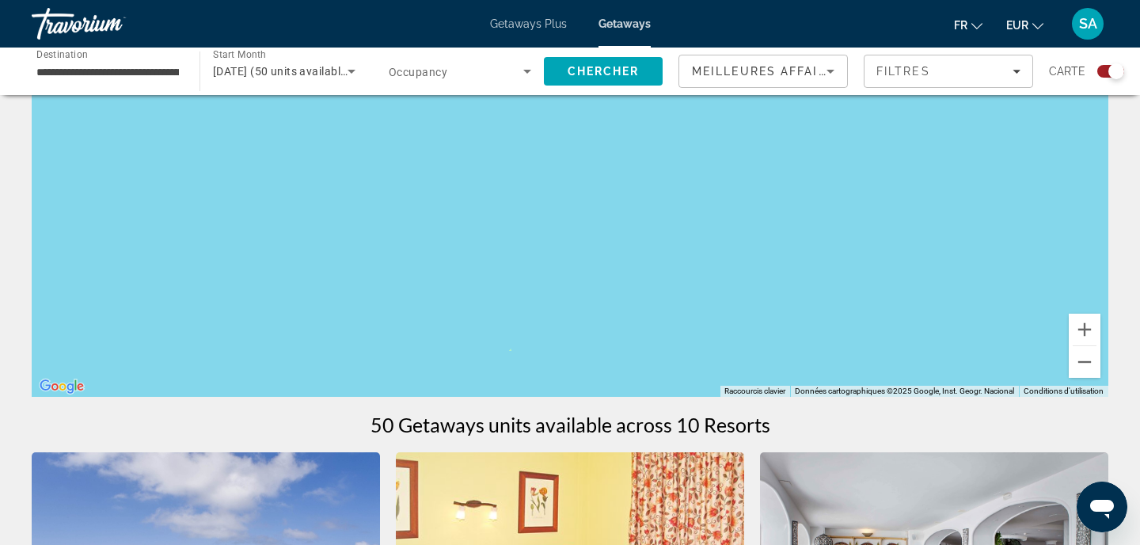
drag, startPoint x: 843, startPoint y: 325, endPoint x: 844, endPoint y: 282, distance: 43.5
click at [844, 282] on div "Main content" at bounding box center [570, 159] width 1077 height 475
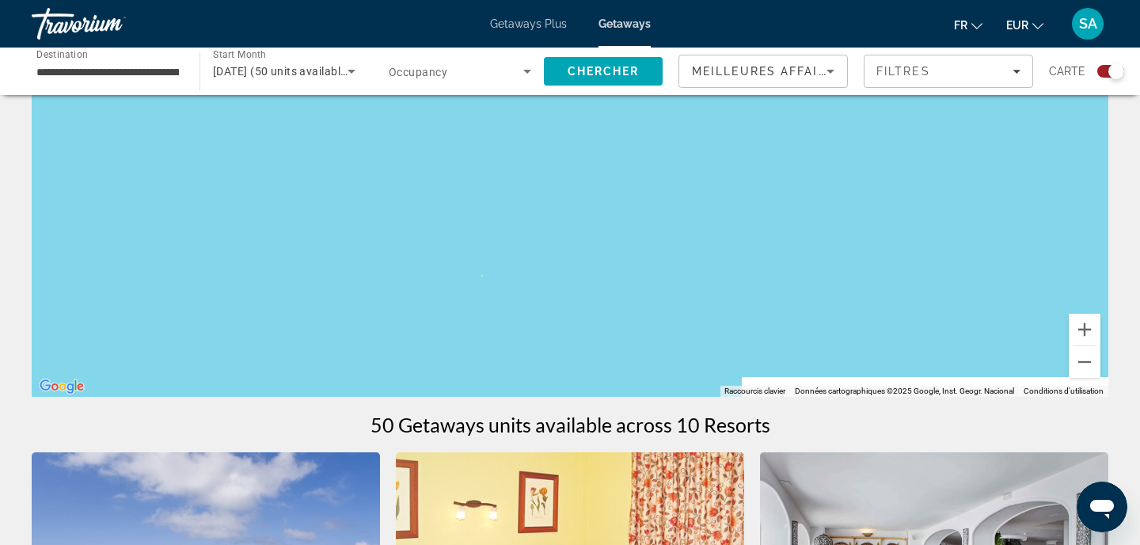
drag, startPoint x: 844, startPoint y: 282, endPoint x: 802, endPoint y: 177, distance: 112.6
click at [802, 177] on div "Main content" at bounding box center [570, 159] width 1077 height 475
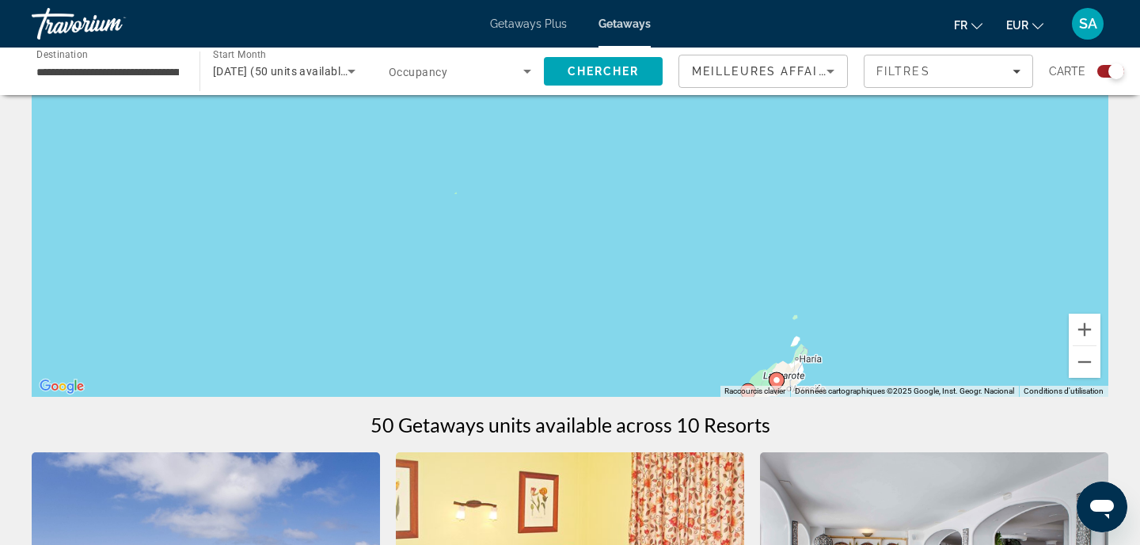
drag, startPoint x: 808, startPoint y: 237, endPoint x: 792, endPoint y: 192, distance: 47.8
click at [792, 192] on div "Pour activer le glissement avec le clavier, appuyez sur Alt+Entrée. Une fois ce…" at bounding box center [570, 159] width 1077 height 475
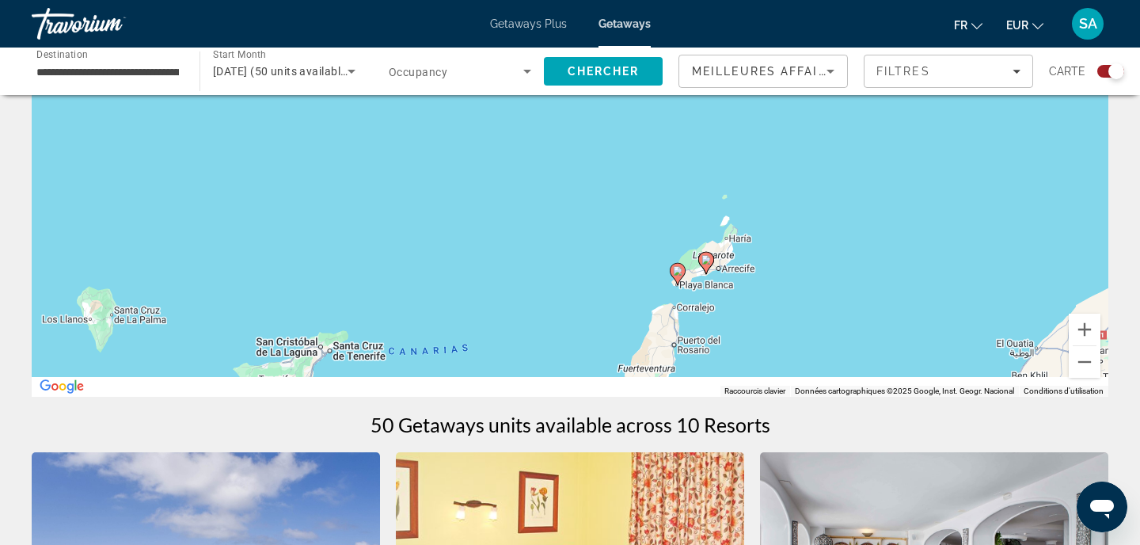
drag, startPoint x: 874, startPoint y: 351, endPoint x: 800, endPoint y: 230, distance: 142.1
click at [800, 230] on div "Pour activer le glissement avec le clavier, appuyez sur Alt+Entrée. Une fois ce…" at bounding box center [570, 159] width 1077 height 475
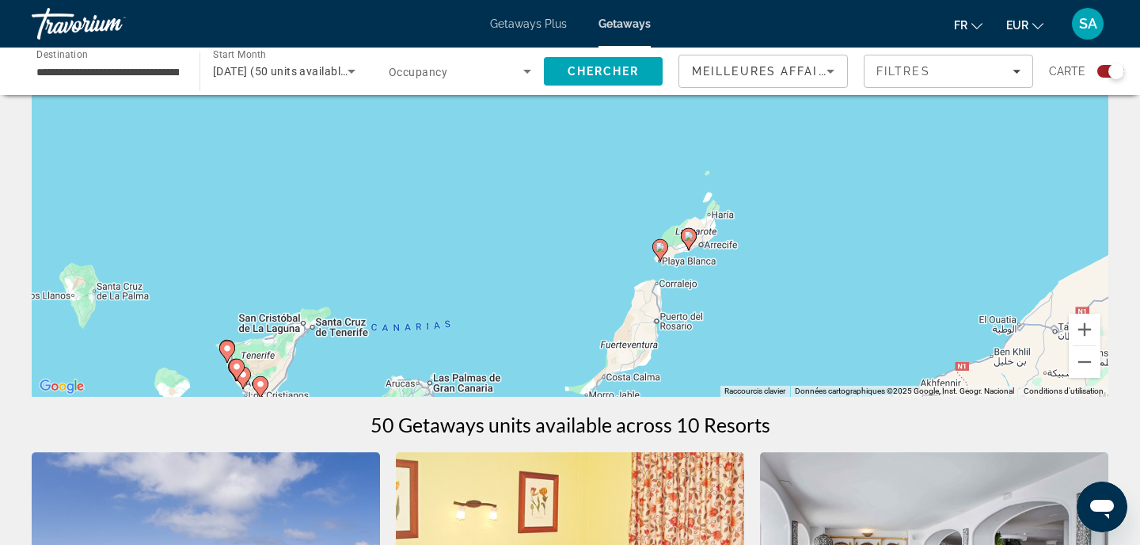
drag, startPoint x: 796, startPoint y: 229, endPoint x: 767, endPoint y: 215, distance: 31.5
click at [767, 215] on div "Pour activer le glissement avec le clavier, appuyez sur Alt+Entrée. Une fois ce…" at bounding box center [570, 159] width 1077 height 475
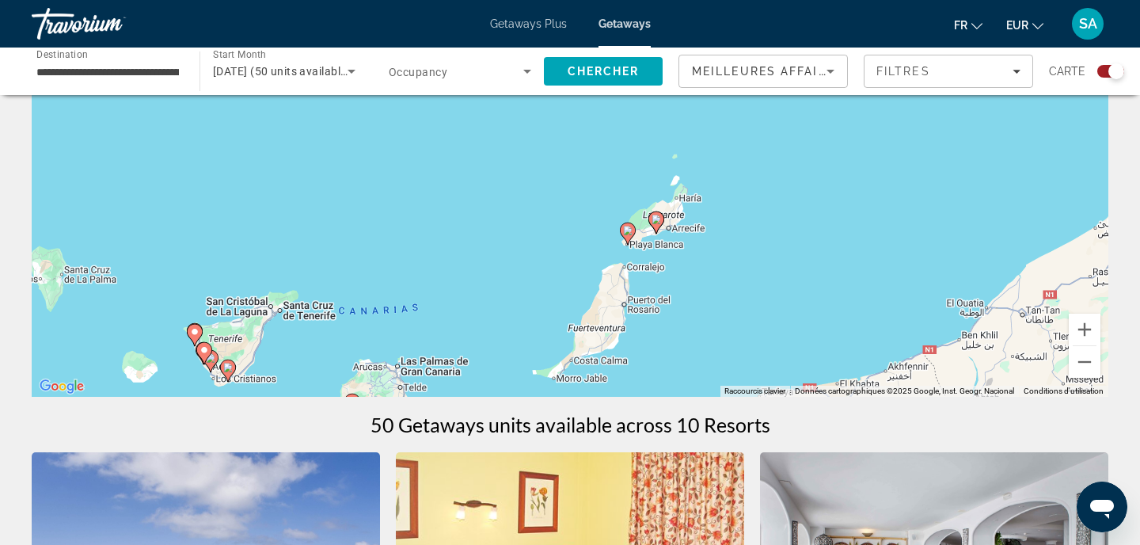
click at [631, 230] on image "Main content" at bounding box center [627, 230] width 9 height 9
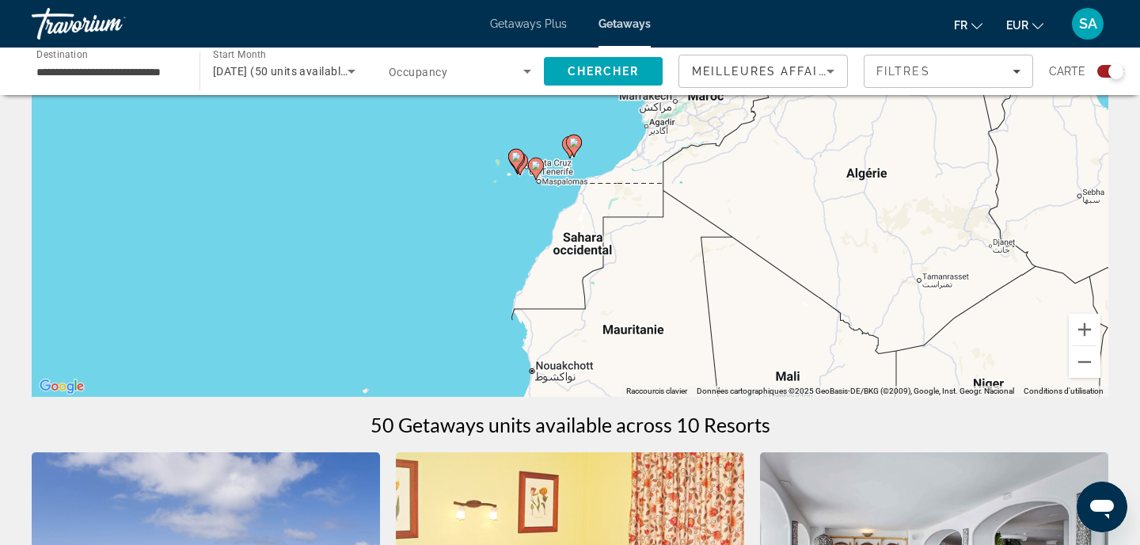
click at [575, 150] on icon "Main content" at bounding box center [574, 145] width 14 height 21
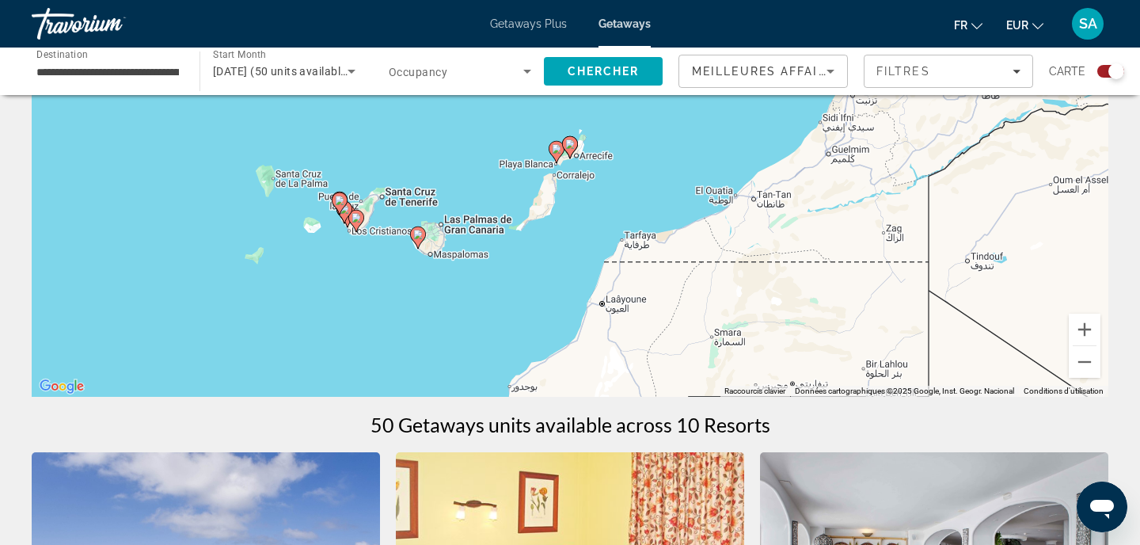
click at [572, 144] on image "Main content" at bounding box center [569, 143] width 9 height 9
type input "**********"
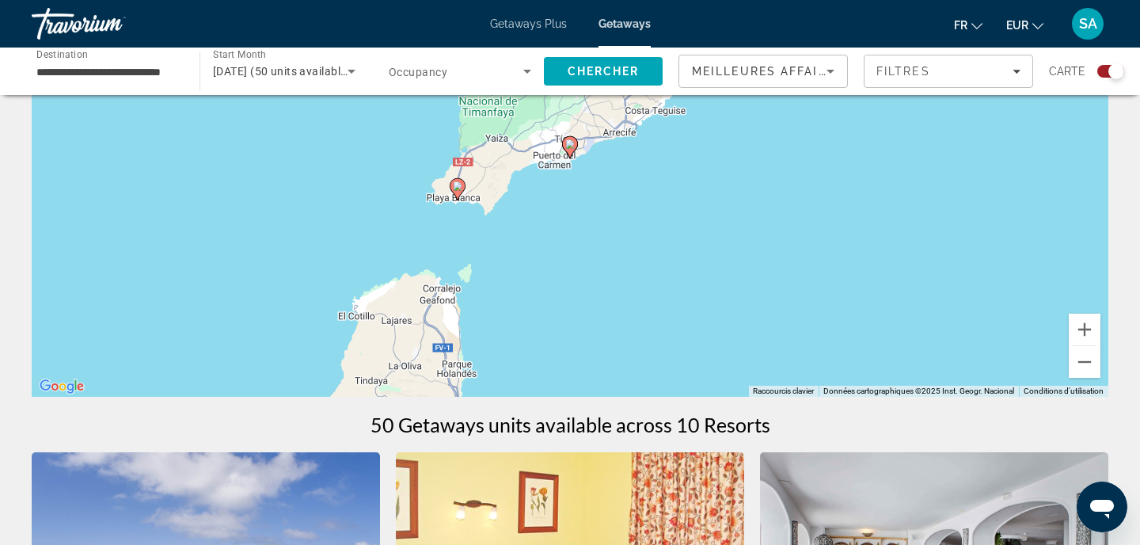
click at [572, 144] on image "Main content" at bounding box center [569, 143] width 9 height 9
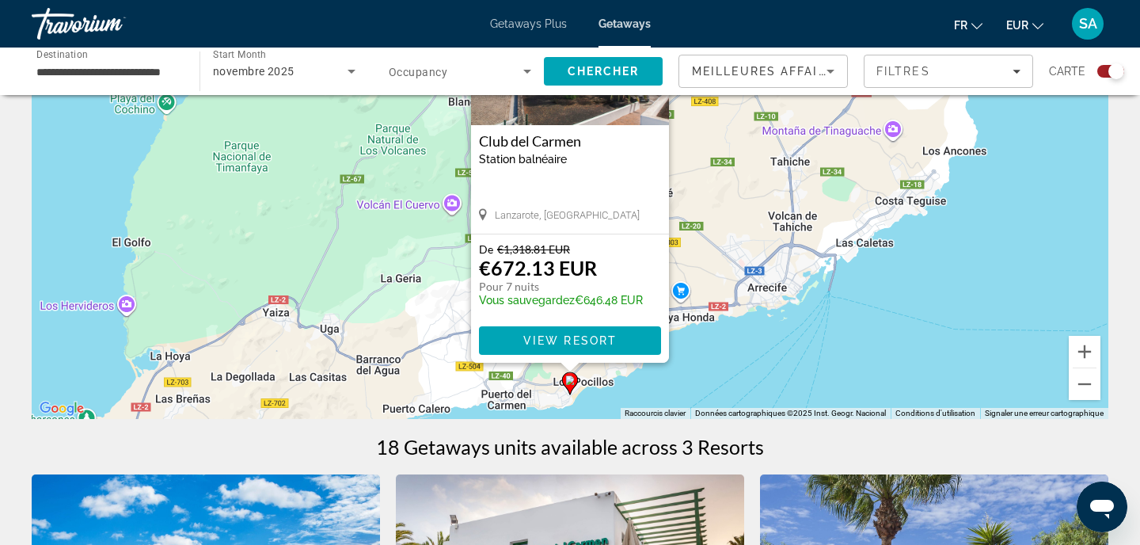
scroll to position [173, 0]
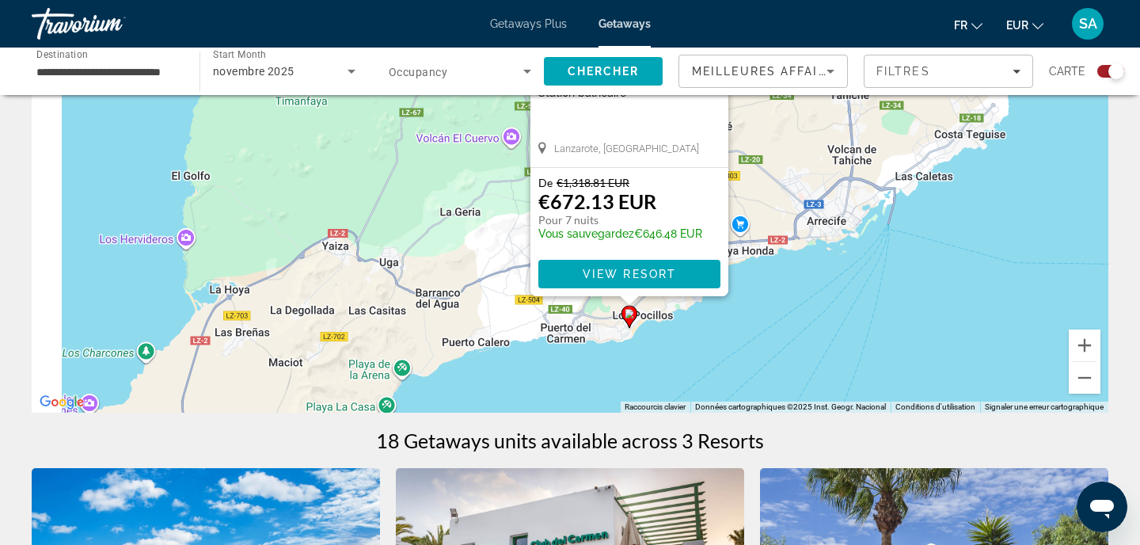
drag, startPoint x: 375, startPoint y: 290, endPoint x: 487, endPoint y: 183, distance: 154.5
click at [487, 183] on div "Pour activer le glissement avec le clavier, appuyez sur Alt+Entrée. Une fois ce…" at bounding box center [570, 174] width 1077 height 475
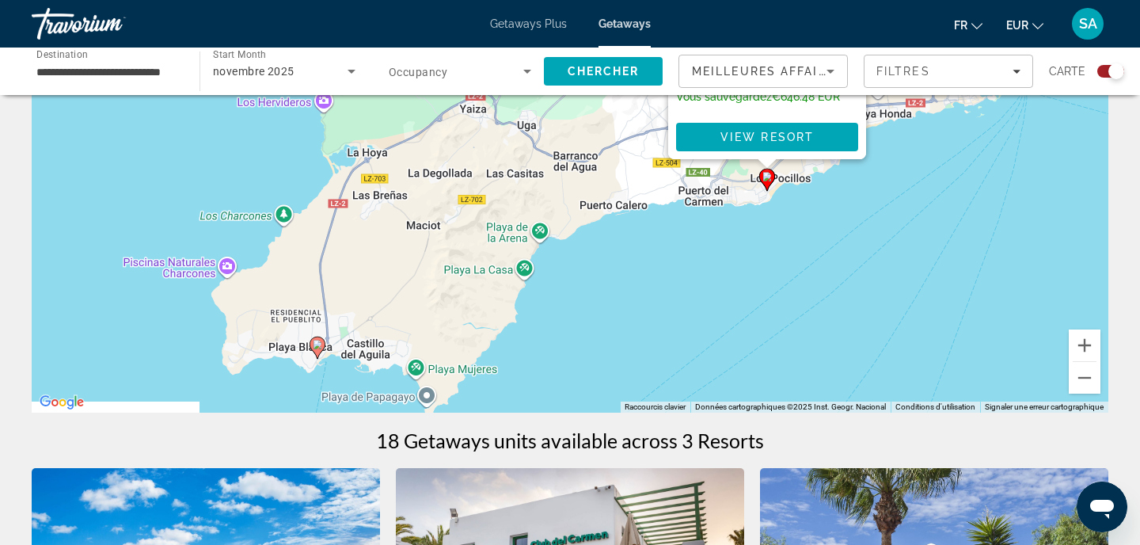
drag, startPoint x: 268, startPoint y: 343, endPoint x: 431, endPoint y: 186, distance: 225.6
click at [431, 186] on div "Pour activer le glissement avec le clavier, appuyez sur Alt+Entrée. Une fois ce…" at bounding box center [570, 174] width 1077 height 475
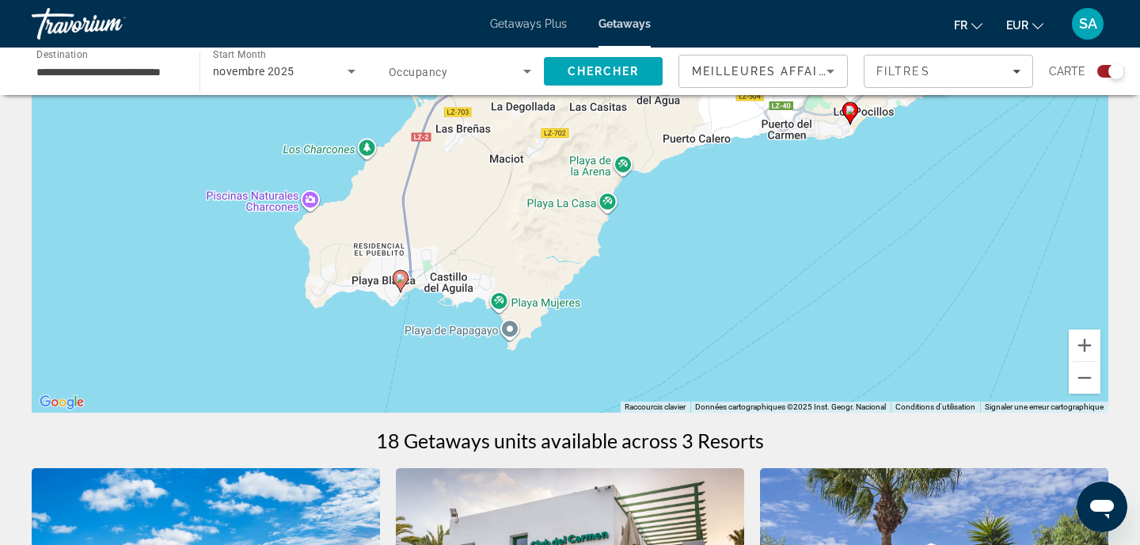
click at [404, 281] on image "Main content" at bounding box center [400, 277] width 9 height 9
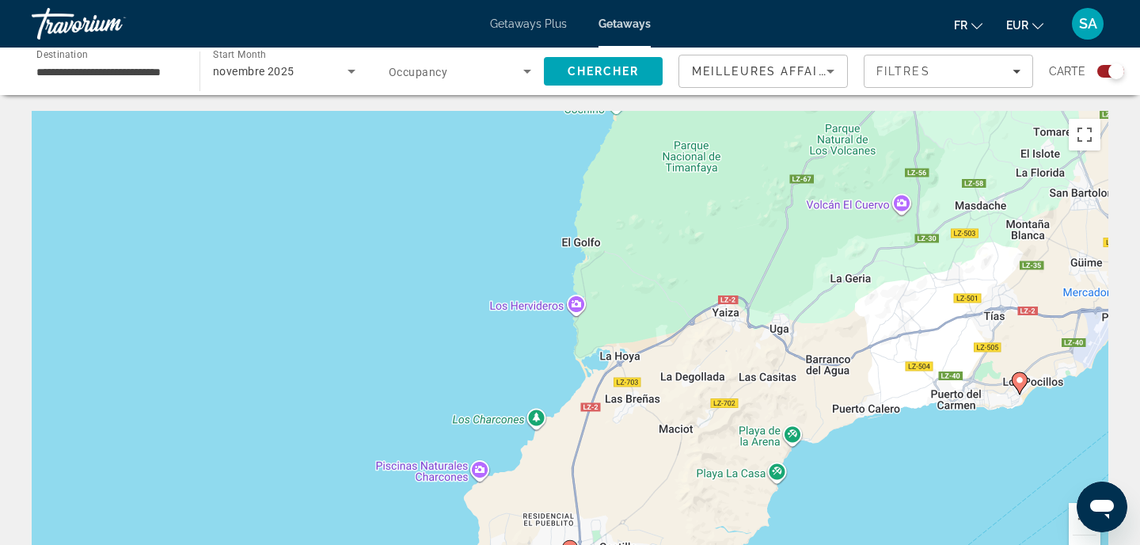
click at [404, 281] on div "Pour naviguer, appuyez sur les touches fléchées. Pour activer le glissement ave…" at bounding box center [570, 348] width 1077 height 475
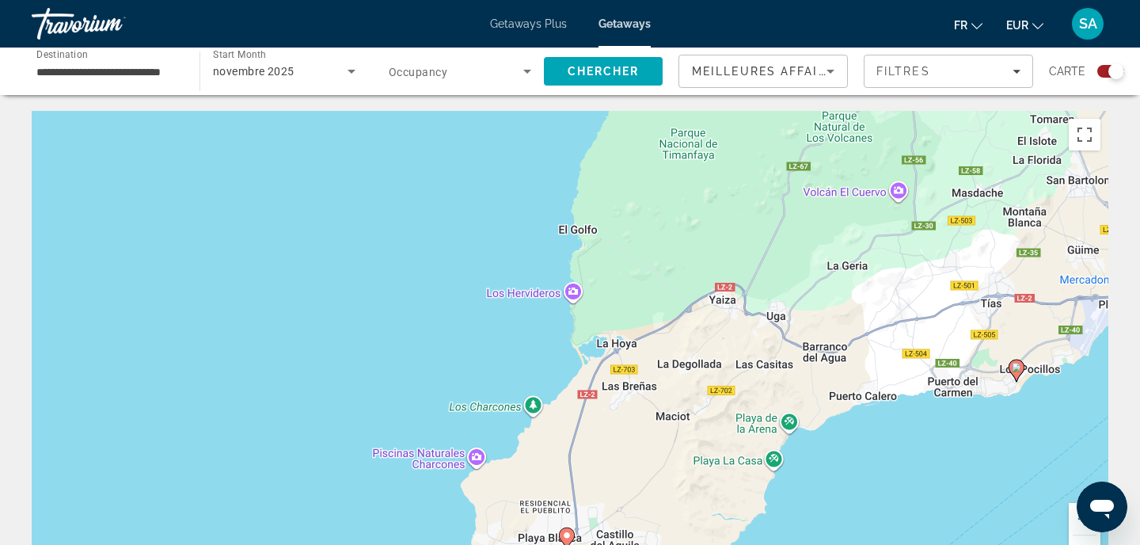
drag, startPoint x: 343, startPoint y: 330, endPoint x: 317, endPoint y: 146, distance: 186.2
click at [317, 146] on div "Pour naviguer, appuyez sur les touches fléchées. Pour activer le glissement ave…" at bounding box center [570, 348] width 1077 height 475
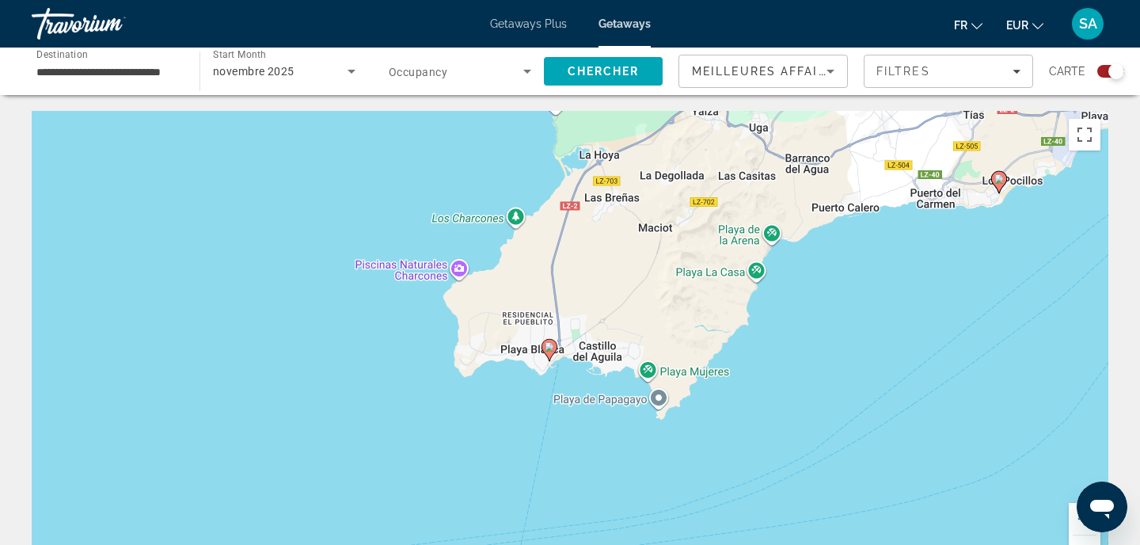
click at [550, 351] on icon "Main content" at bounding box center [549, 350] width 14 height 21
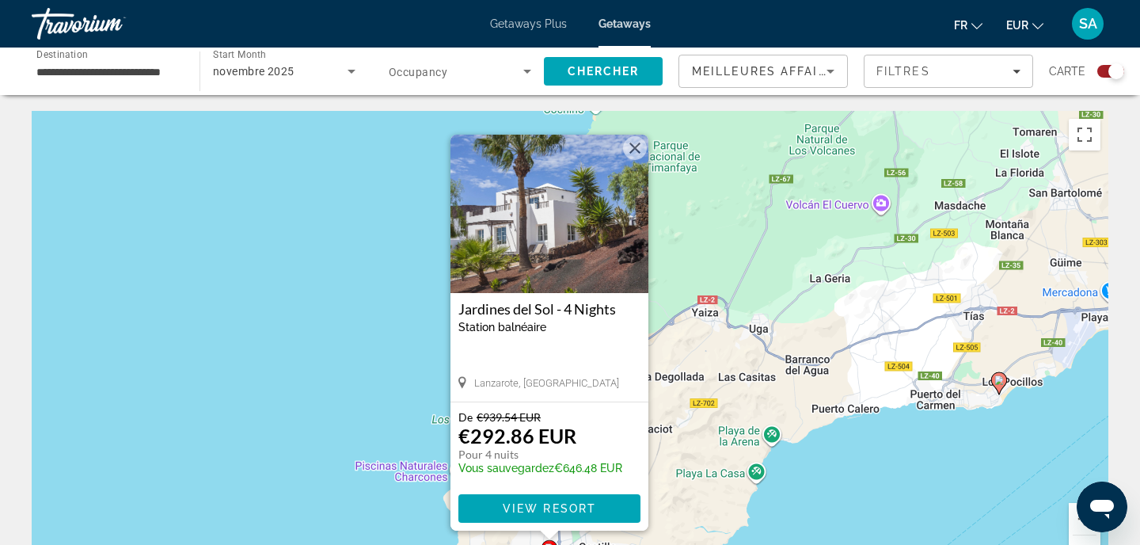
click at [633, 142] on button "Fermer" at bounding box center [635, 148] width 24 height 24
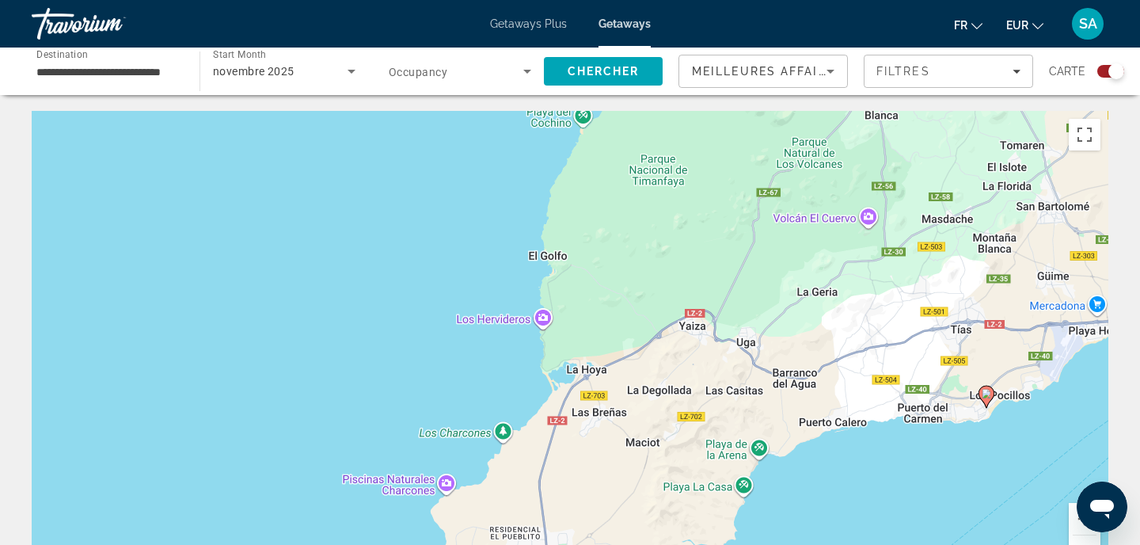
drag, startPoint x: 873, startPoint y: 196, endPoint x: 737, endPoint y: 361, distance: 213.7
click at [737, 361] on div "Pour activer le glissement avec le clavier, appuyez sur Alt+Entrée. Une fois ce…" at bounding box center [570, 348] width 1077 height 475
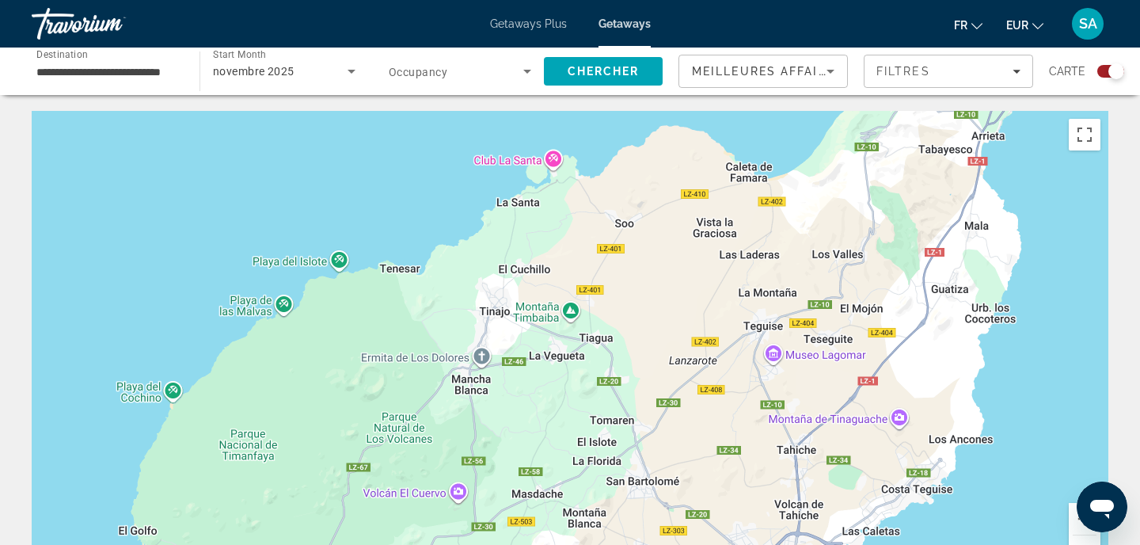
drag, startPoint x: 938, startPoint y: 305, endPoint x: 684, endPoint y: 388, distance: 267.4
click at [684, 388] on div "Pour activer le glissement avec le clavier, appuyez sur Alt+Entrée. Une fois ce…" at bounding box center [570, 348] width 1077 height 475
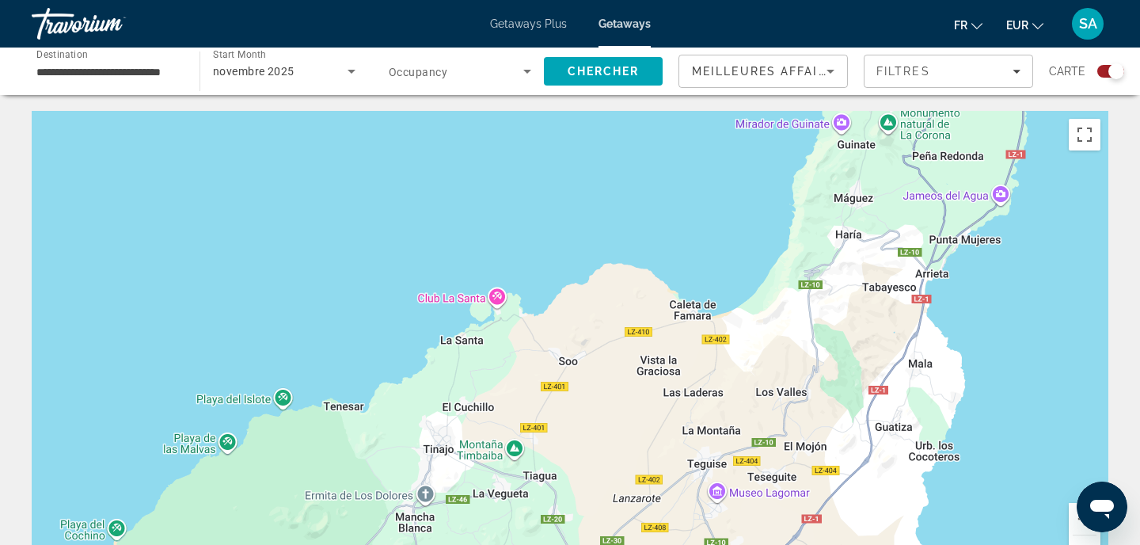
drag, startPoint x: 881, startPoint y: 230, endPoint x: 804, endPoint y: 393, distance: 179.5
click at [804, 393] on div "Pour activer le glissement avec le clavier, appuyez sur Alt+Entrée. Une fois ce…" at bounding box center [570, 348] width 1077 height 475
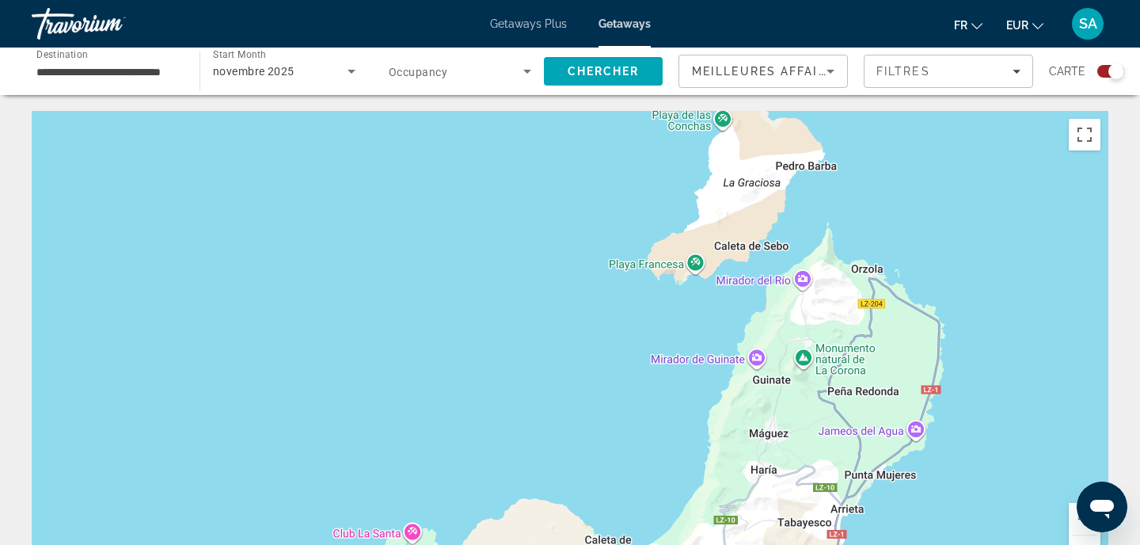
drag, startPoint x: 879, startPoint y: 194, endPoint x: 830, endPoint y: 390, distance: 202.6
click at [830, 390] on div "Main content" at bounding box center [570, 348] width 1077 height 475
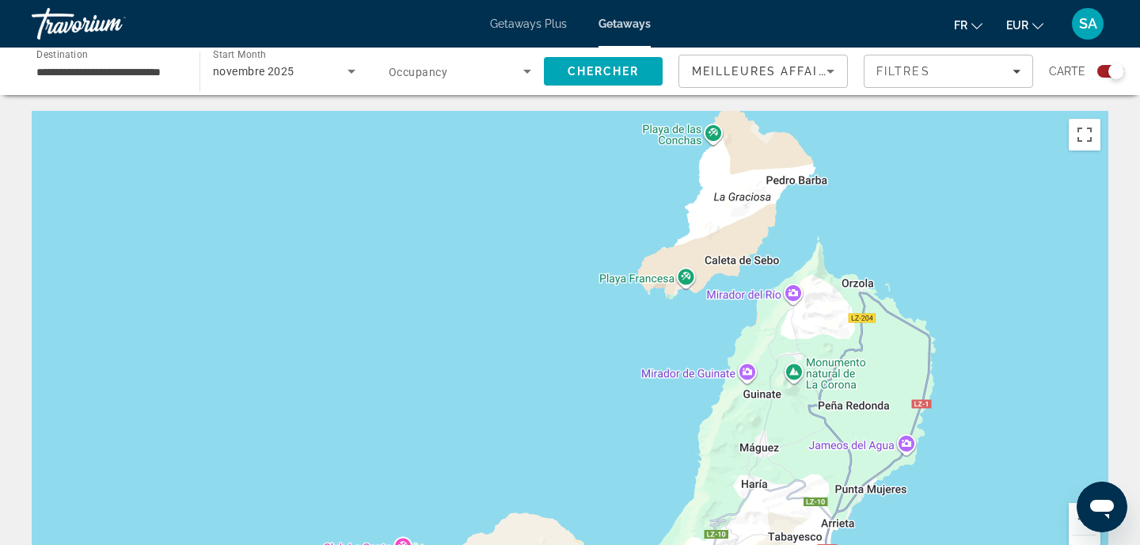
drag, startPoint x: 830, startPoint y: 344, endPoint x: 849, endPoint y: 173, distance: 172.7
click at [849, 173] on div "Main content" at bounding box center [570, 348] width 1077 height 475
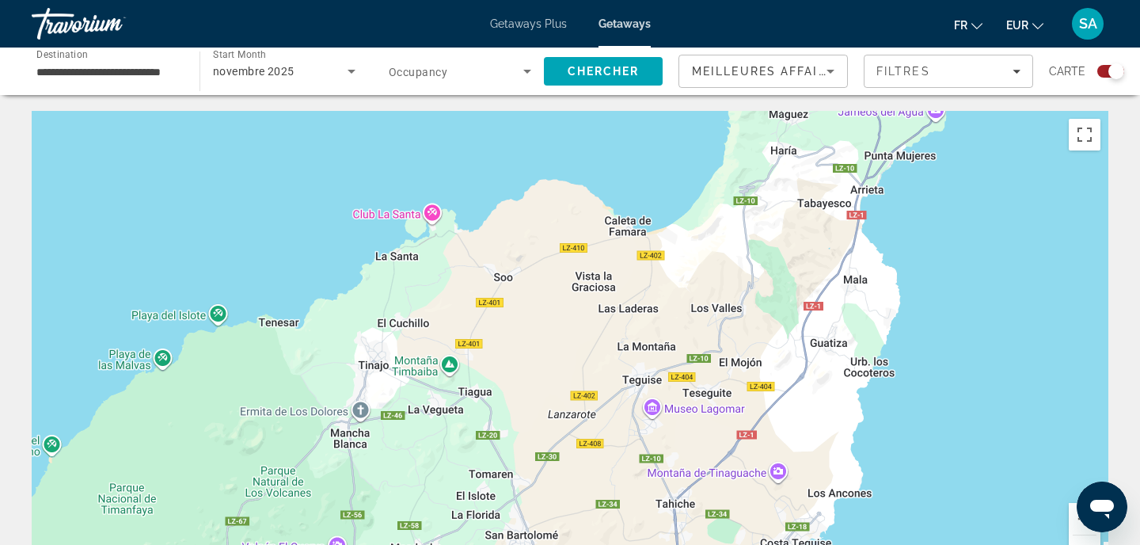
drag, startPoint x: 770, startPoint y: 433, endPoint x: 789, endPoint y: 116, distance: 318.0
click at [789, 116] on div "Main content" at bounding box center [570, 348] width 1077 height 475
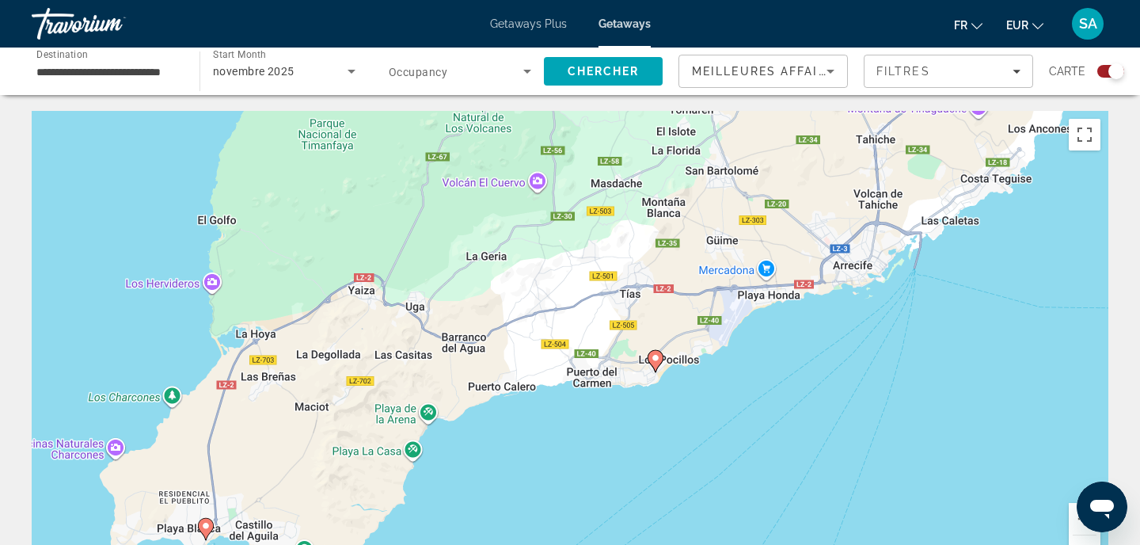
drag, startPoint x: 719, startPoint y: 222, endPoint x: 905, endPoint y: 193, distance: 188.2
click at [905, 193] on div "Pour activer le glissement avec le clavier, appuyez sur Alt+Entrée. Une fois ce…" at bounding box center [570, 348] width 1077 height 475
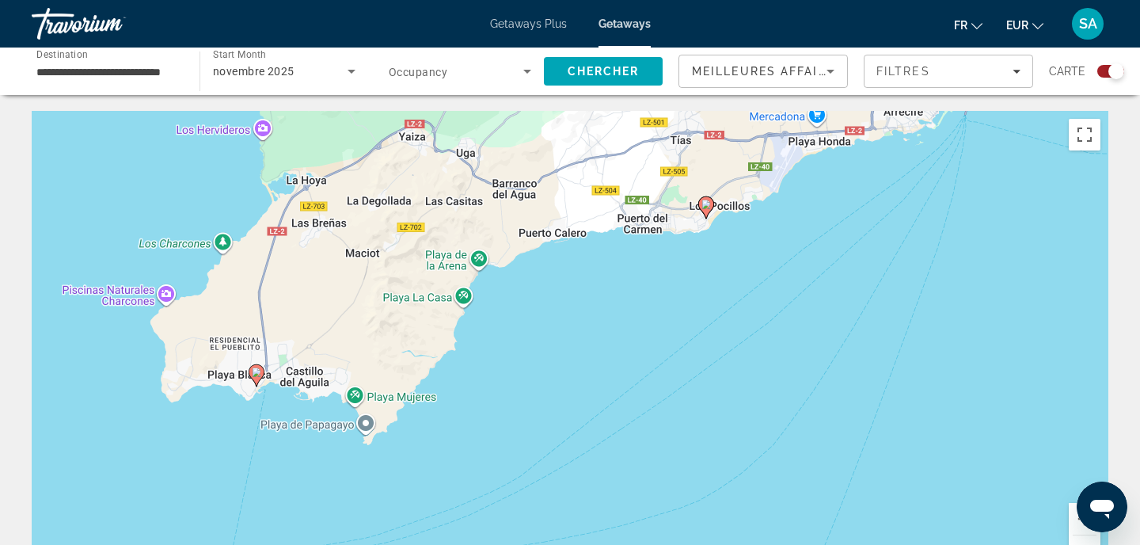
drag, startPoint x: 765, startPoint y: 255, endPoint x: 769, endPoint y: 121, distance: 133.8
click at [769, 121] on div "Pour activer le glissement avec le clavier, appuyez sur Alt+Entrée. Une fois ce…" at bounding box center [570, 348] width 1077 height 475
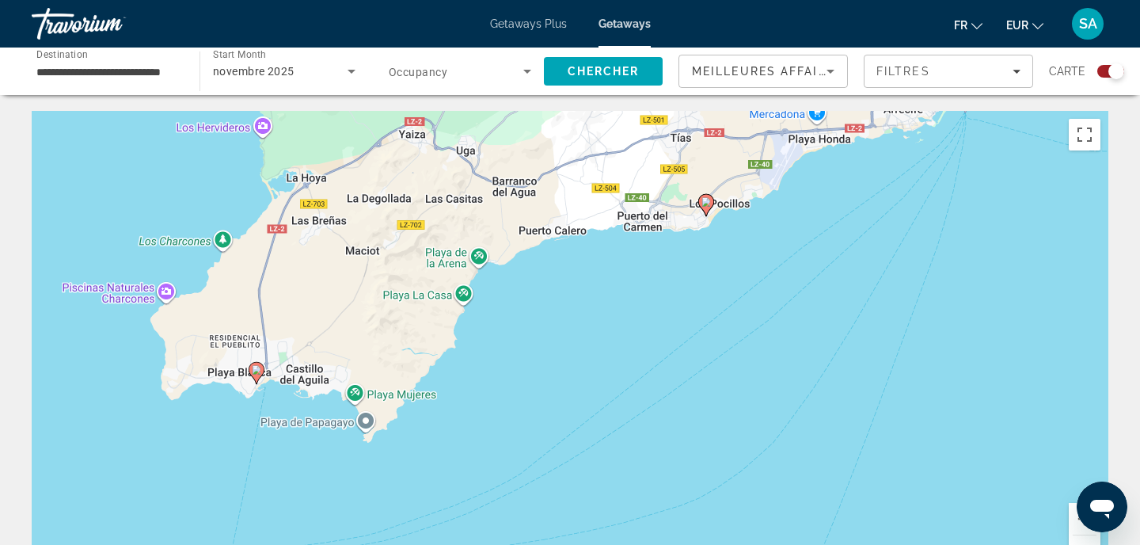
click at [1087, 541] on button "Zoom arrière" at bounding box center [1085, 551] width 32 height 32
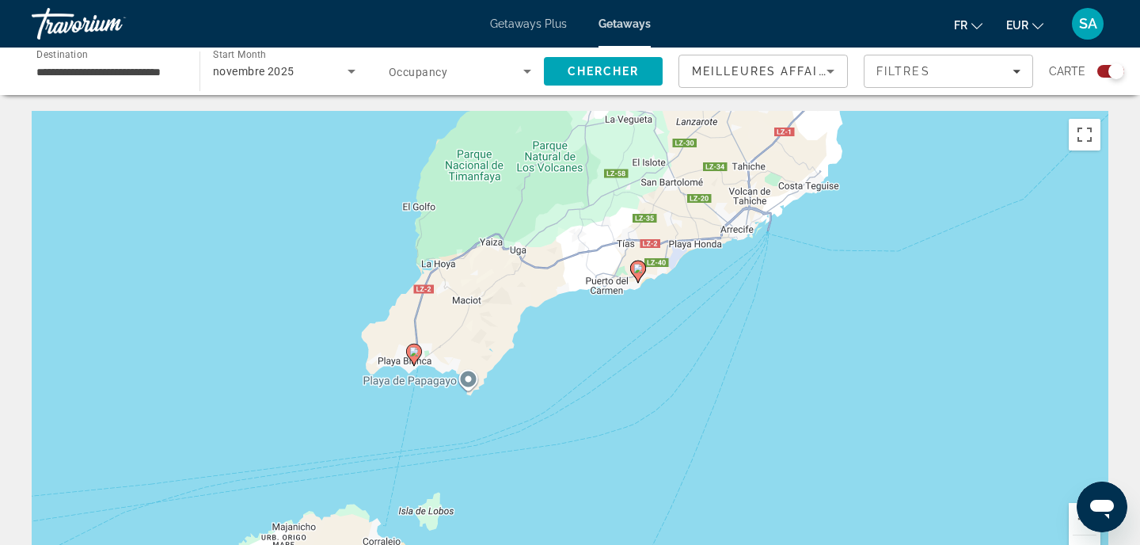
click at [641, 273] on icon "Main content" at bounding box center [638, 271] width 14 height 21
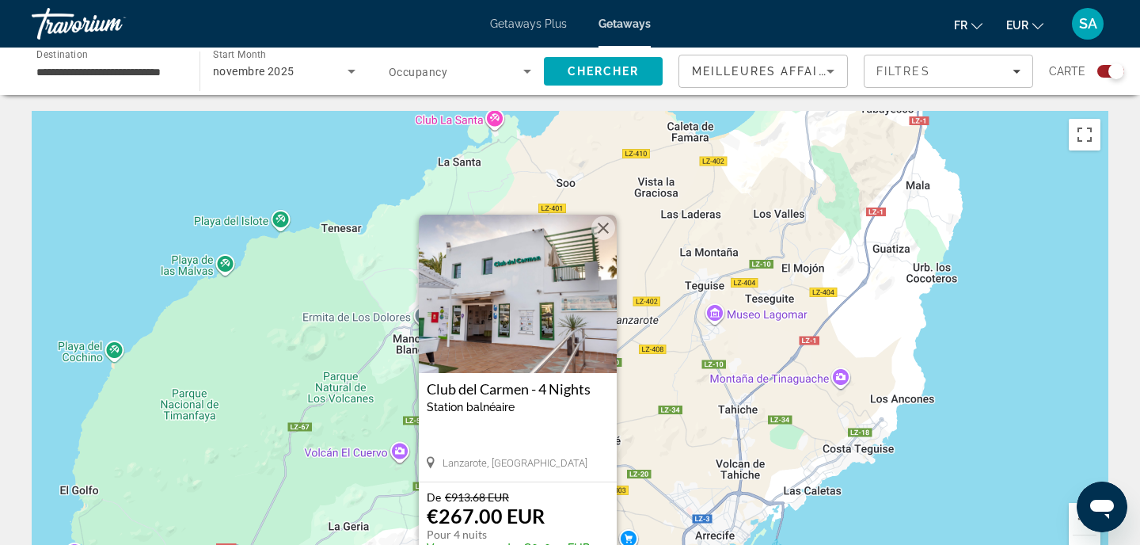
drag, startPoint x: 1034, startPoint y: 365, endPoint x: 910, endPoint y: 523, distance: 201.3
click at [910, 523] on div "Pour activer le glissement avec le clavier, appuyez sur Alt+Entrée. Une fois ce…" at bounding box center [570, 348] width 1077 height 475
